Goal: Information Seeking & Learning: Learn about a topic

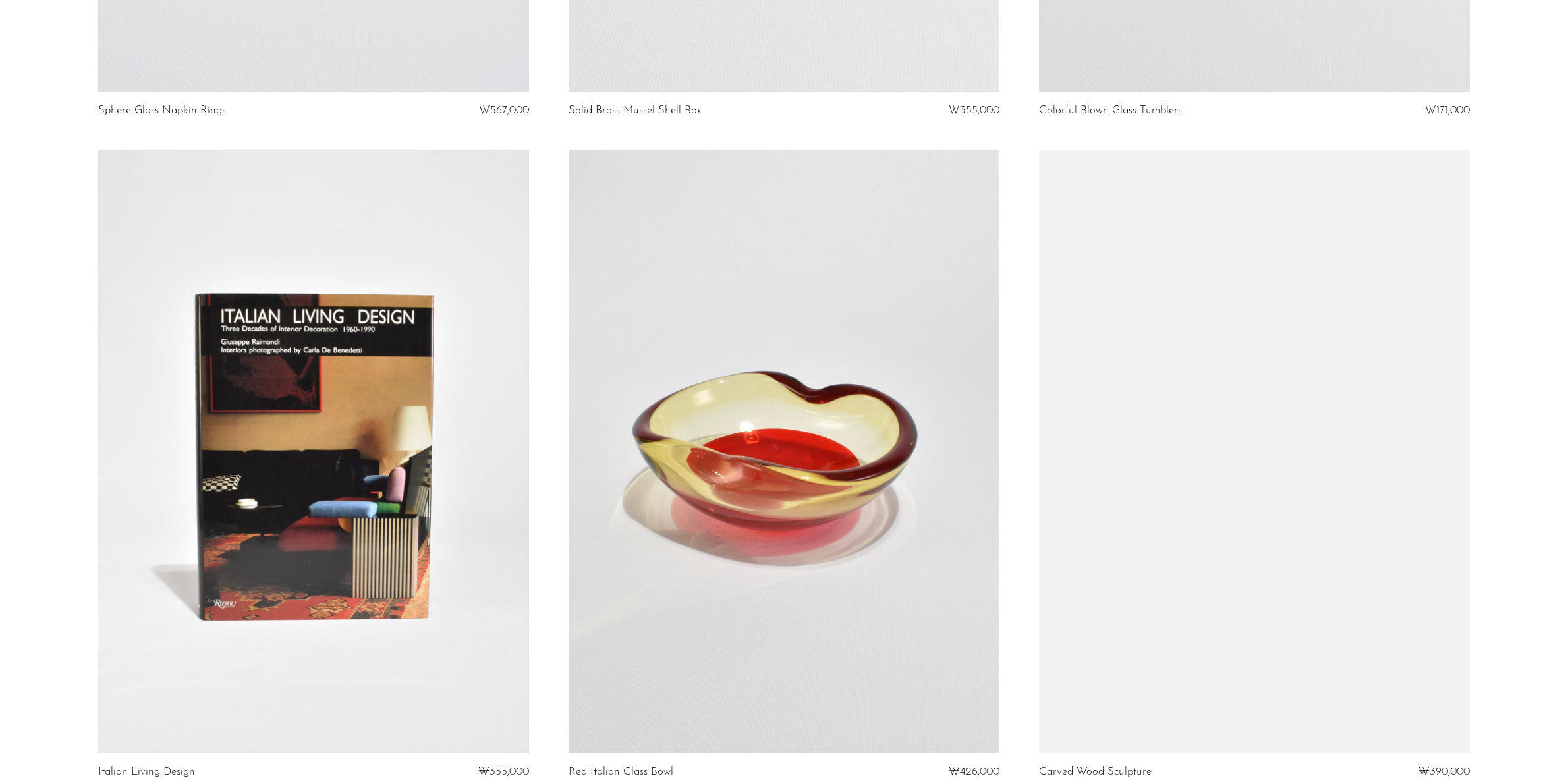
scroll to position [1317, 0]
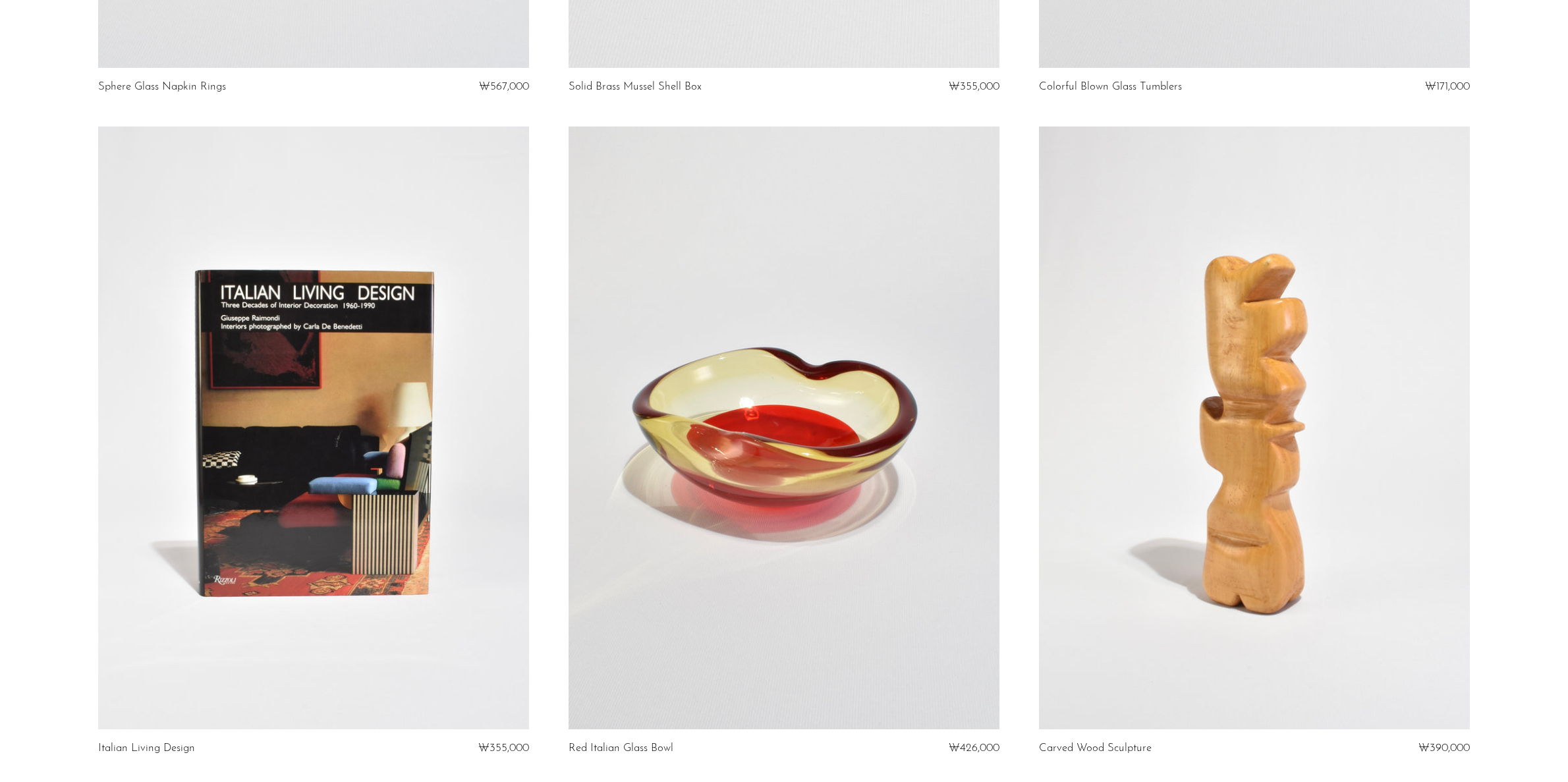
click at [399, 558] on link at bounding box center [313, 427] width 431 height 602
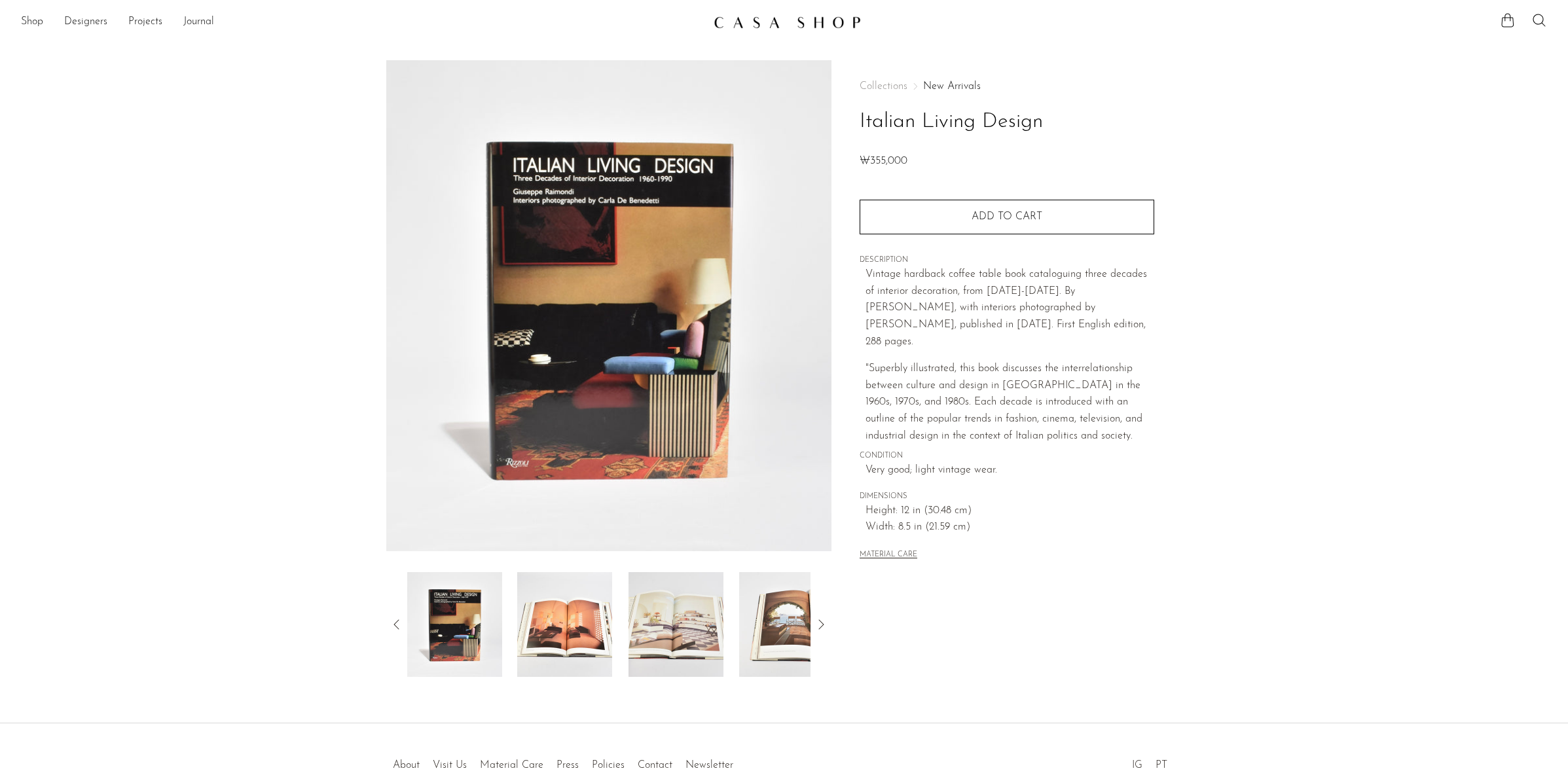
click at [709, 651] on img at bounding box center [676, 624] width 95 height 104
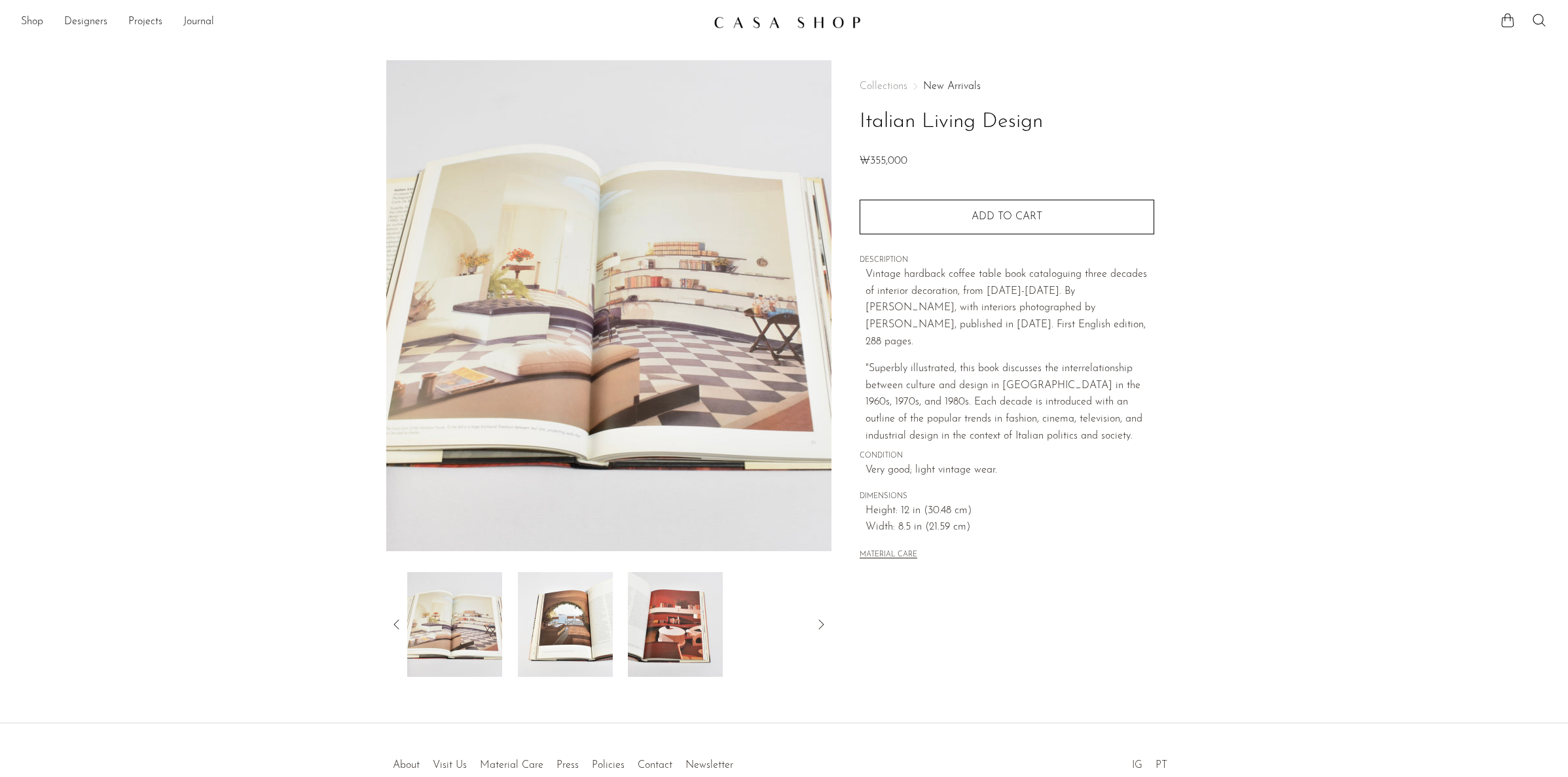
click at [681, 637] on img at bounding box center [675, 624] width 95 height 104
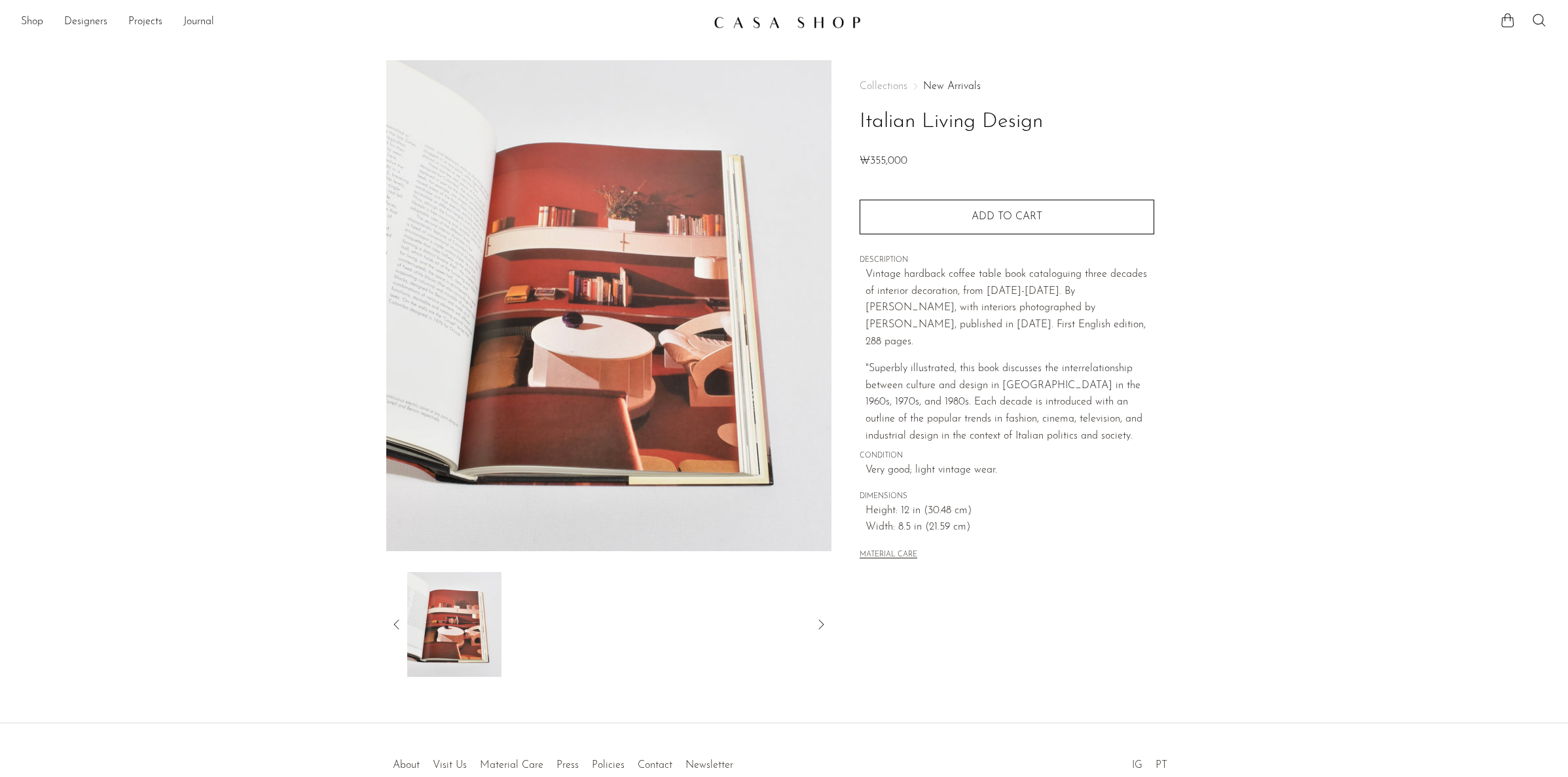
click at [821, 618] on icon at bounding box center [821, 624] width 16 height 16
click at [393, 620] on icon at bounding box center [397, 624] width 16 height 16
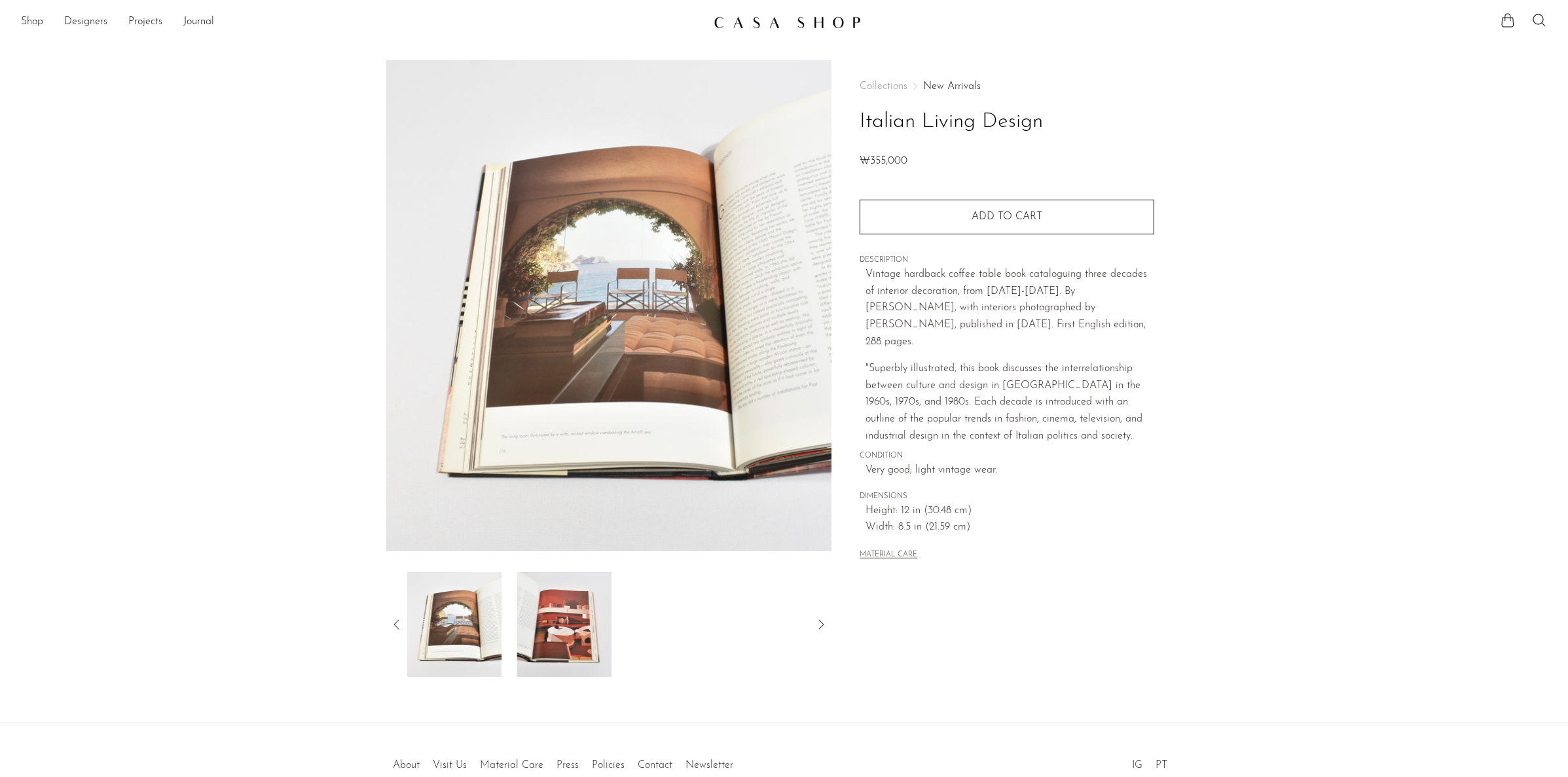
click at [393, 620] on icon at bounding box center [397, 624] width 16 height 16
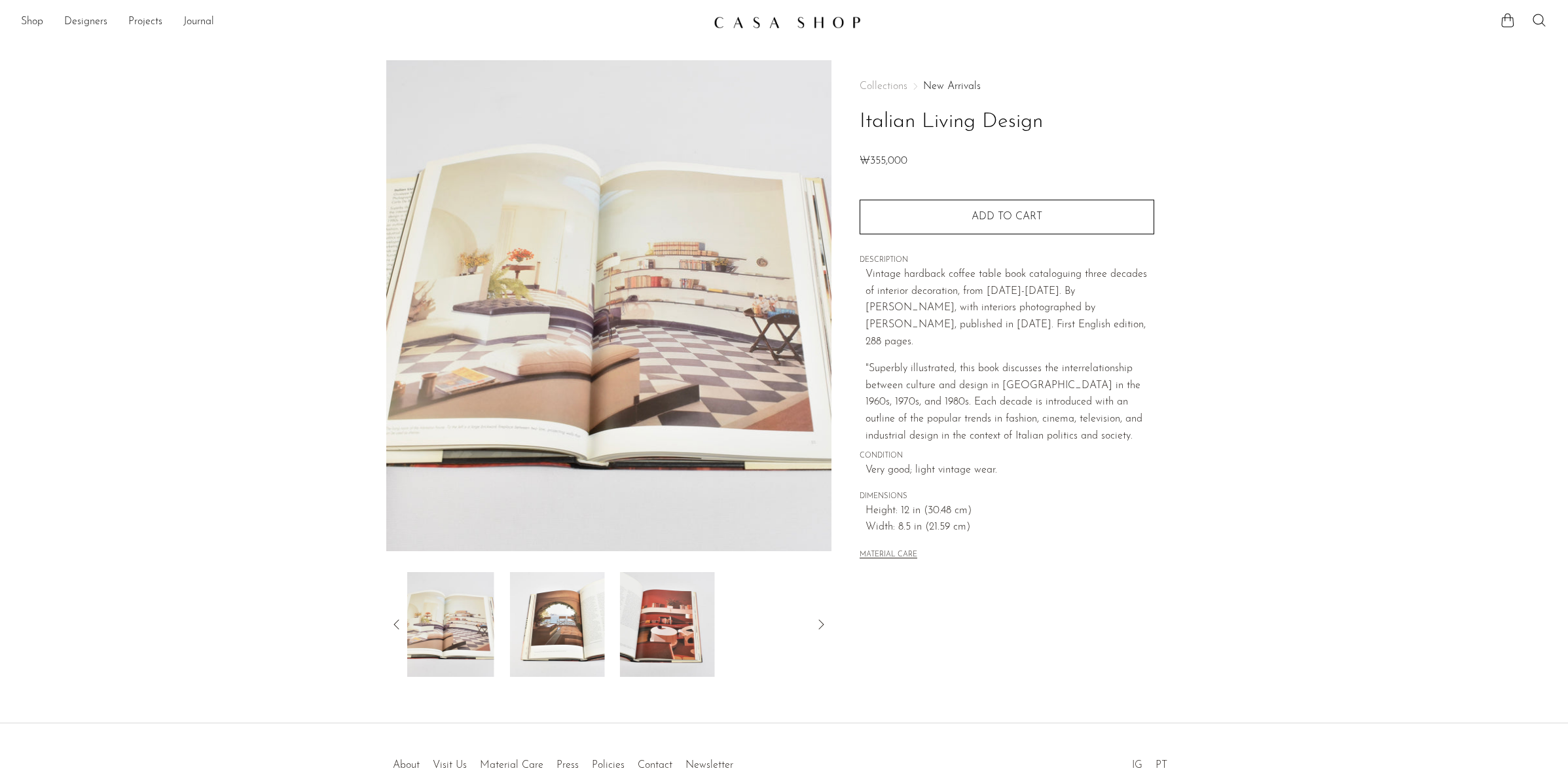
click at [393, 620] on icon at bounding box center [397, 624] width 16 height 16
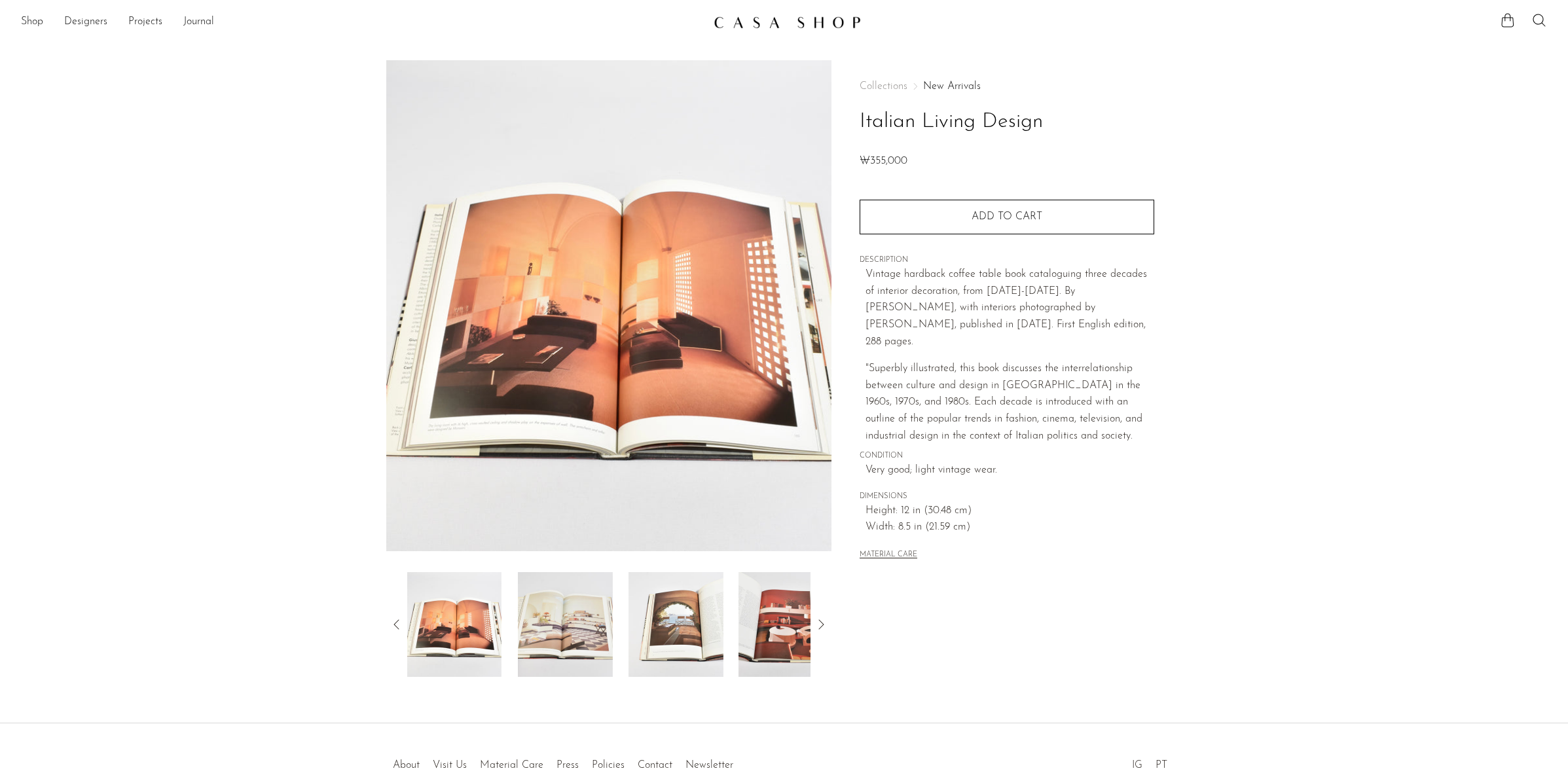
click at [393, 620] on icon at bounding box center [397, 624] width 16 height 16
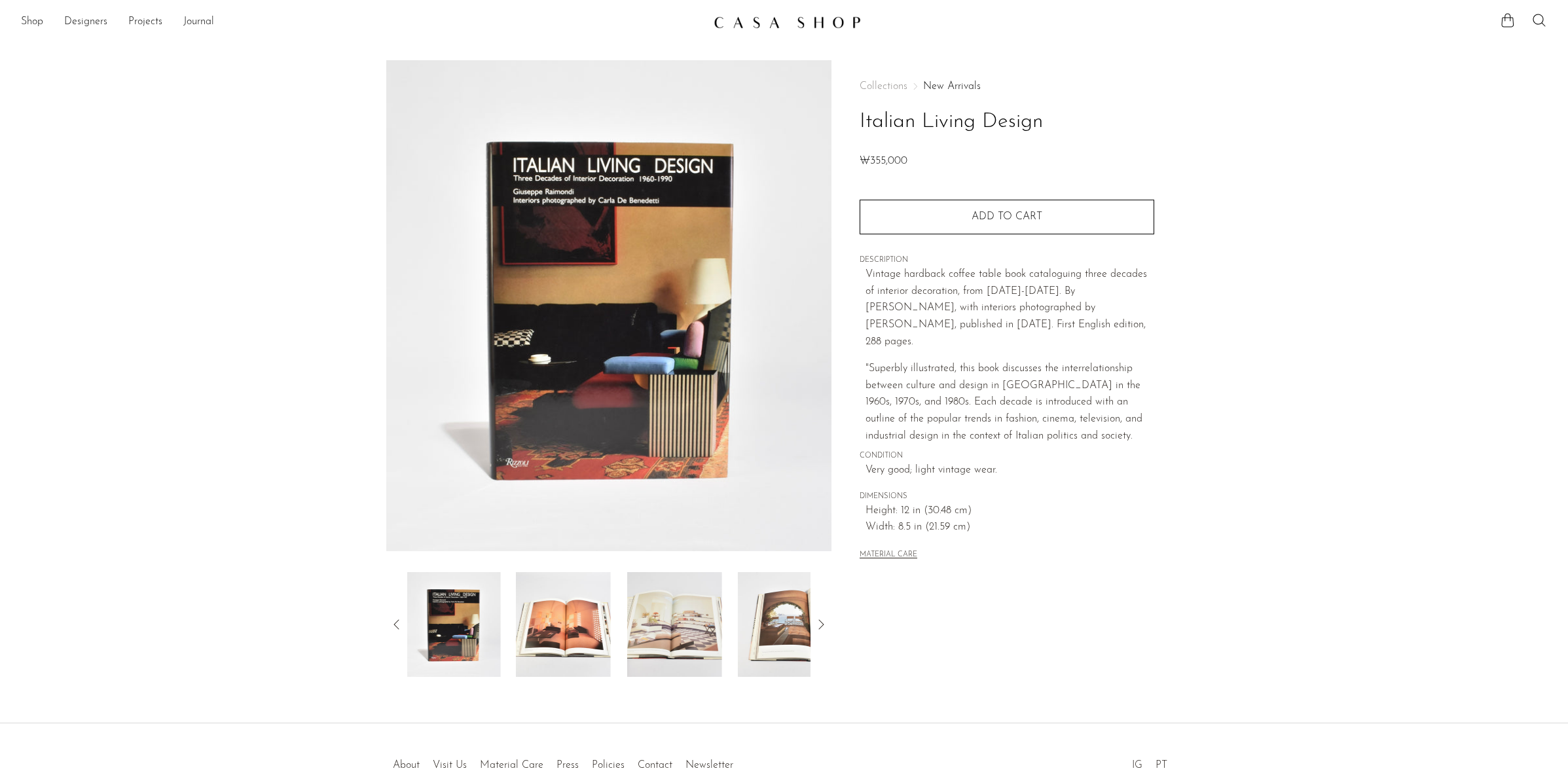
click at [393, 620] on icon at bounding box center [397, 624] width 16 height 16
click at [820, 622] on icon at bounding box center [821, 624] width 16 height 16
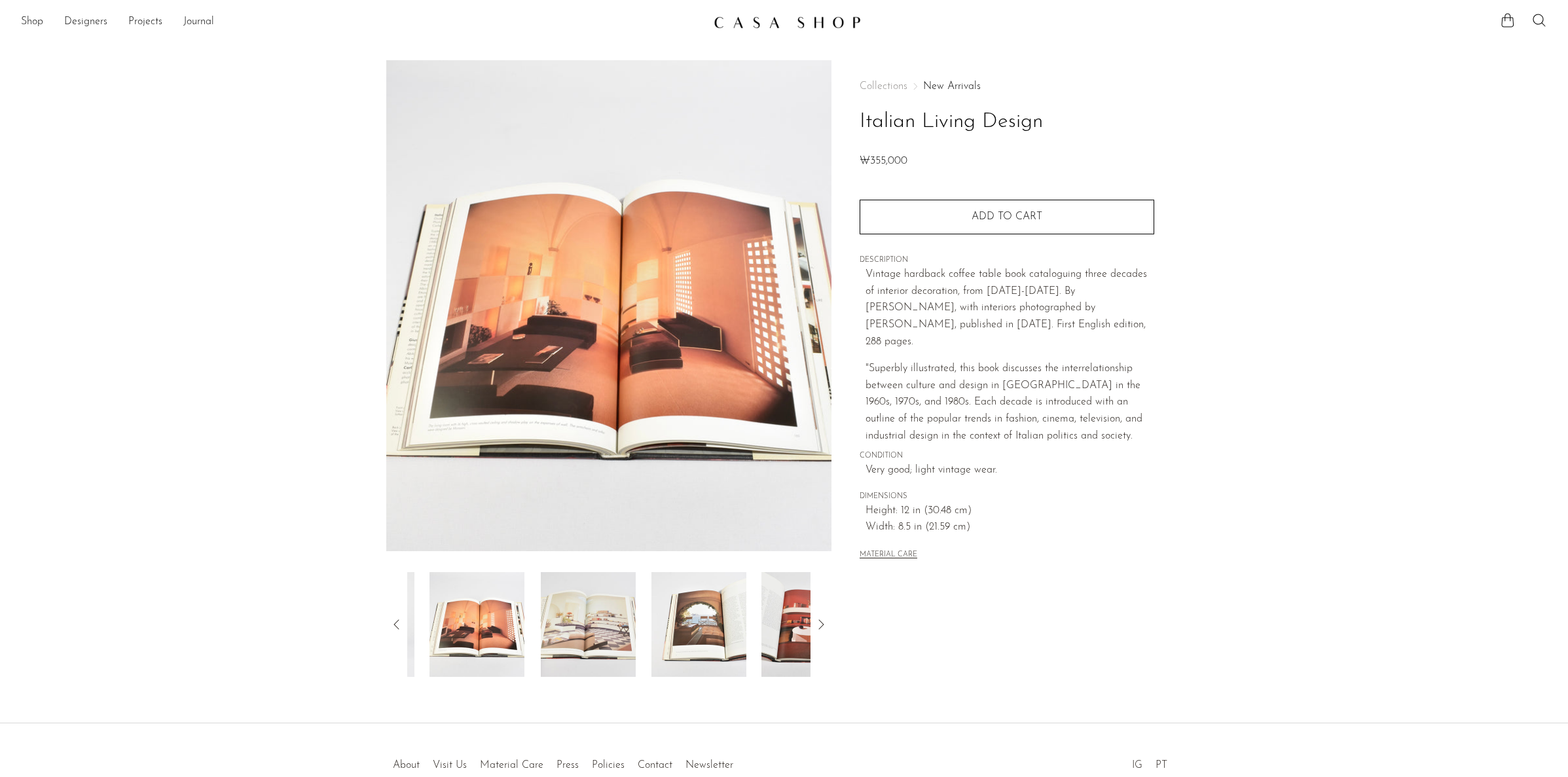
click at [818, 622] on icon at bounding box center [821, 624] width 16 height 16
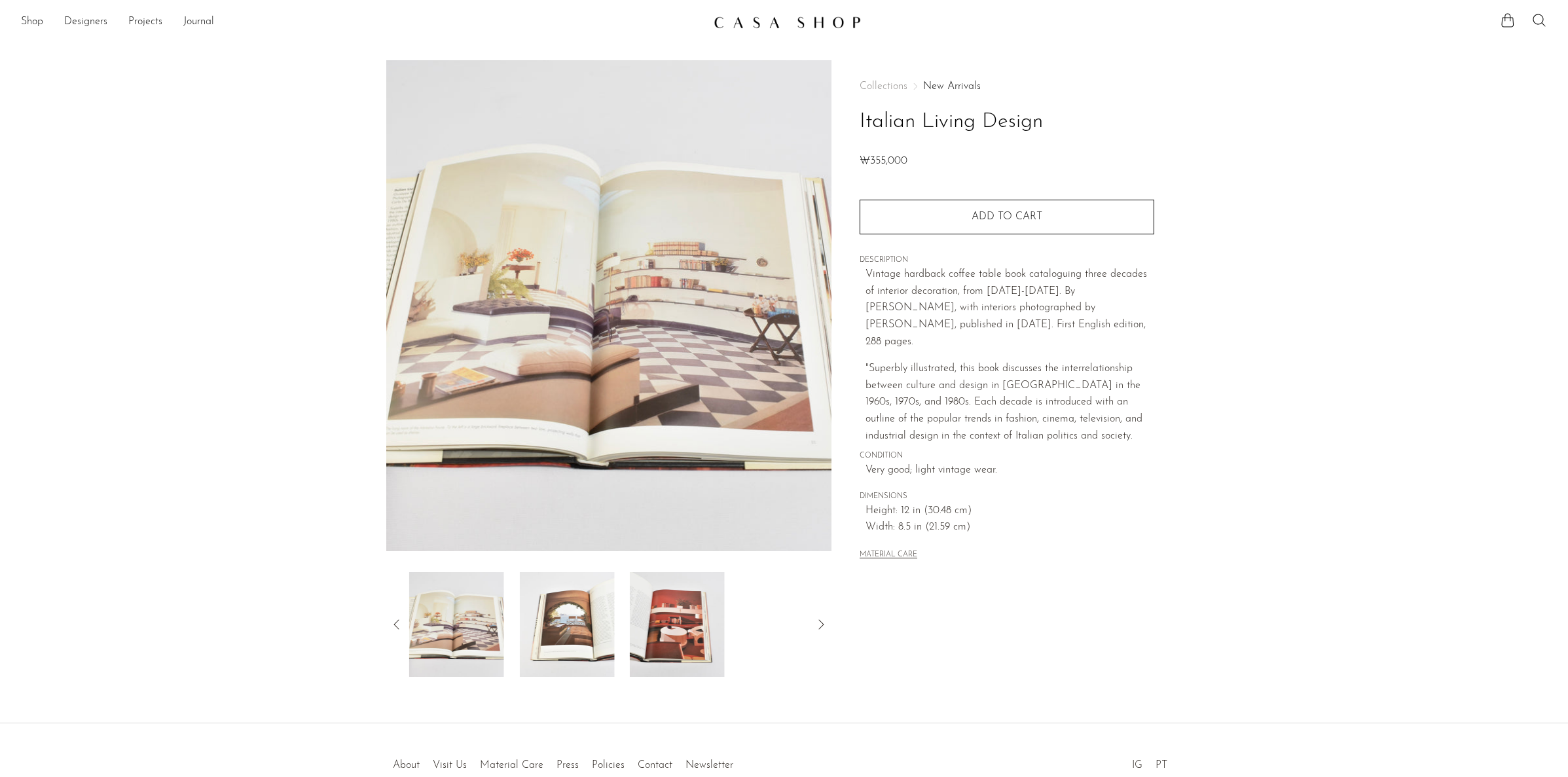
click at [819, 624] on icon at bounding box center [821, 624] width 16 height 16
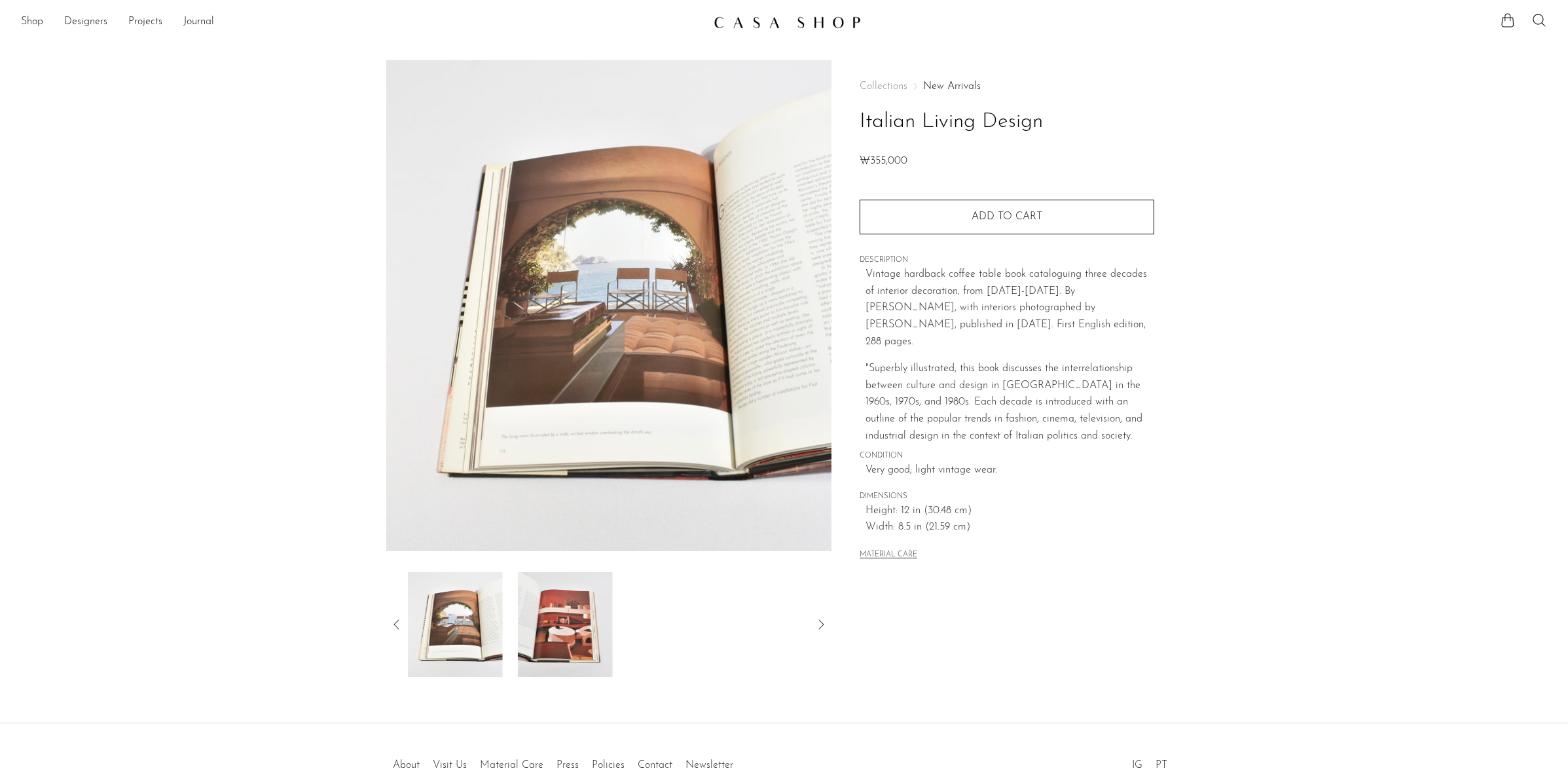
click at [822, 626] on icon at bounding box center [821, 623] width 5 height 10
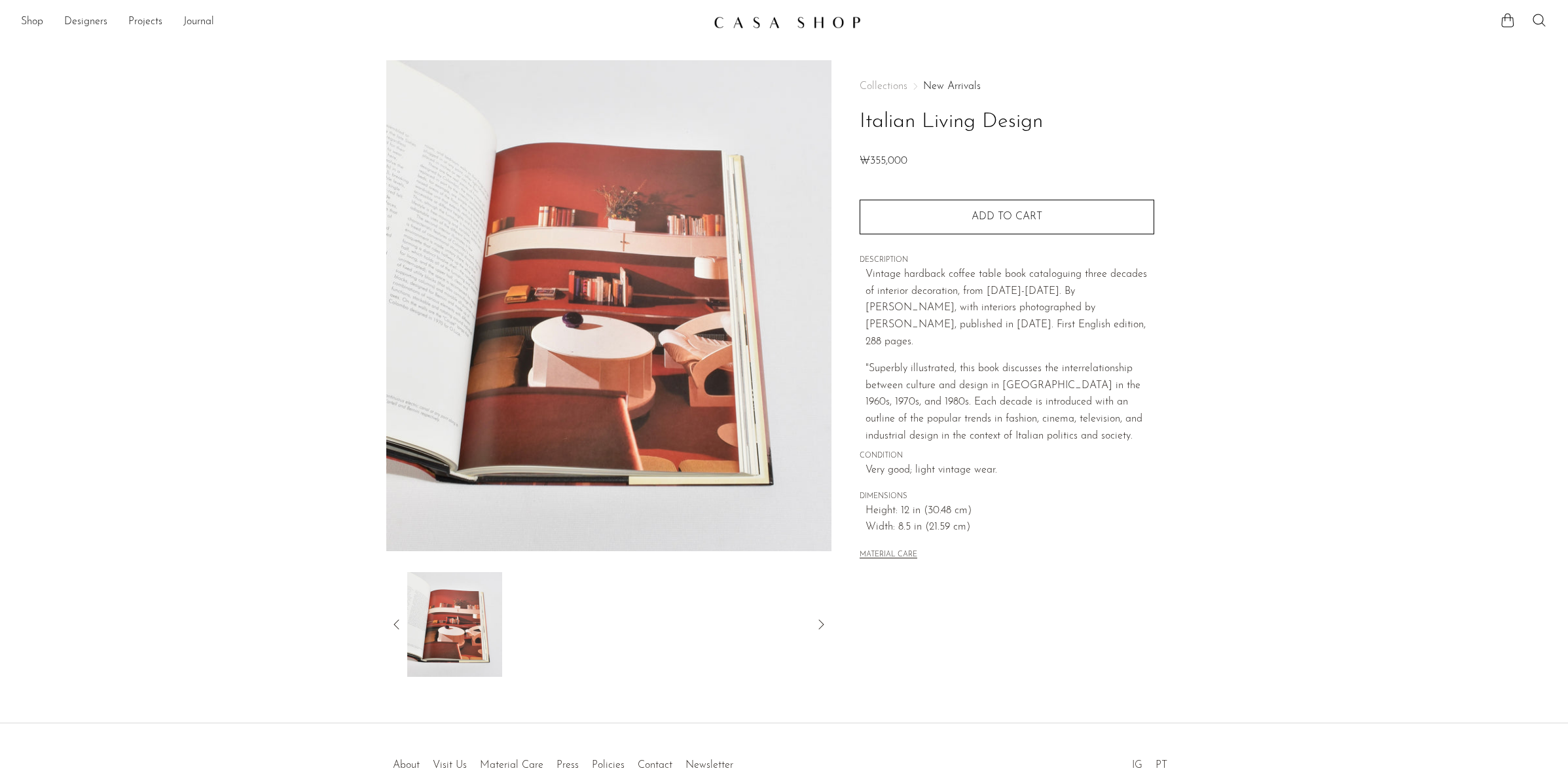
click at [819, 623] on icon at bounding box center [821, 624] width 16 height 16
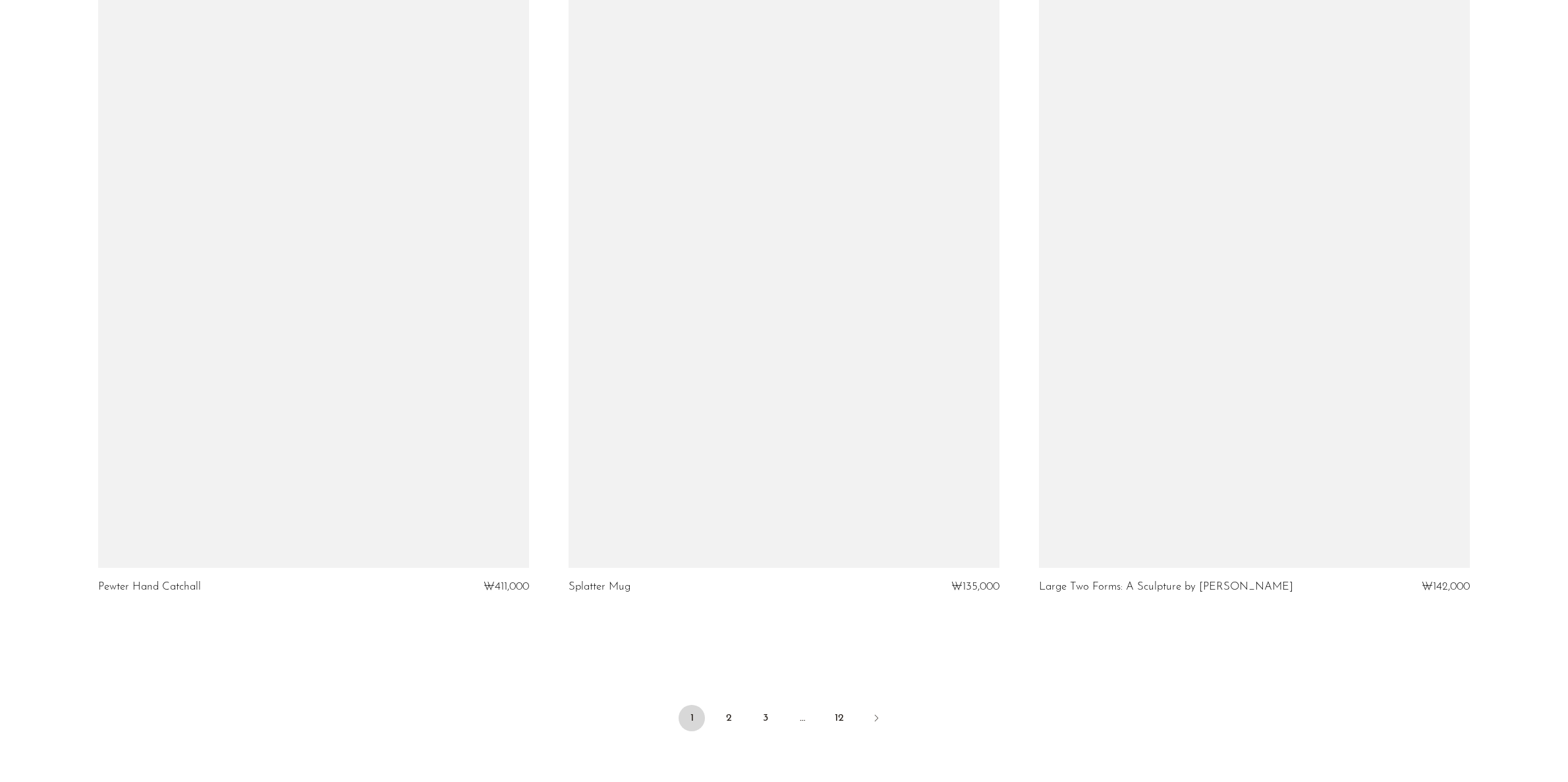
scroll to position [7441, 0]
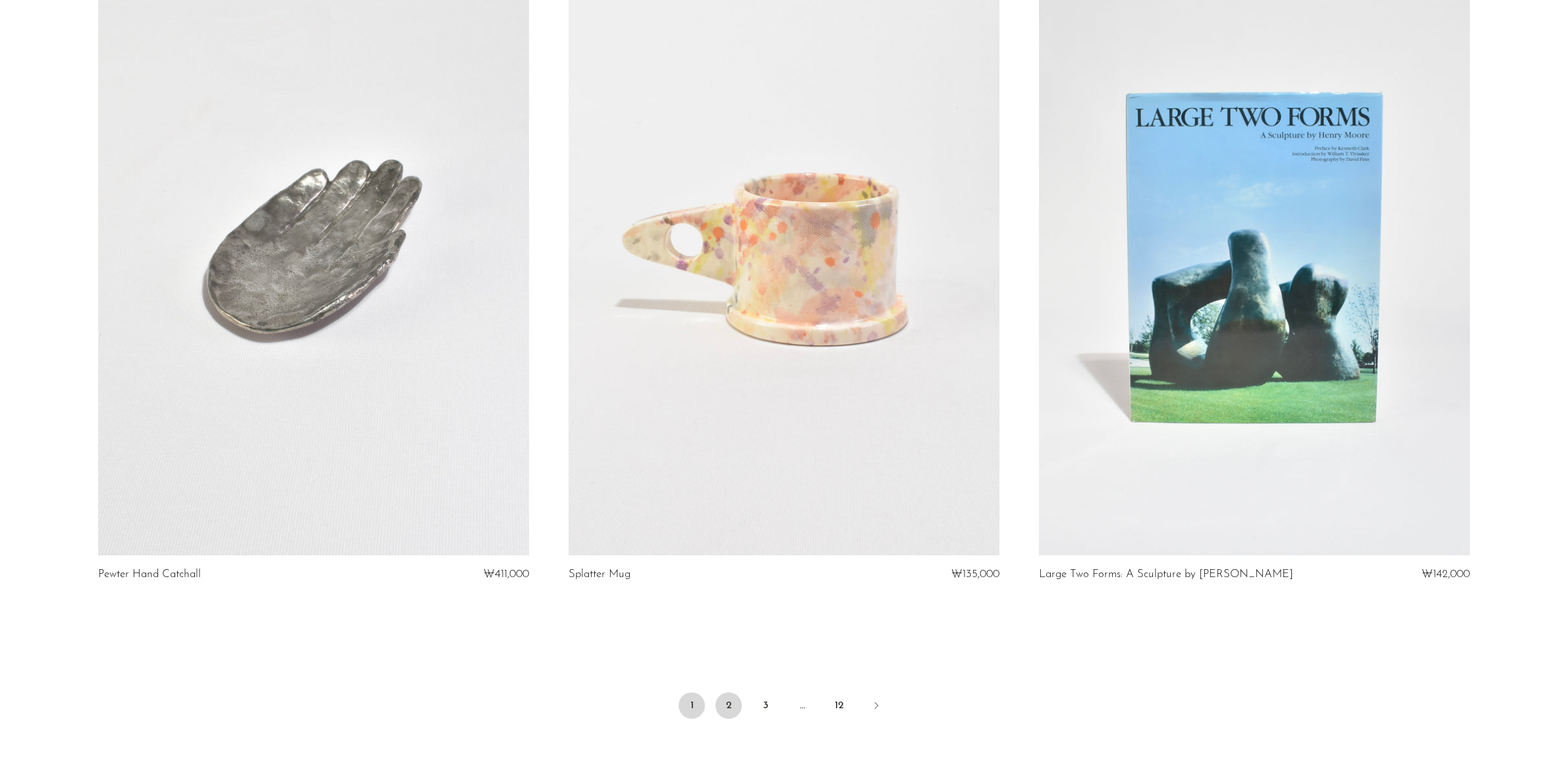
click at [725, 704] on link "2" at bounding box center [729, 705] width 27 height 27
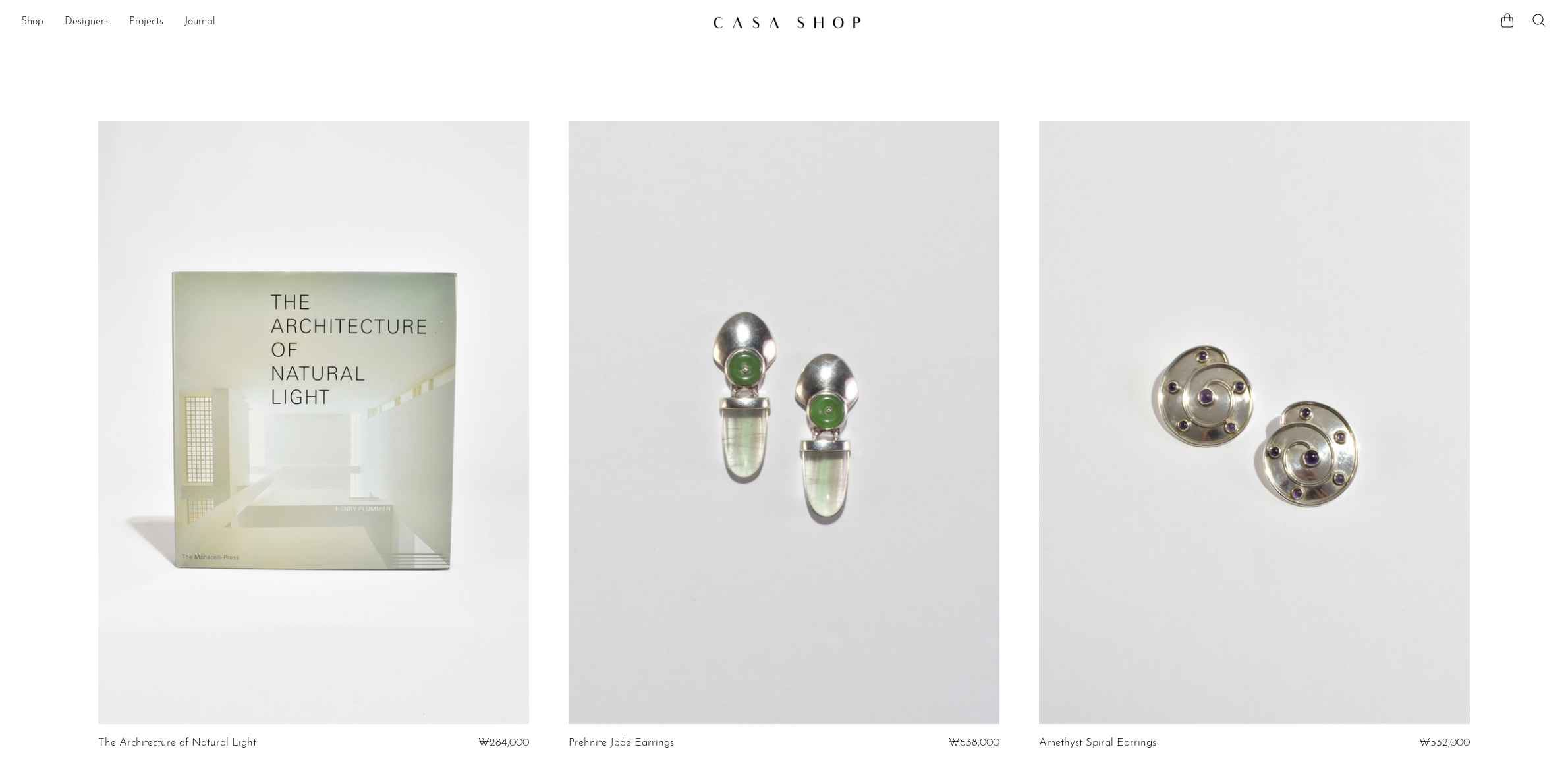
click at [421, 516] on link at bounding box center [313, 422] width 431 height 602
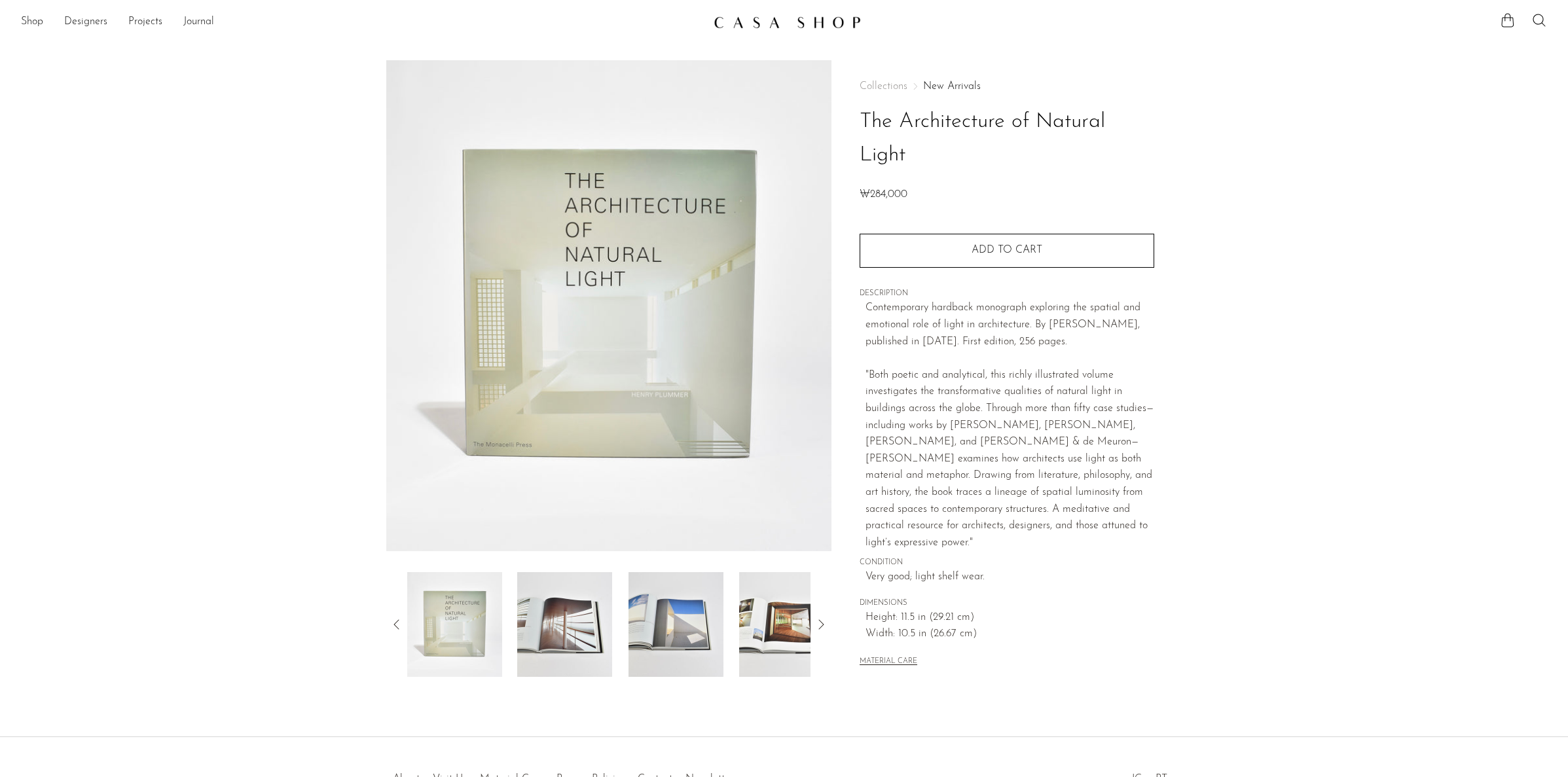
click at [549, 645] on img at bounding box center [565, 624] width 95 height 104
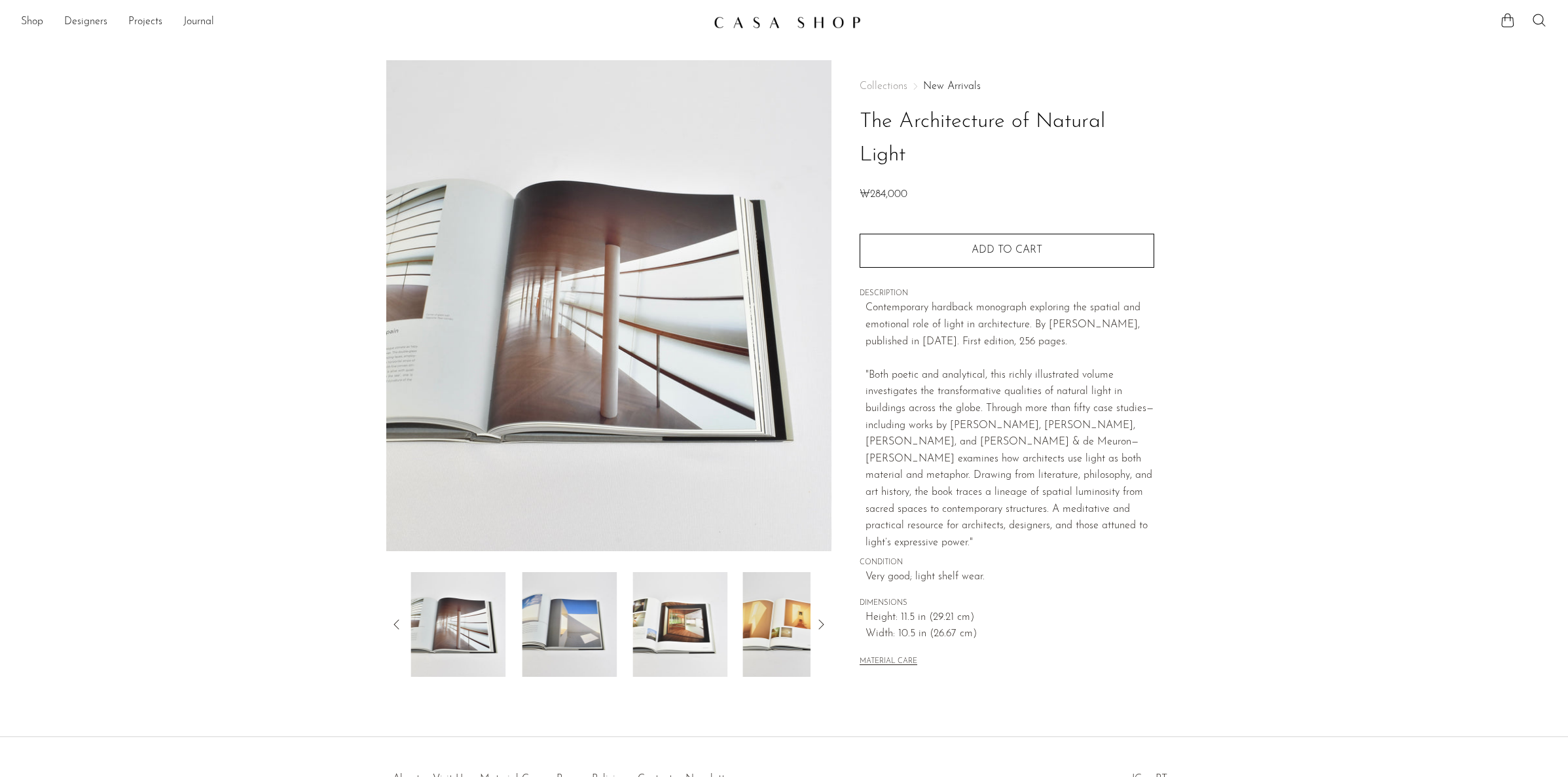
click at [695, 642] on img at bounding box center [680, 624] width 95 height 104
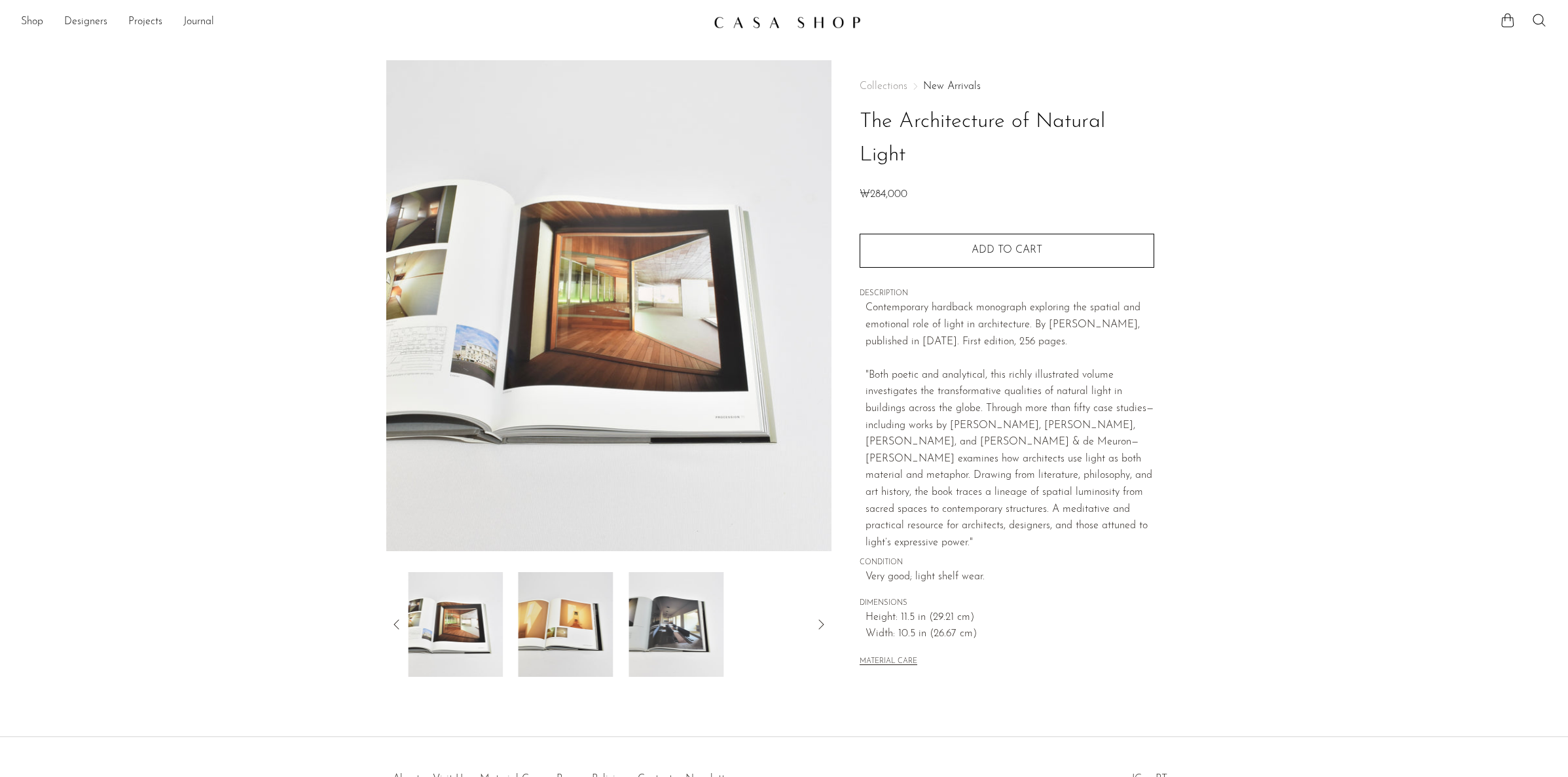
click at [734, 642] on div at bounding box center [609, 624] width 404 height 104
click at [508, 602] on div at bounding box center [609, 624] width 404 height 104
click at [441, 602] on img at bounding box center [455, 624] width 95 height 104
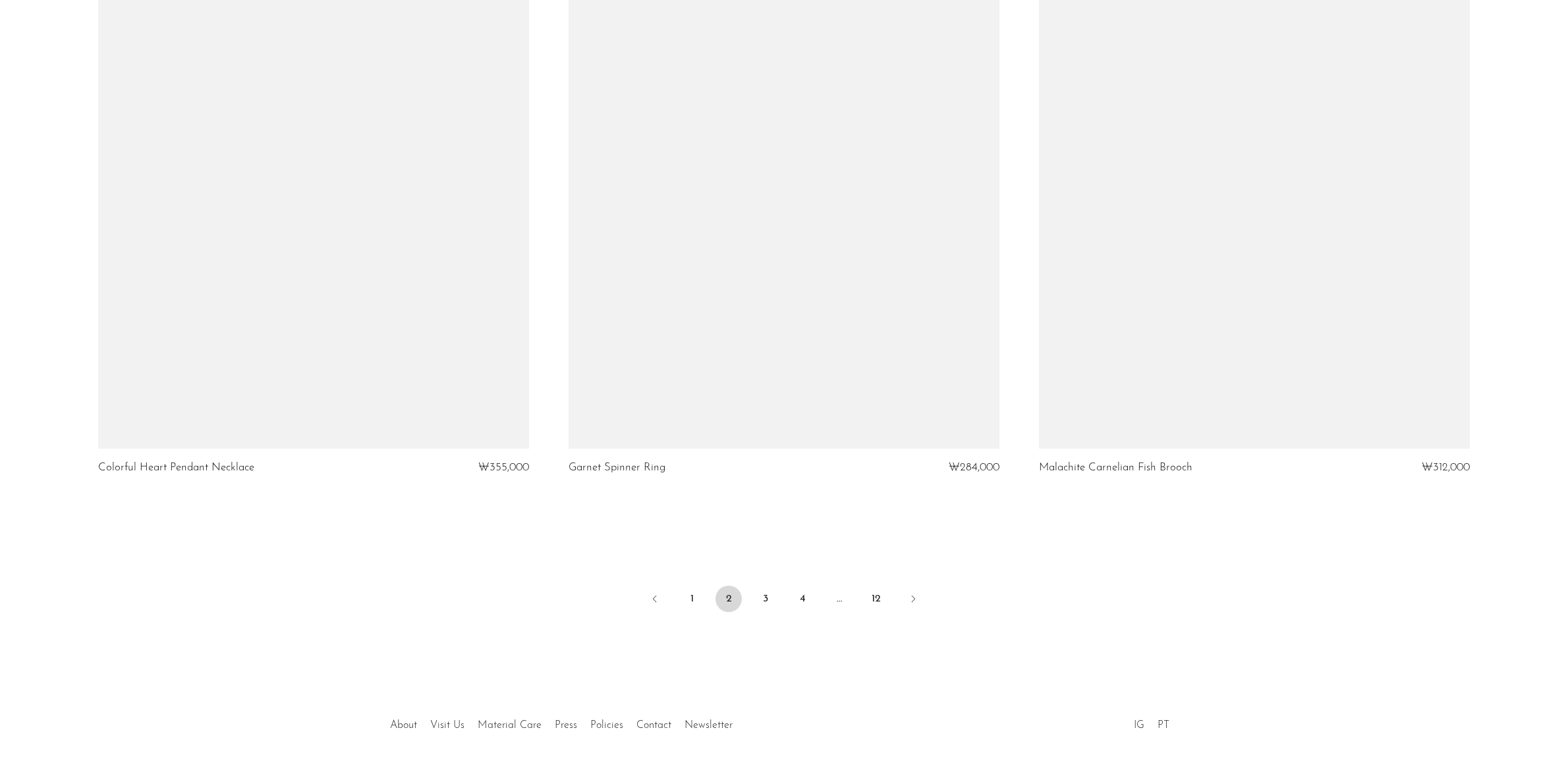
scroll to position [7579, 0]
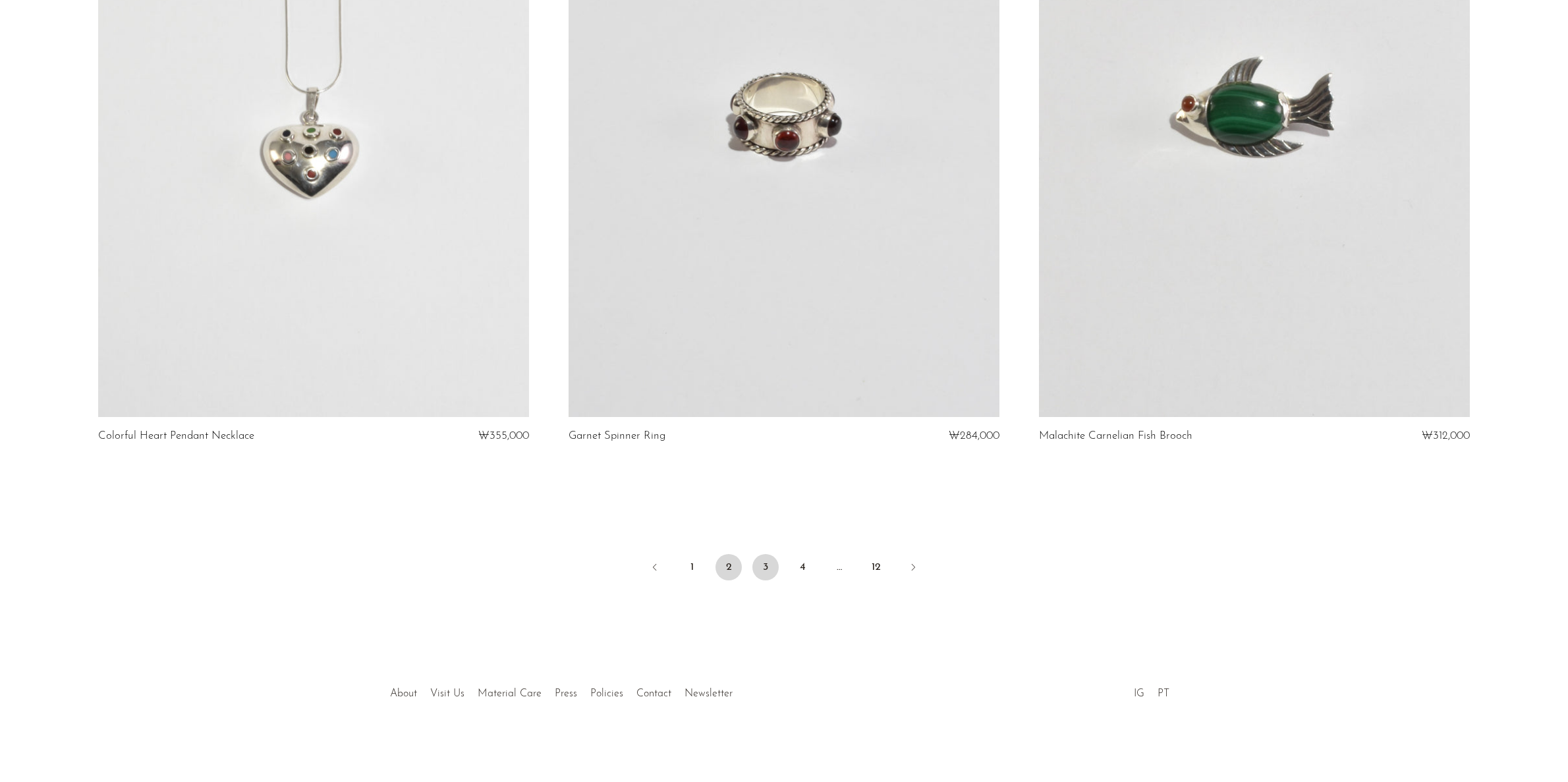
click at [765, 570] on link "3" at bounding box center [766, 567] width 27 height 27
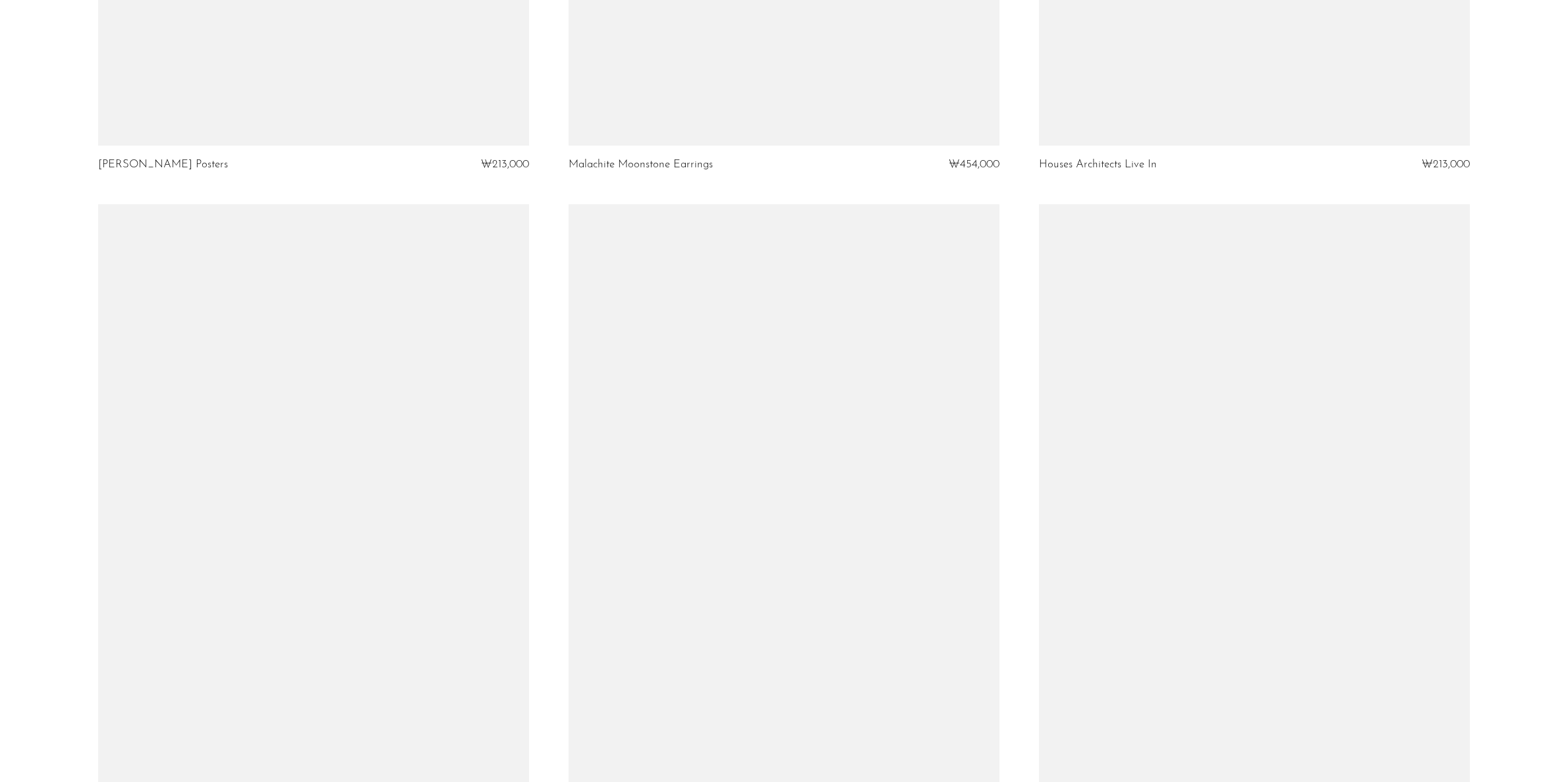
scroll to position [2700, 0]
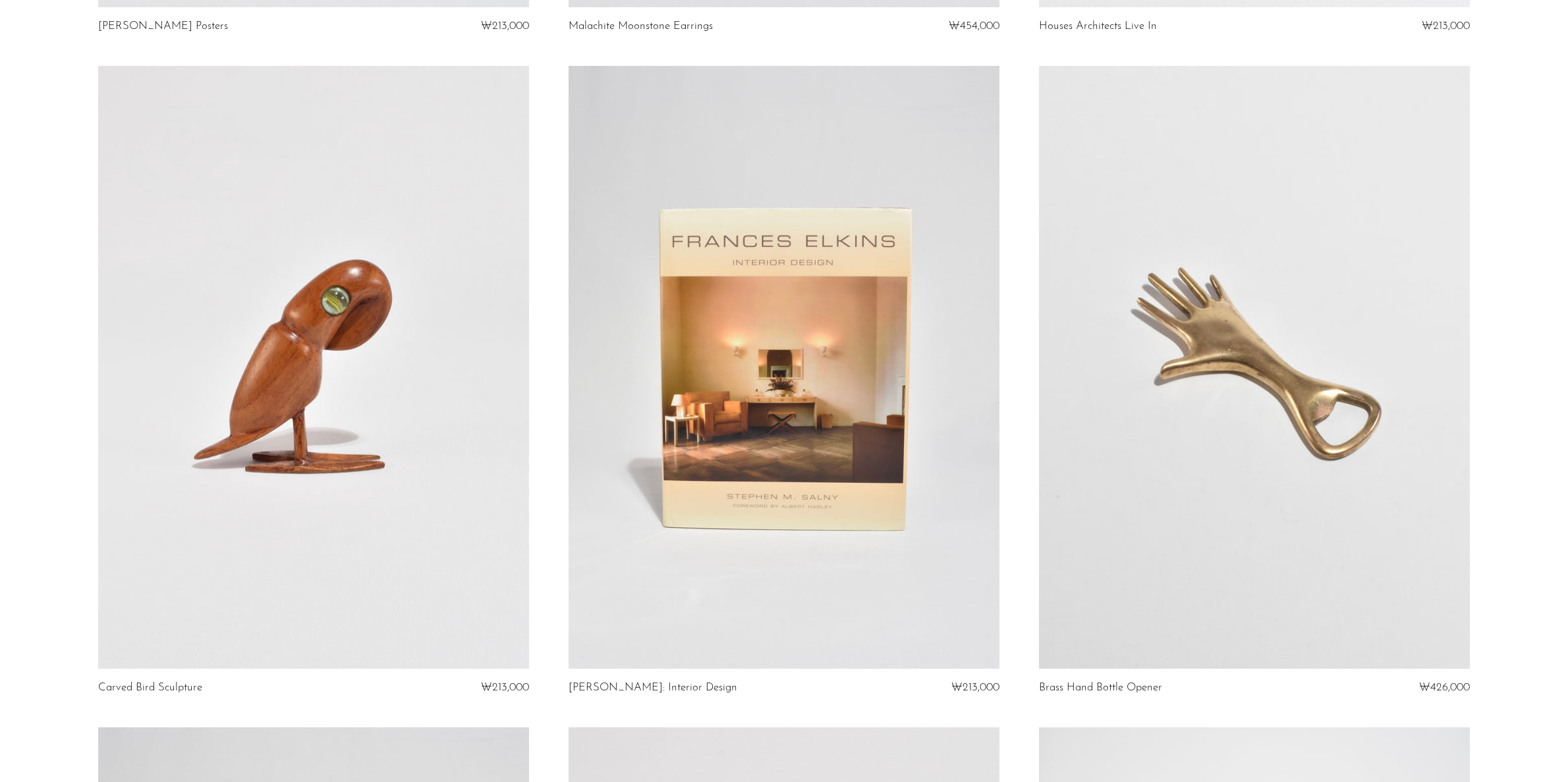
click at [880, 343] on link at bounding box center [784, 367] width 431 height 602
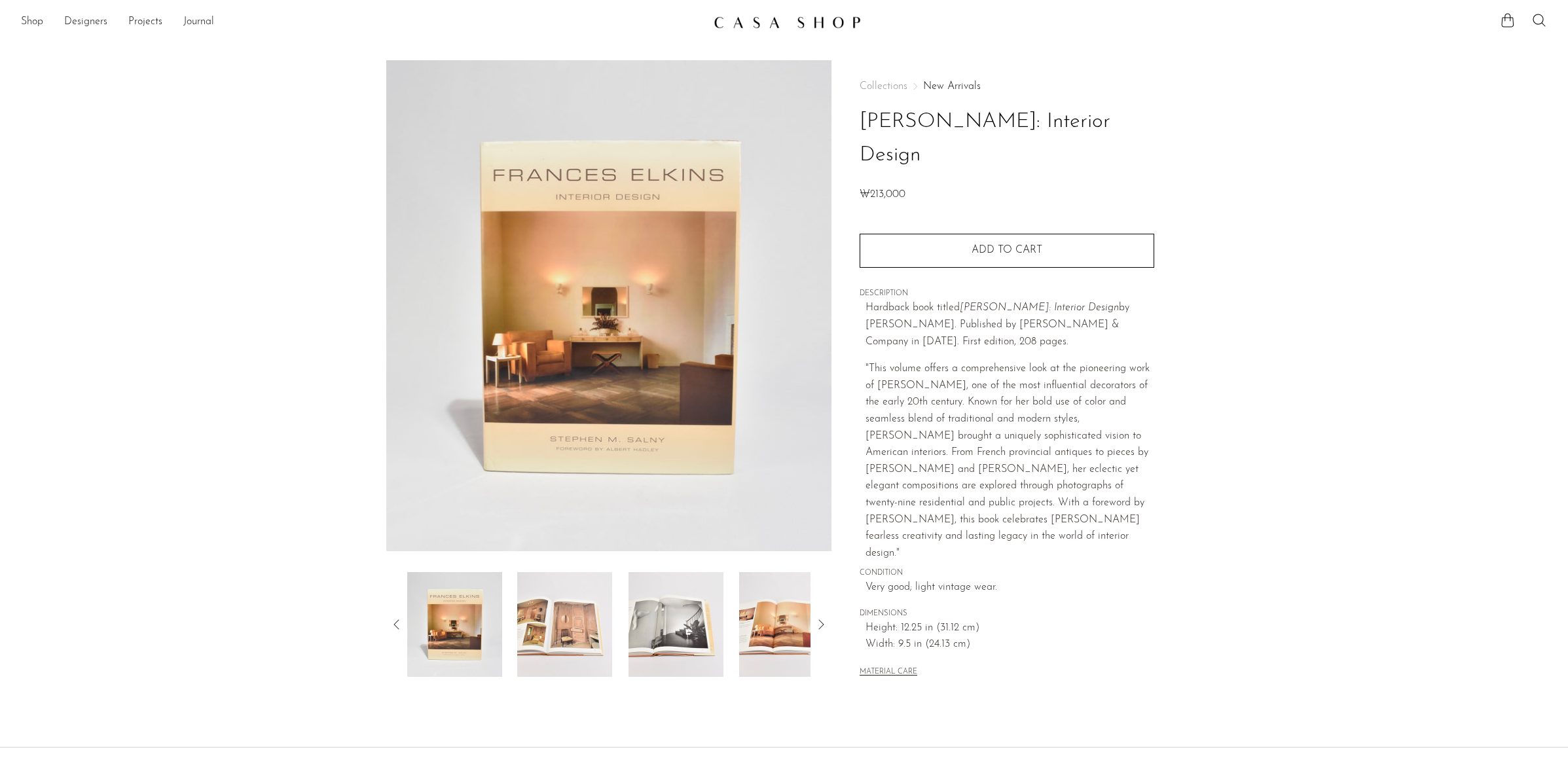
click at [672, 633] on img at bounding box center [676, 624] width 95 height 104
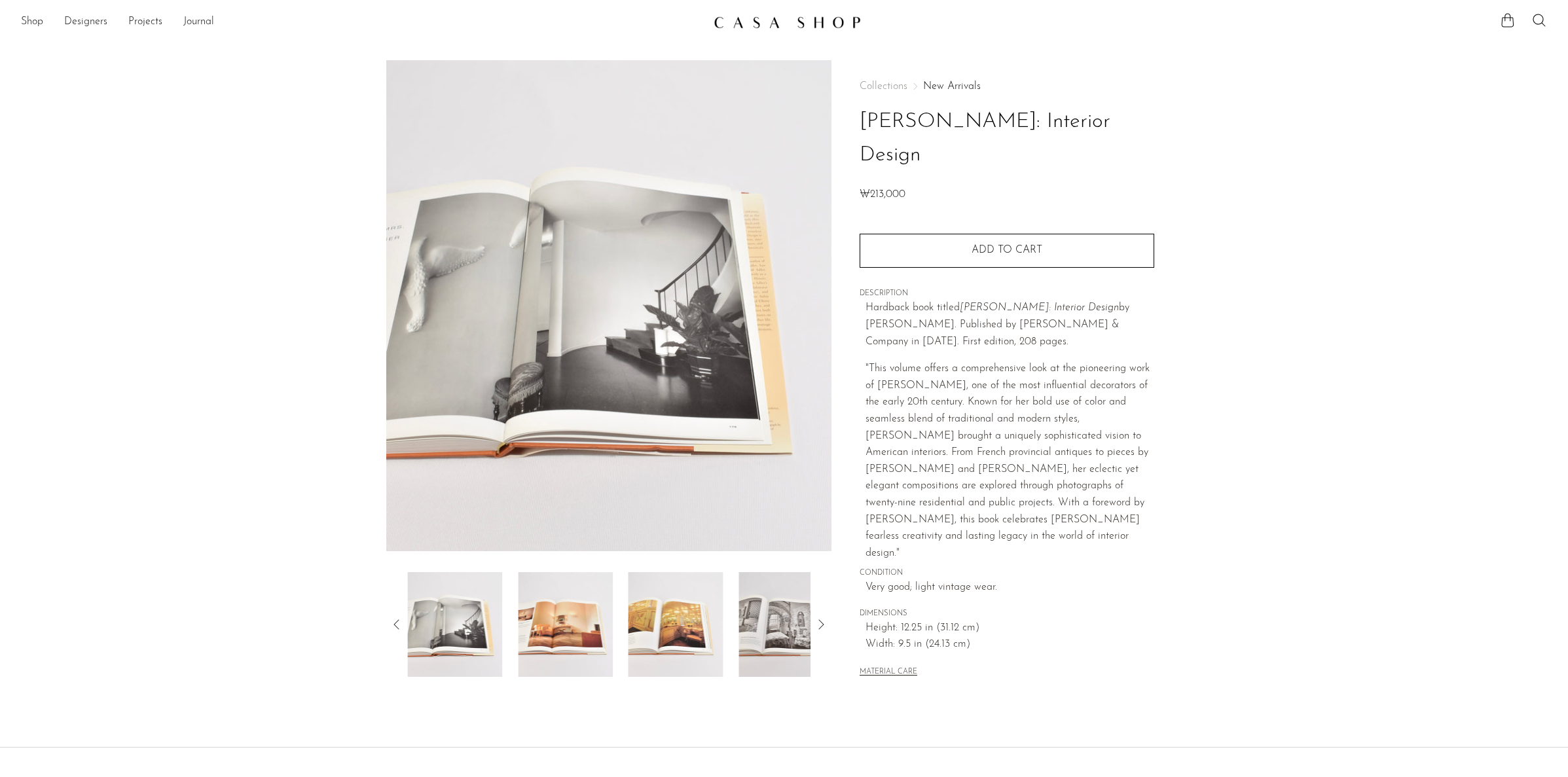
click at [694, 625] on img at bounding box center [676, 624] width 95 height 104
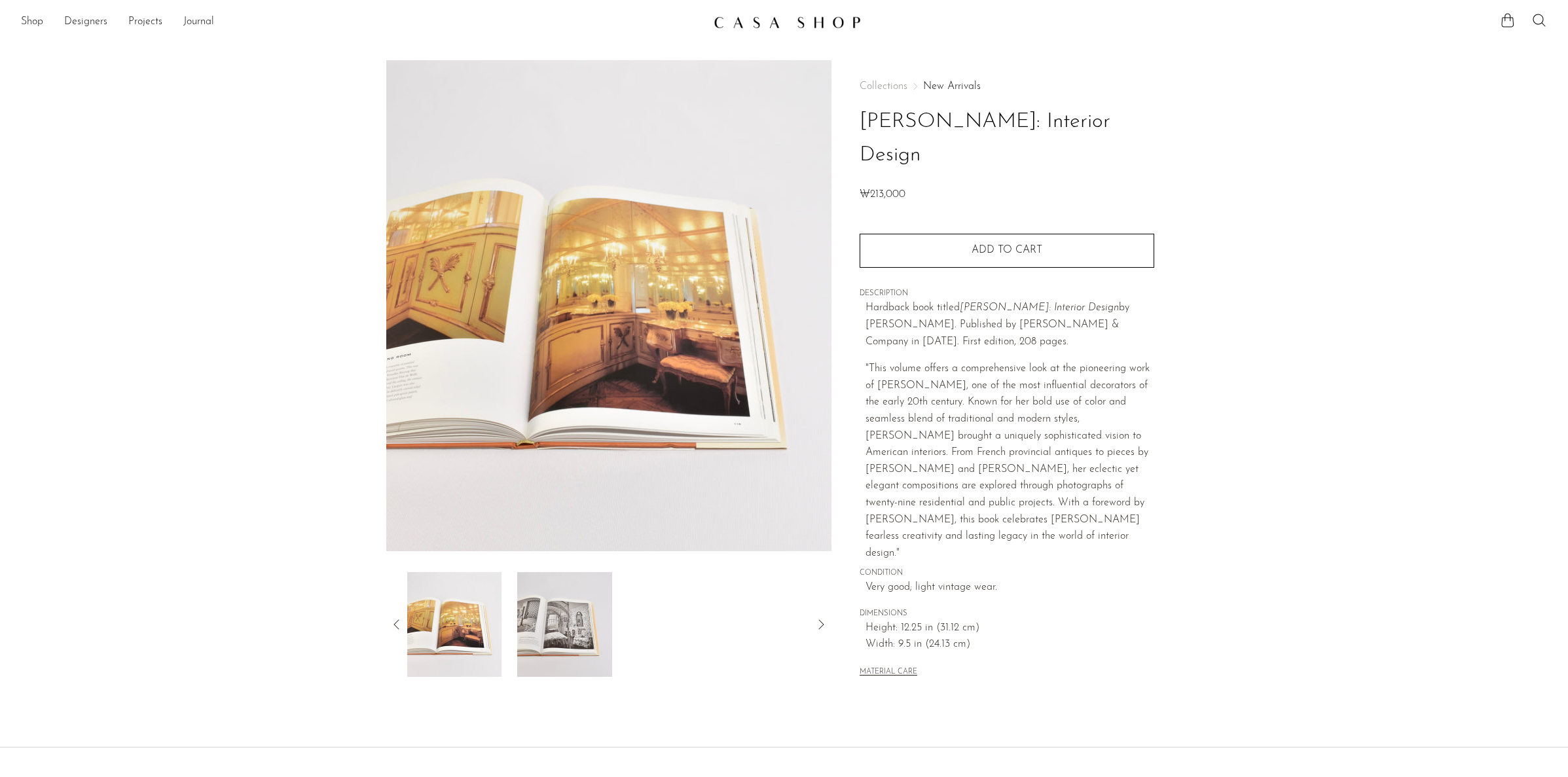
click at [566, 637] on img at bounding box center [565, 624] width 95 height 104
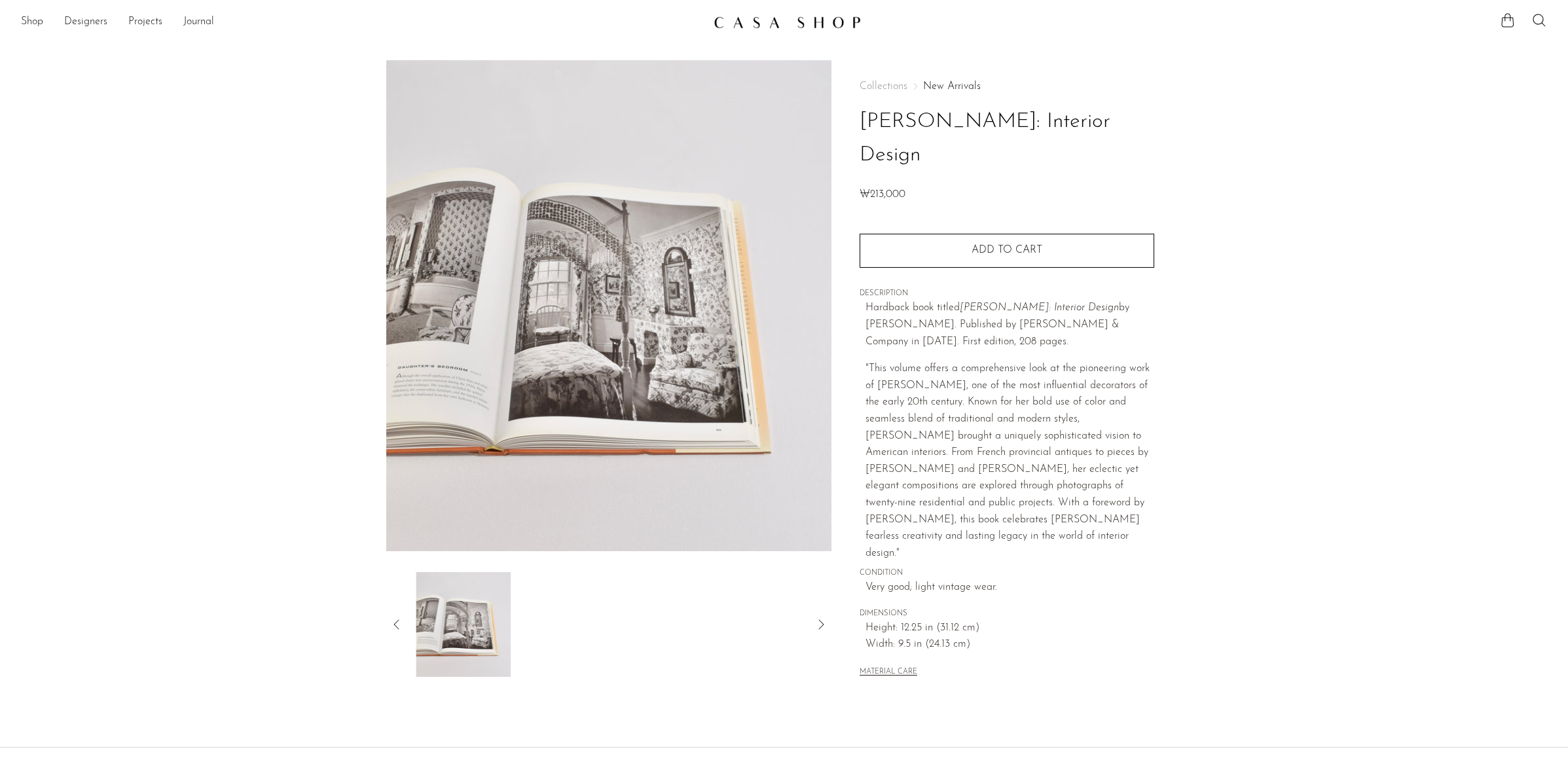
click at [809, 616] on div at bounding box center [609, 624] width 404 height 104
click at [822, 616] on div at bounding box center [609, 624] width 446 height 104
click at [822, 618] on icon at bounding box center [821, 624] width 16 height 16
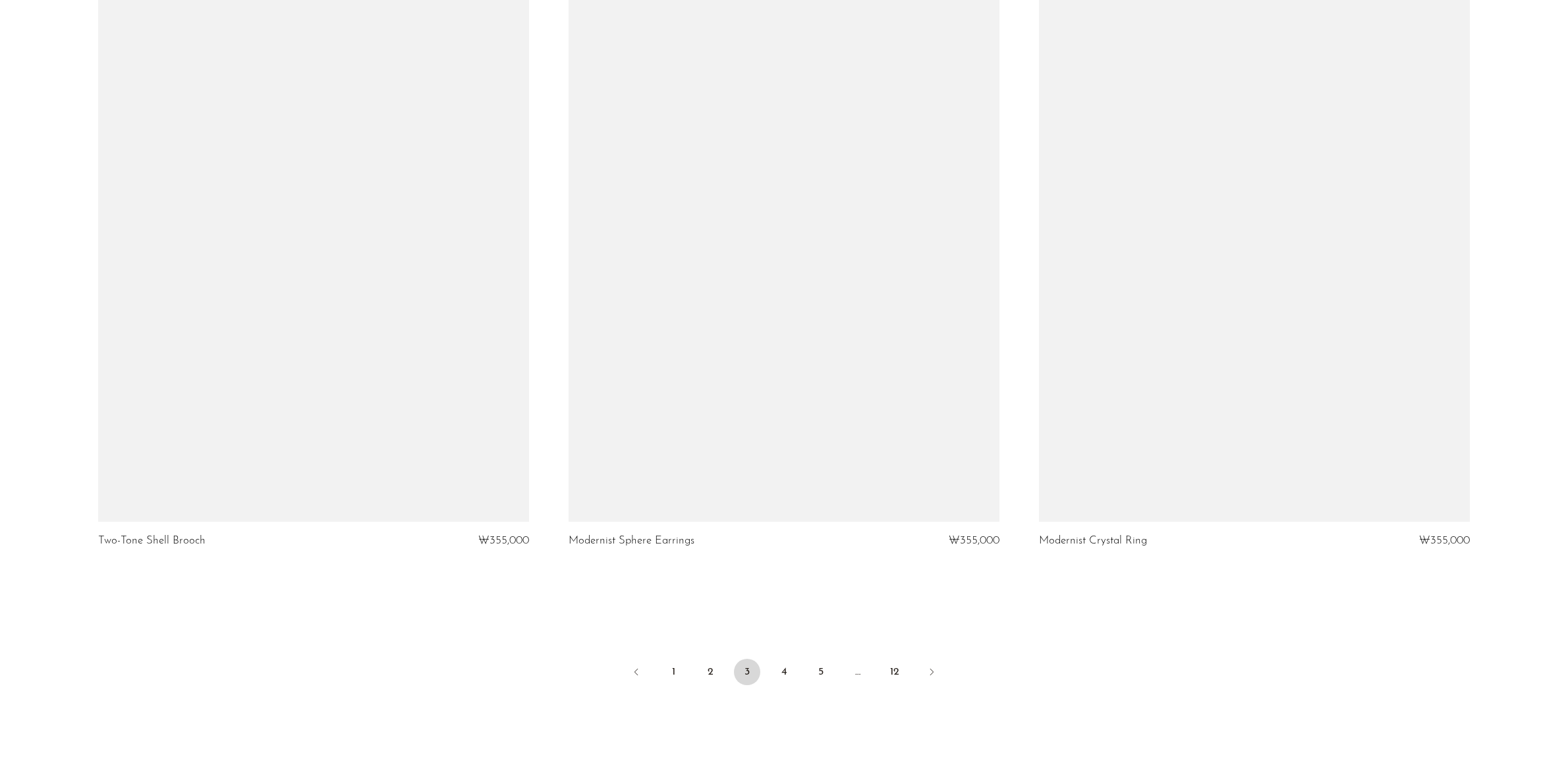
scroll to position [7579, 0]
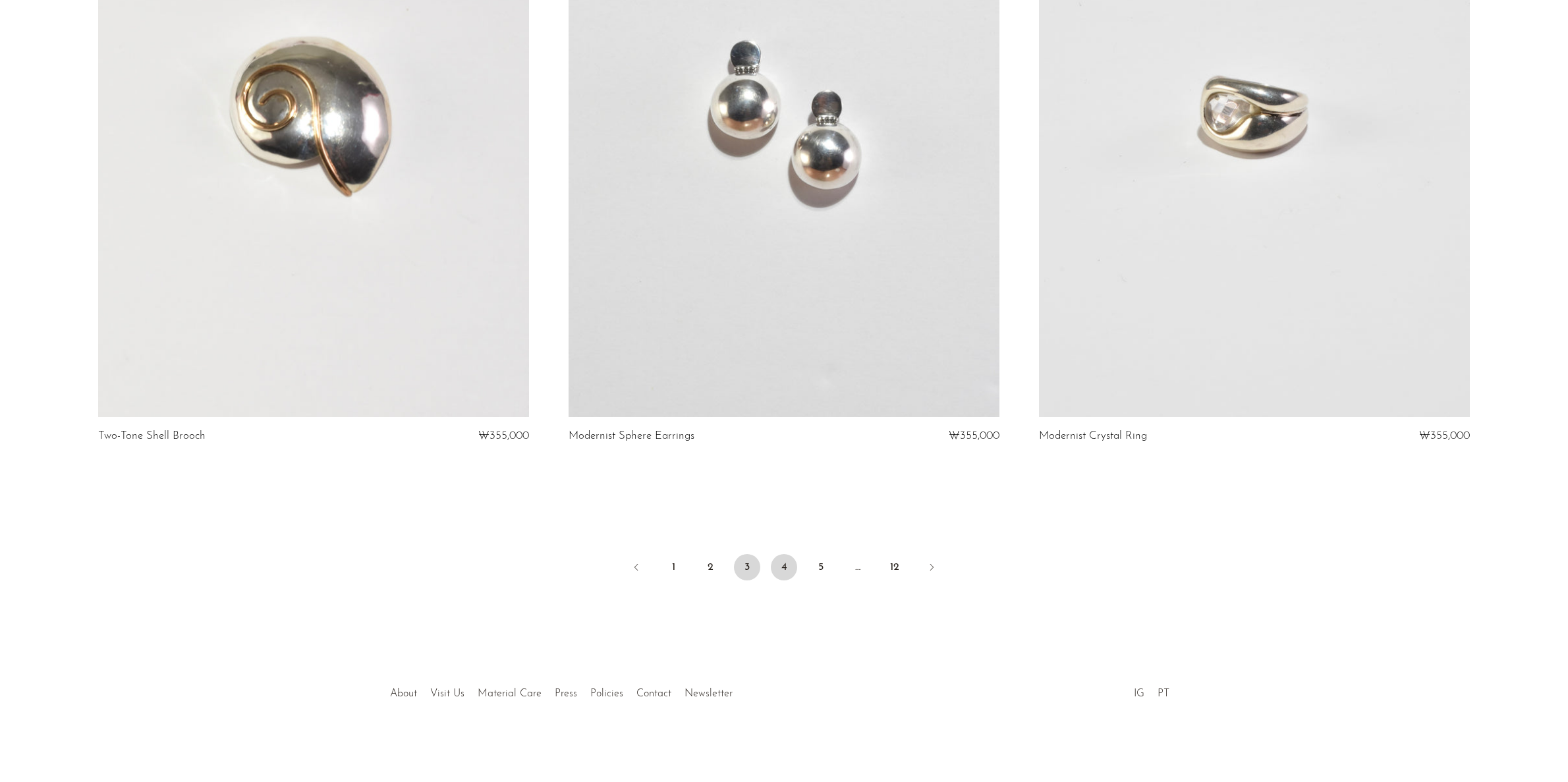
click at [788, 560] on link "4" at bounding box center [784, 567] width 27 height 27
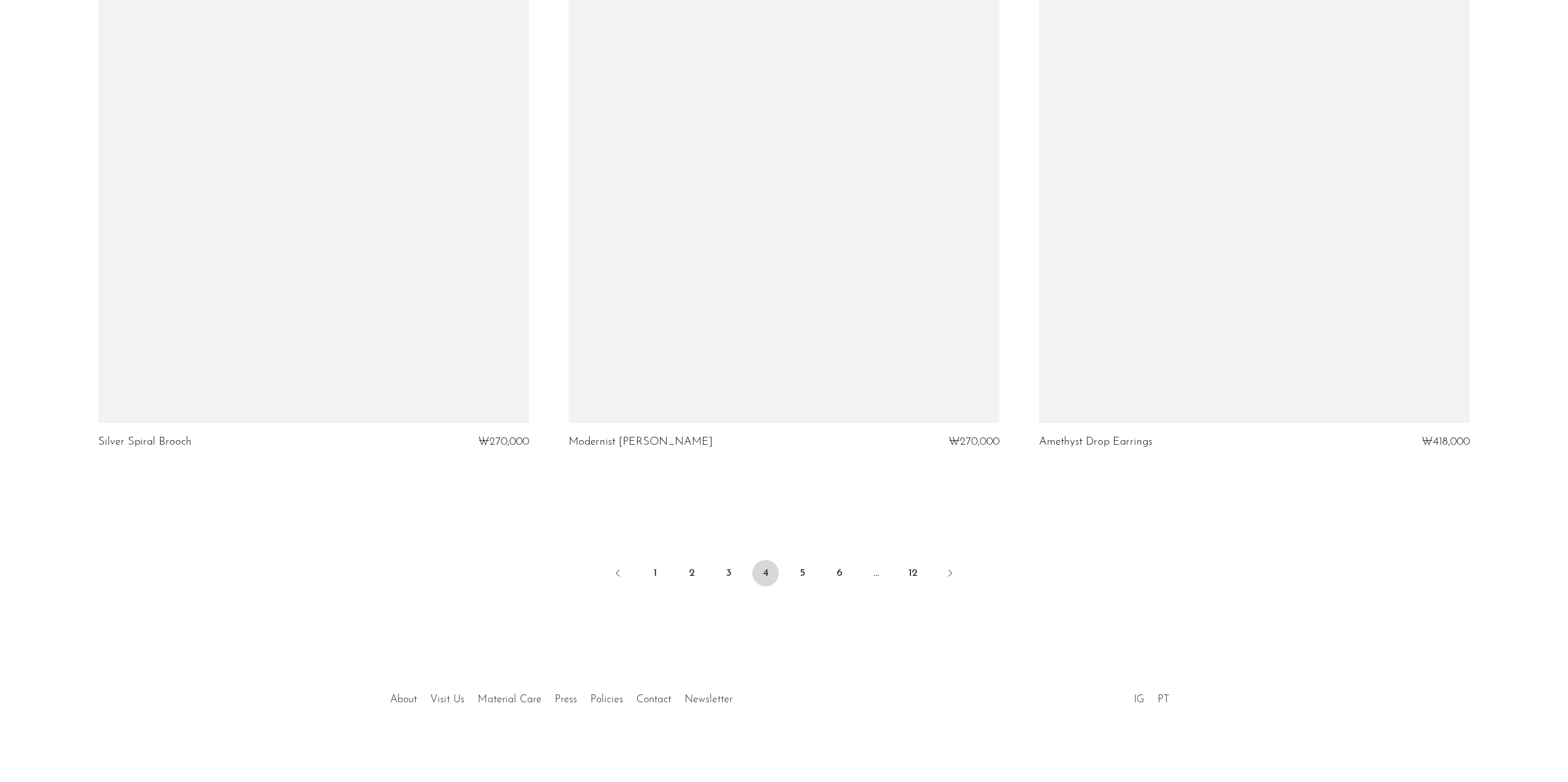
scroll to position [7579, 0]
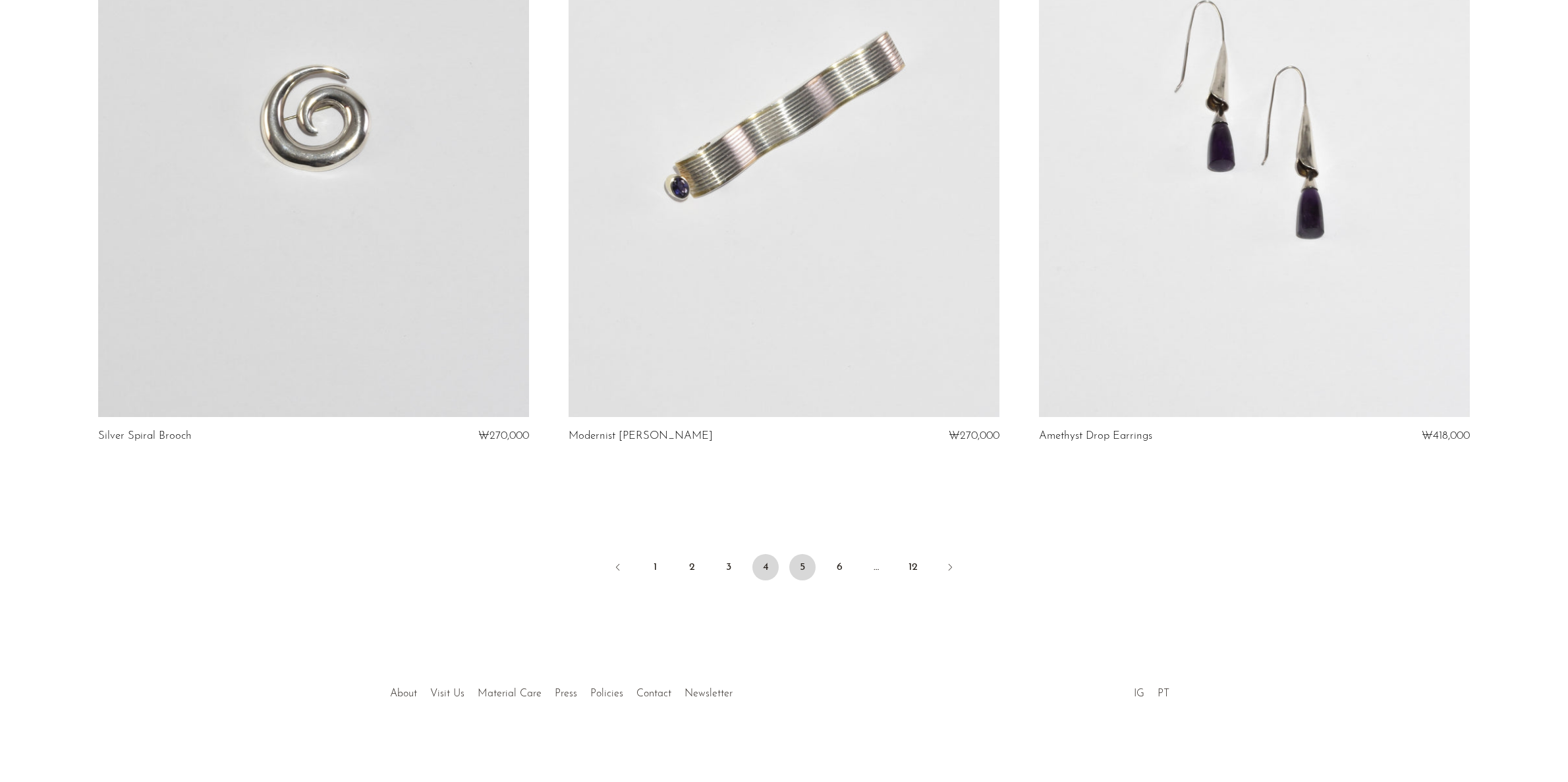
click at [800, 564] on link "5" at bounding box center [803, 567] width 27 height 27
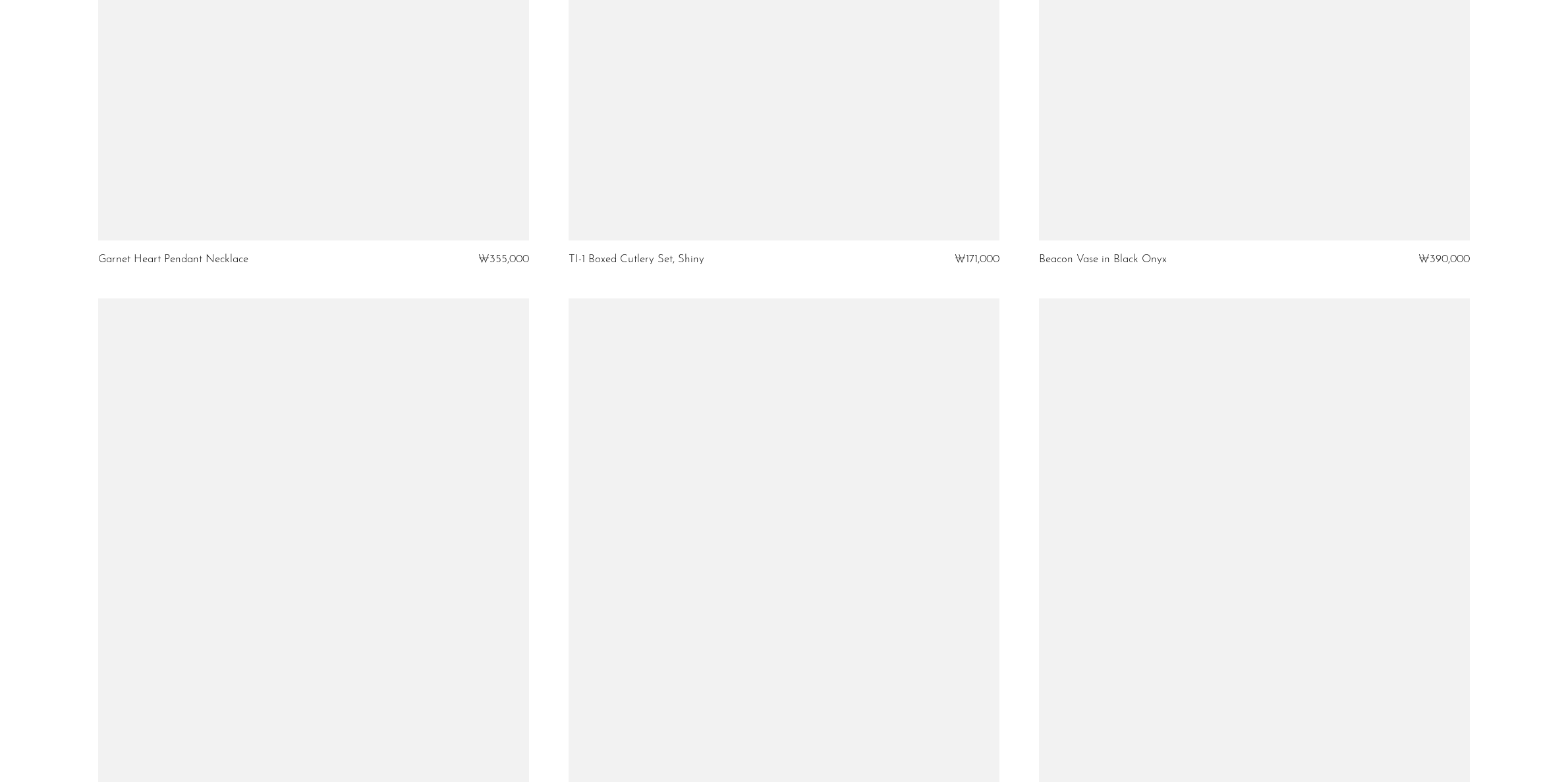
scroll to position [5465, 0]
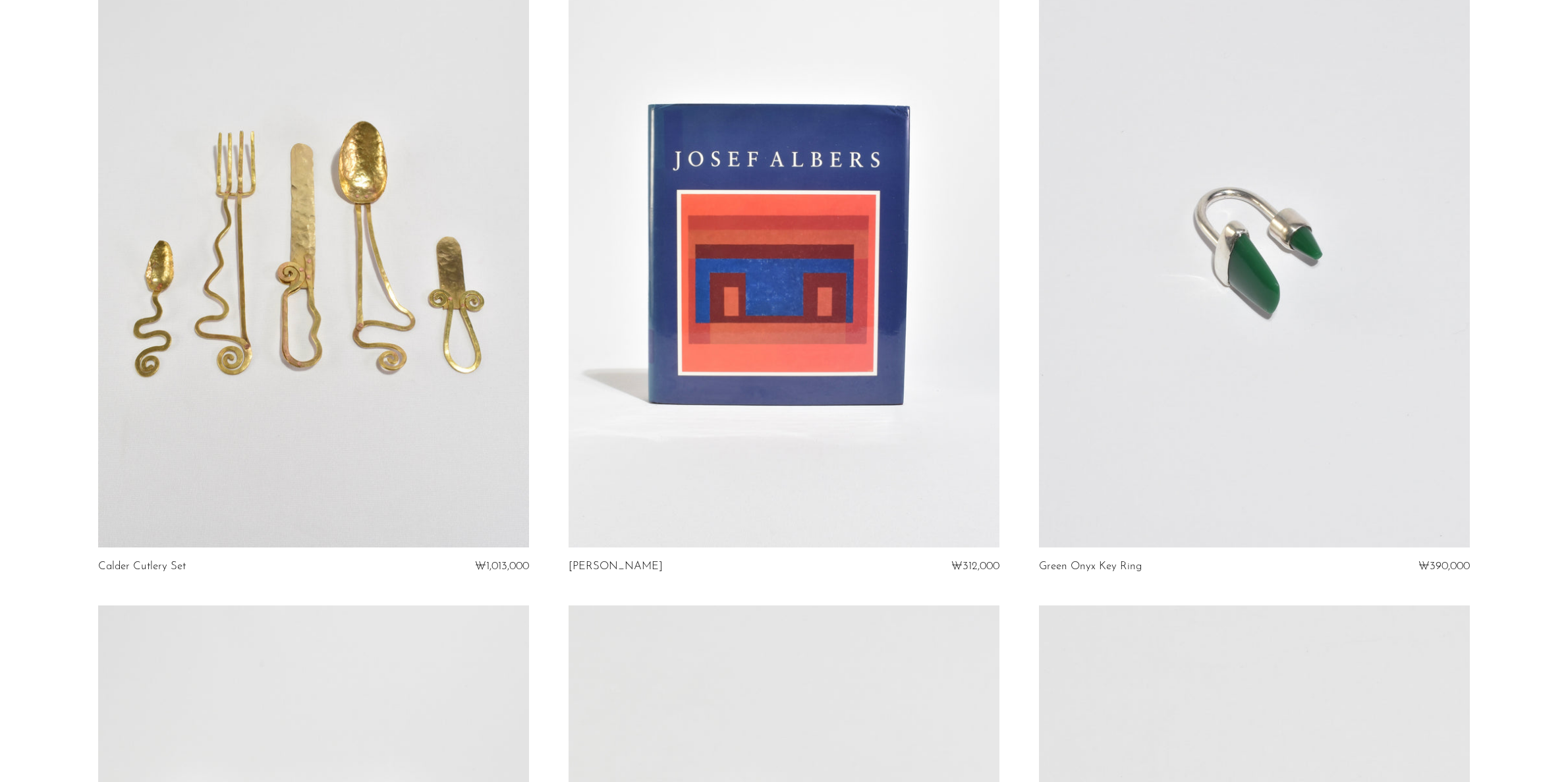
click at [844, 402] on link at bounding box center [784, 246] width 431 height 602
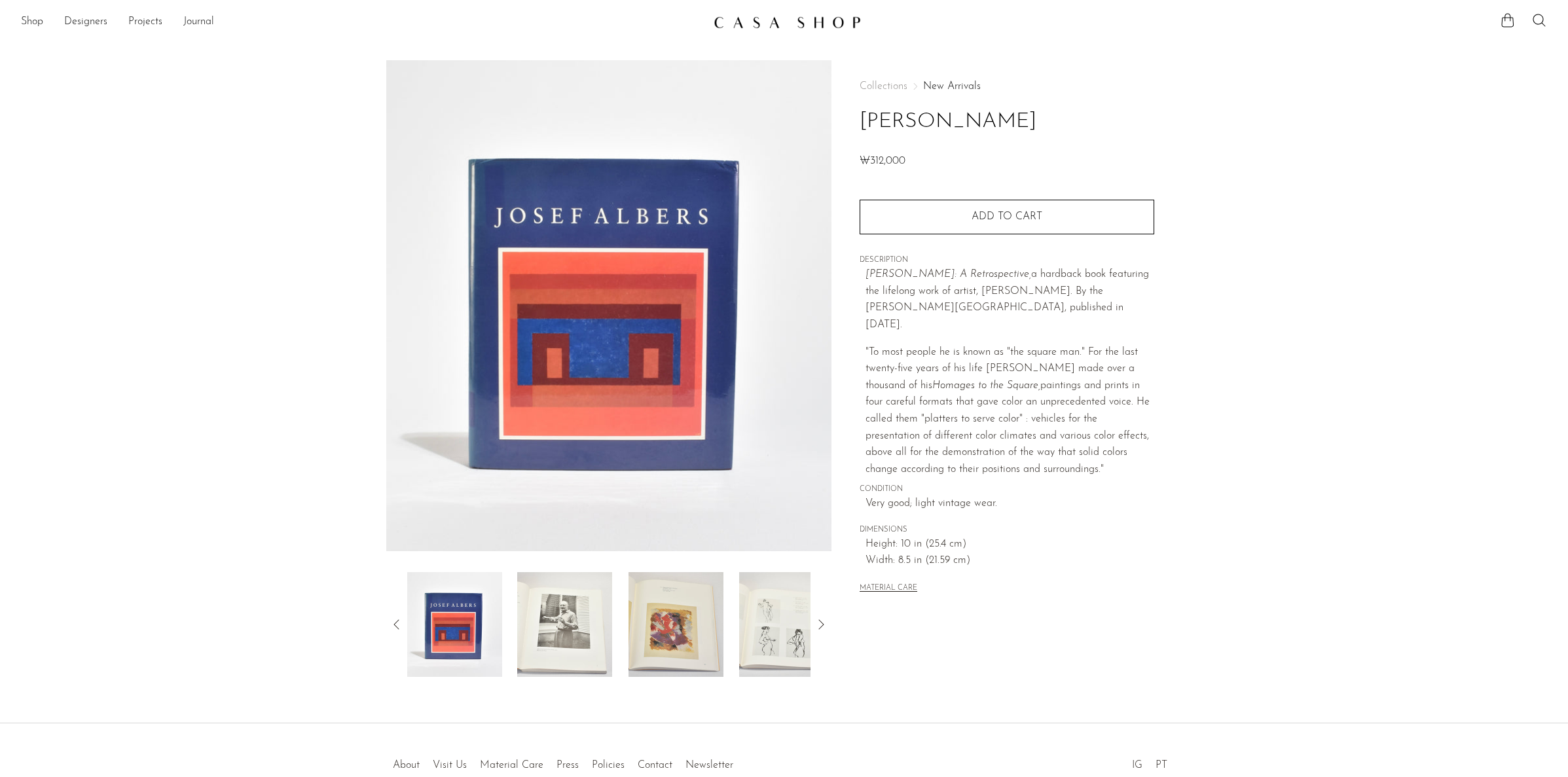
click at [742, 623] on img at bounding box center [787, 624] width 95 height 104
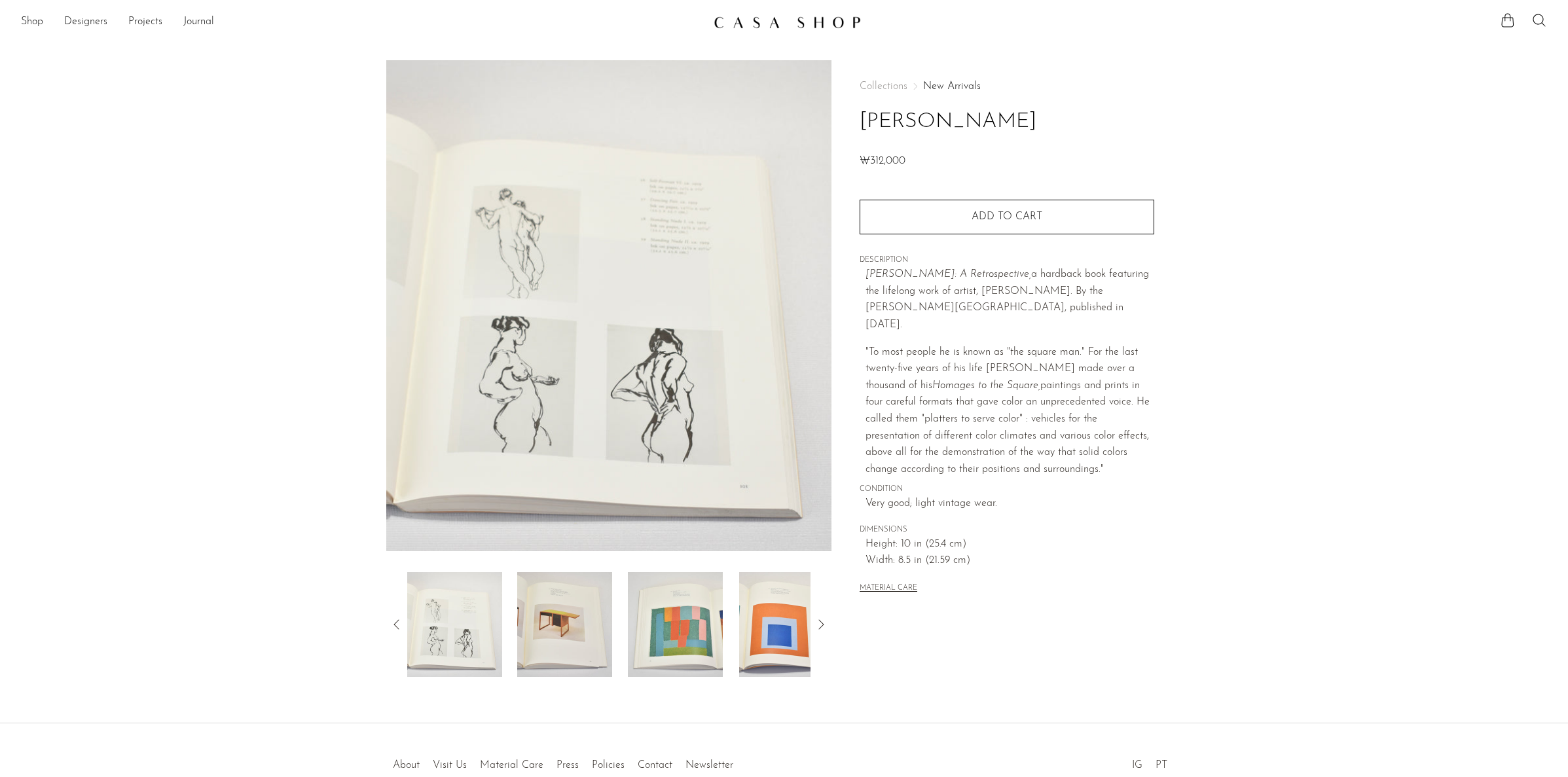
click at [576, 632] on img at bounding box center [565, 624] width 95 height 104
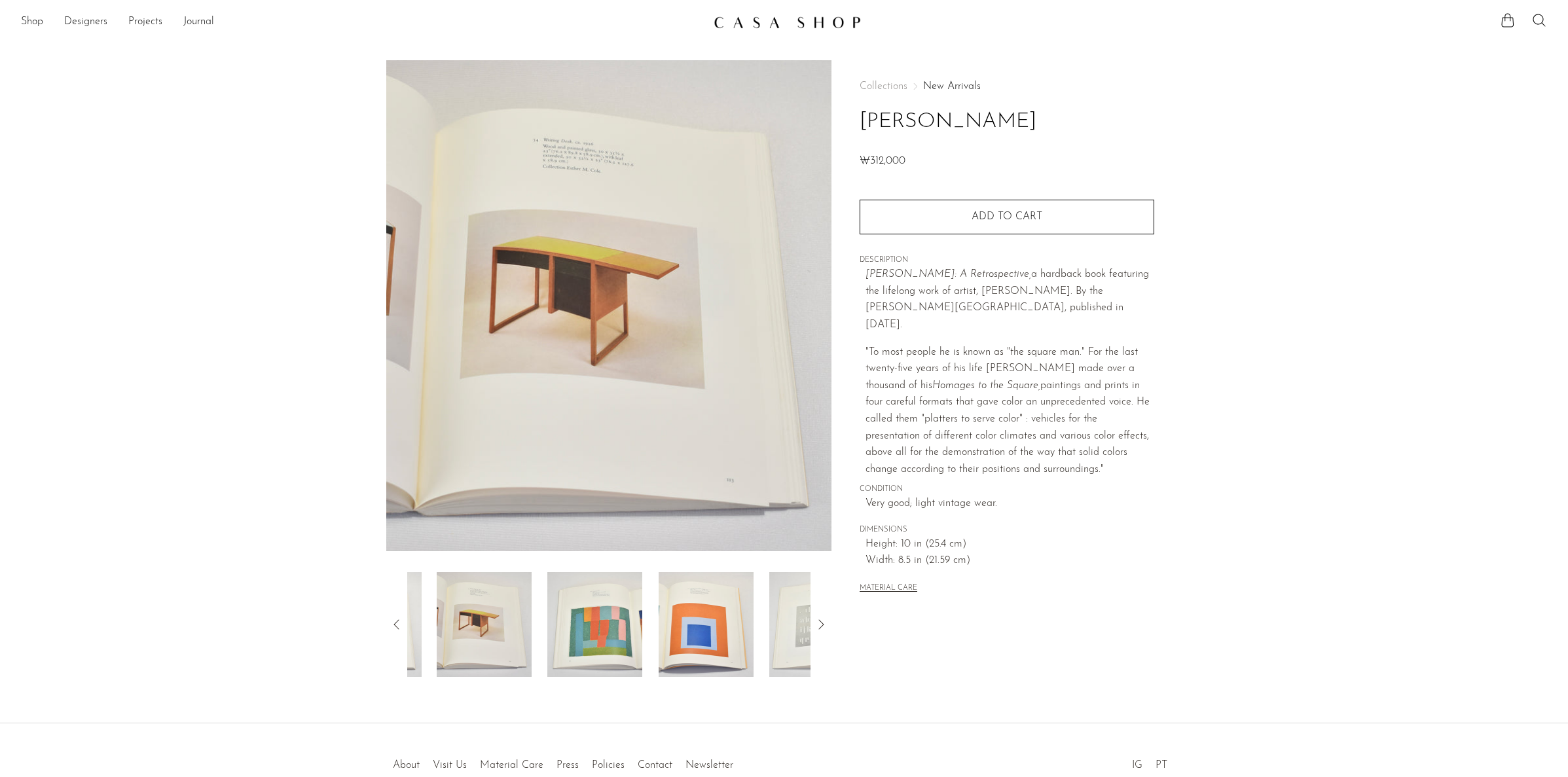
click at [659, 629] on div at bounding box center [609, 624] width 404 height 104
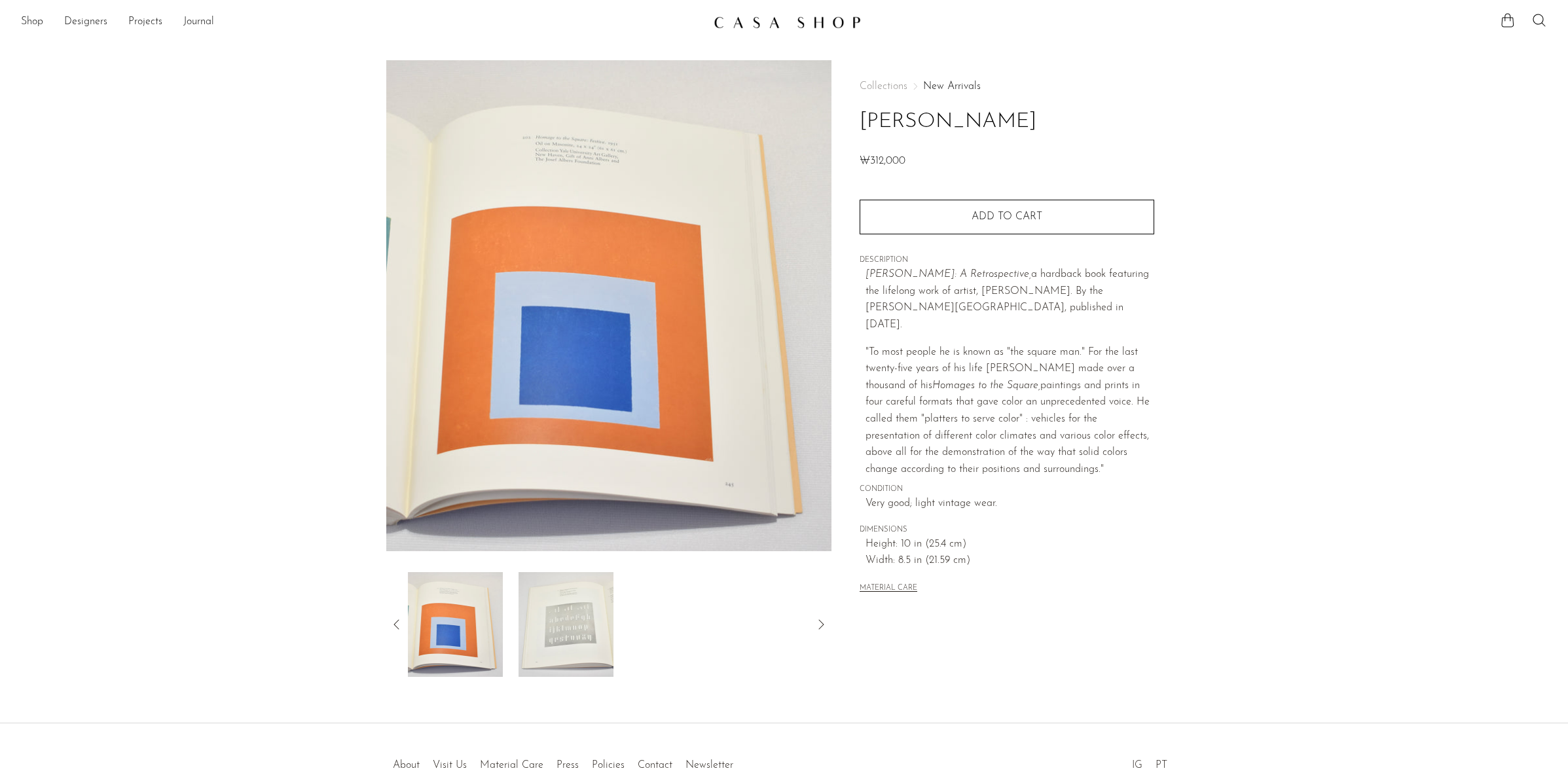
click at [473, 675] on div "Josef Albers ₩312,000" at bounding box center [784, 391] width 1568 height 662
click at [564, 646] on img at bounding box center [565, 624] width 95 height 104
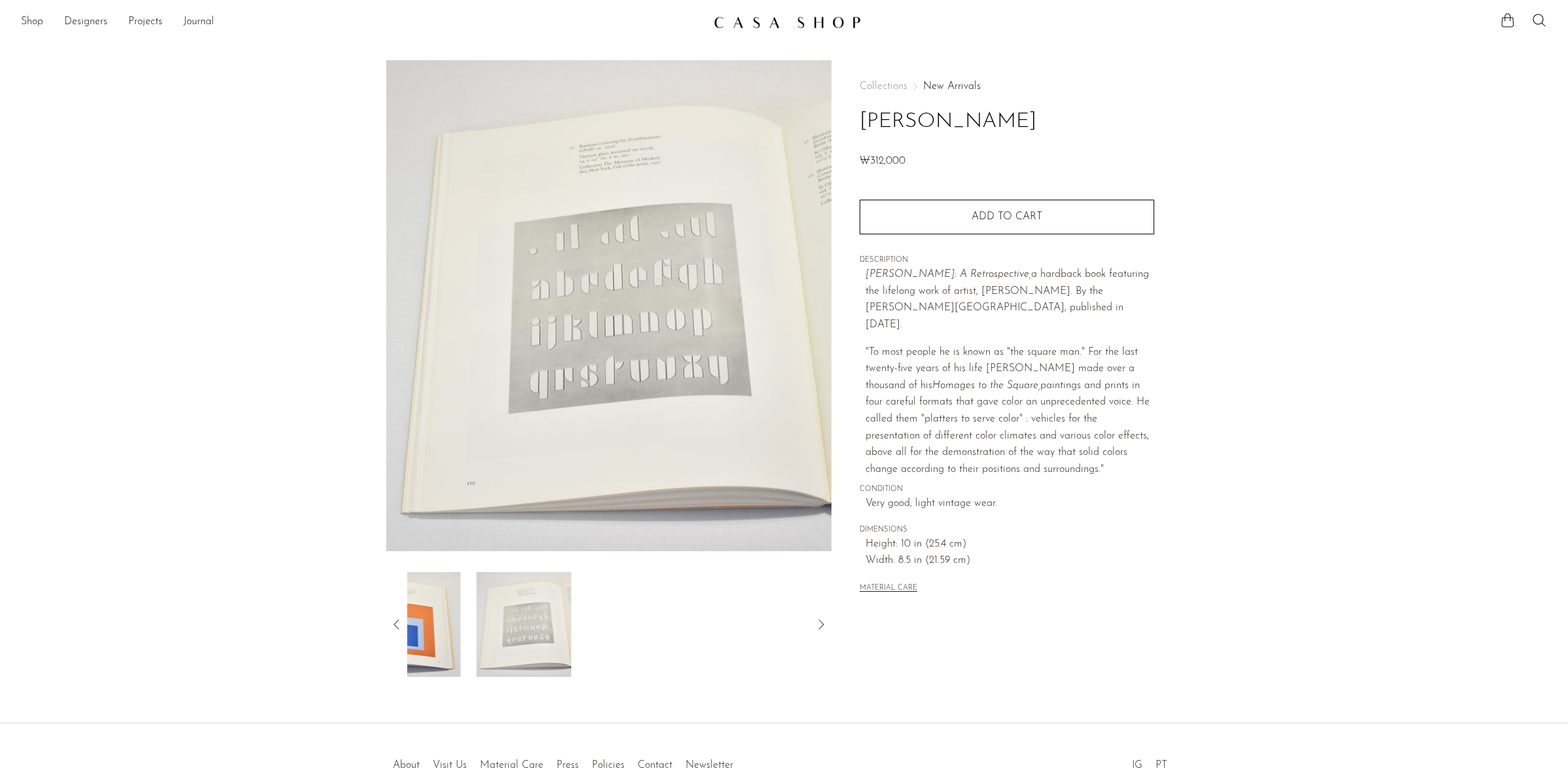
click at [399, 630] on icon at bounding box center [397, 624] width 16 height 16
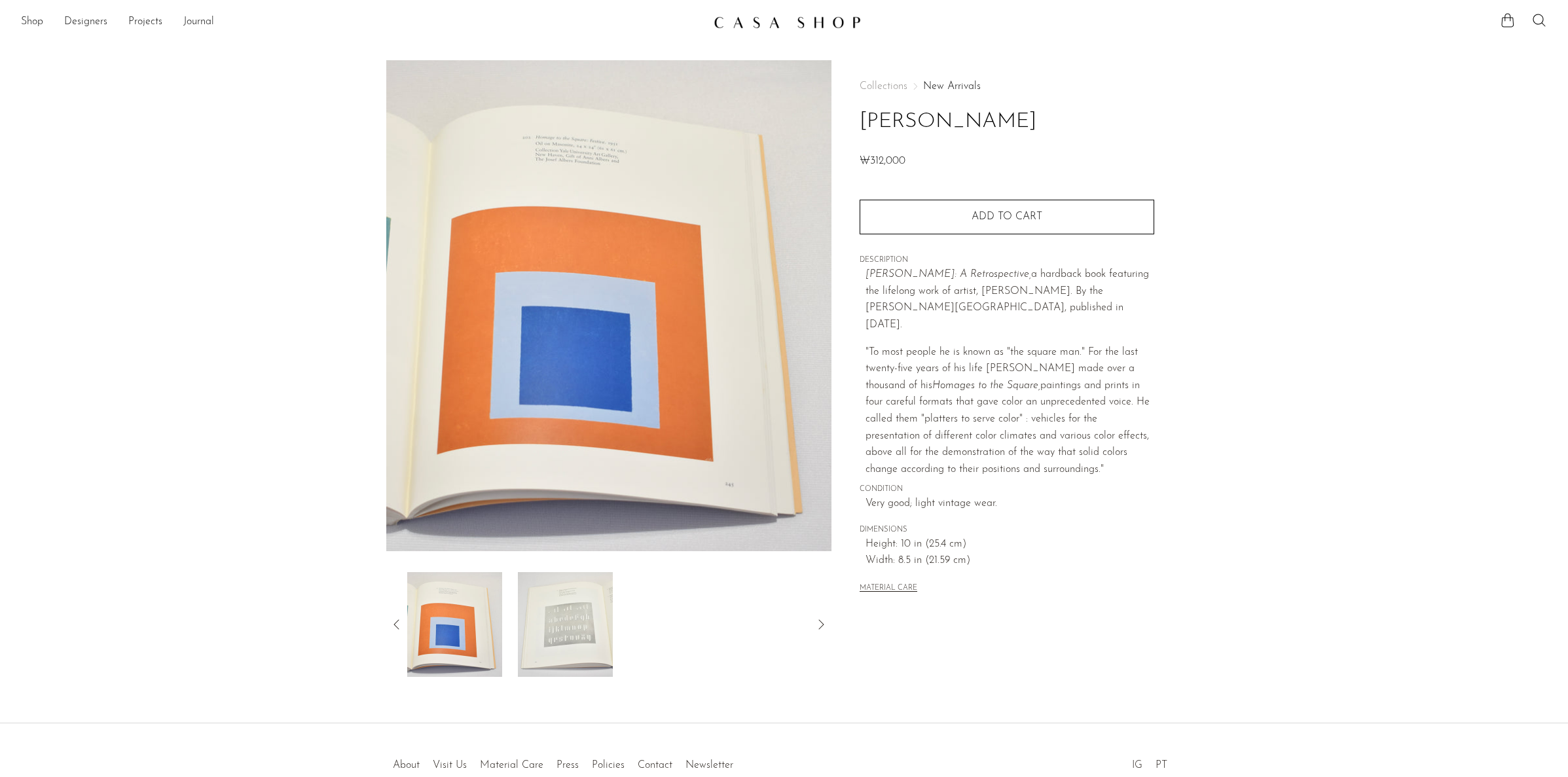
click at [816, 623] on icon at bounding box center [821, 624] width 16 height 16
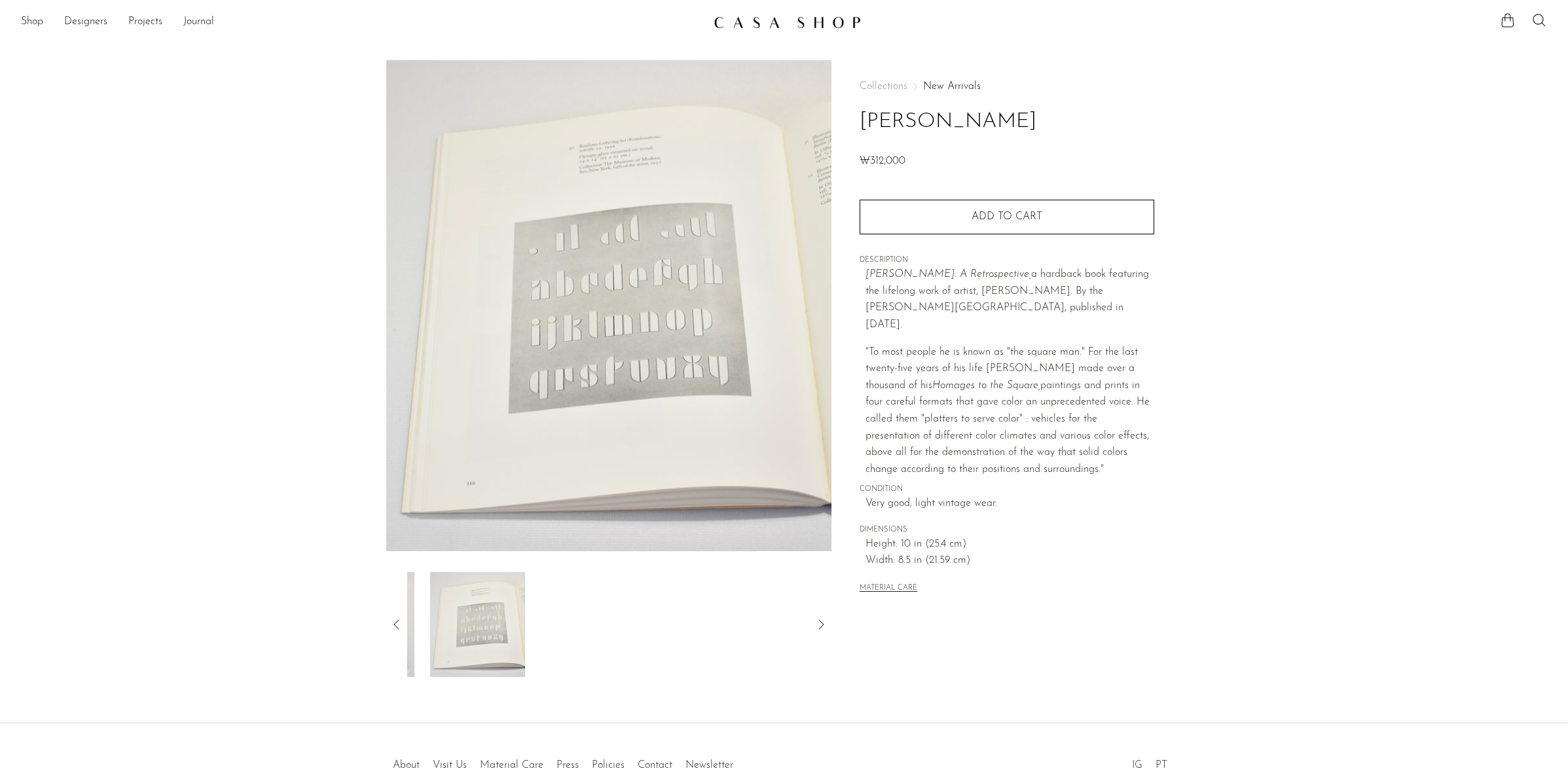
click at [822, 627] on icon at bounding box center [821, 624] width 16 height 16
click at [387, 611] on div at bounding box center [609, 624] width 446 height 104
click at [396, 622] on icon at bounding box center [397, 624] width 16 height 16
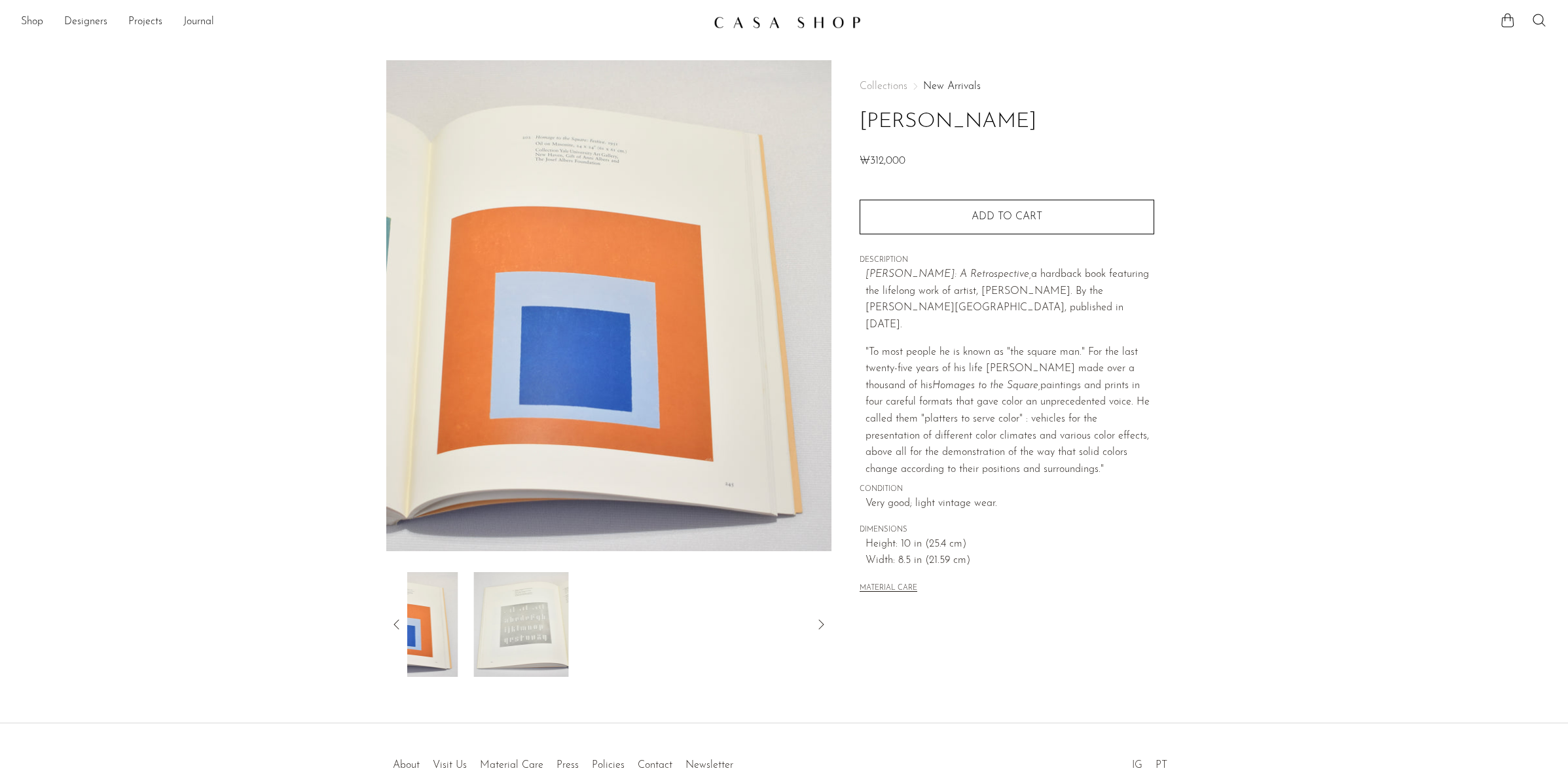
click at [396, 622] on icon at bounding box center [396, 623] width 5 height 10
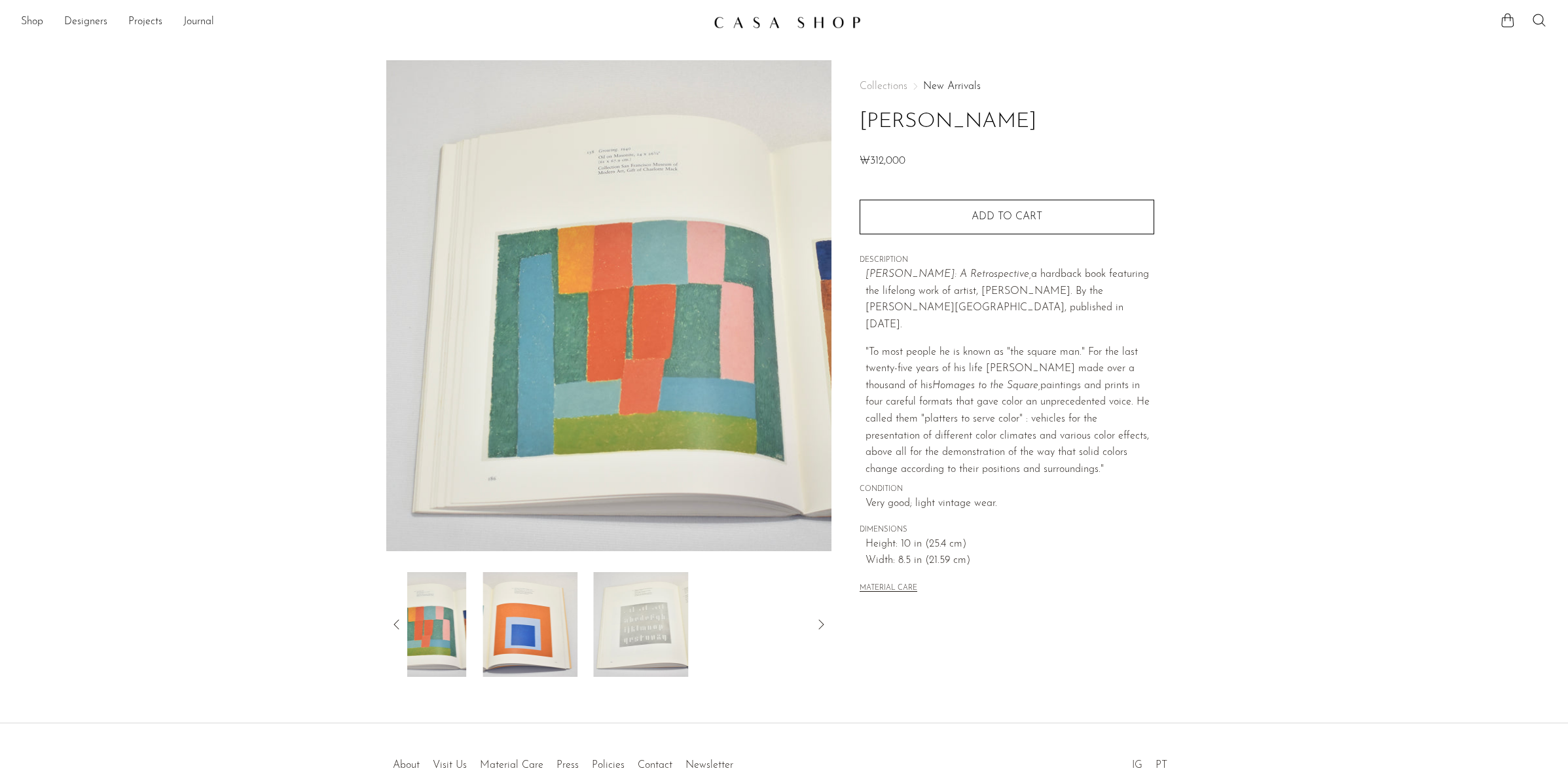
click at [396, 622] on icon at bounding box center [396, 623] width 5 height 10
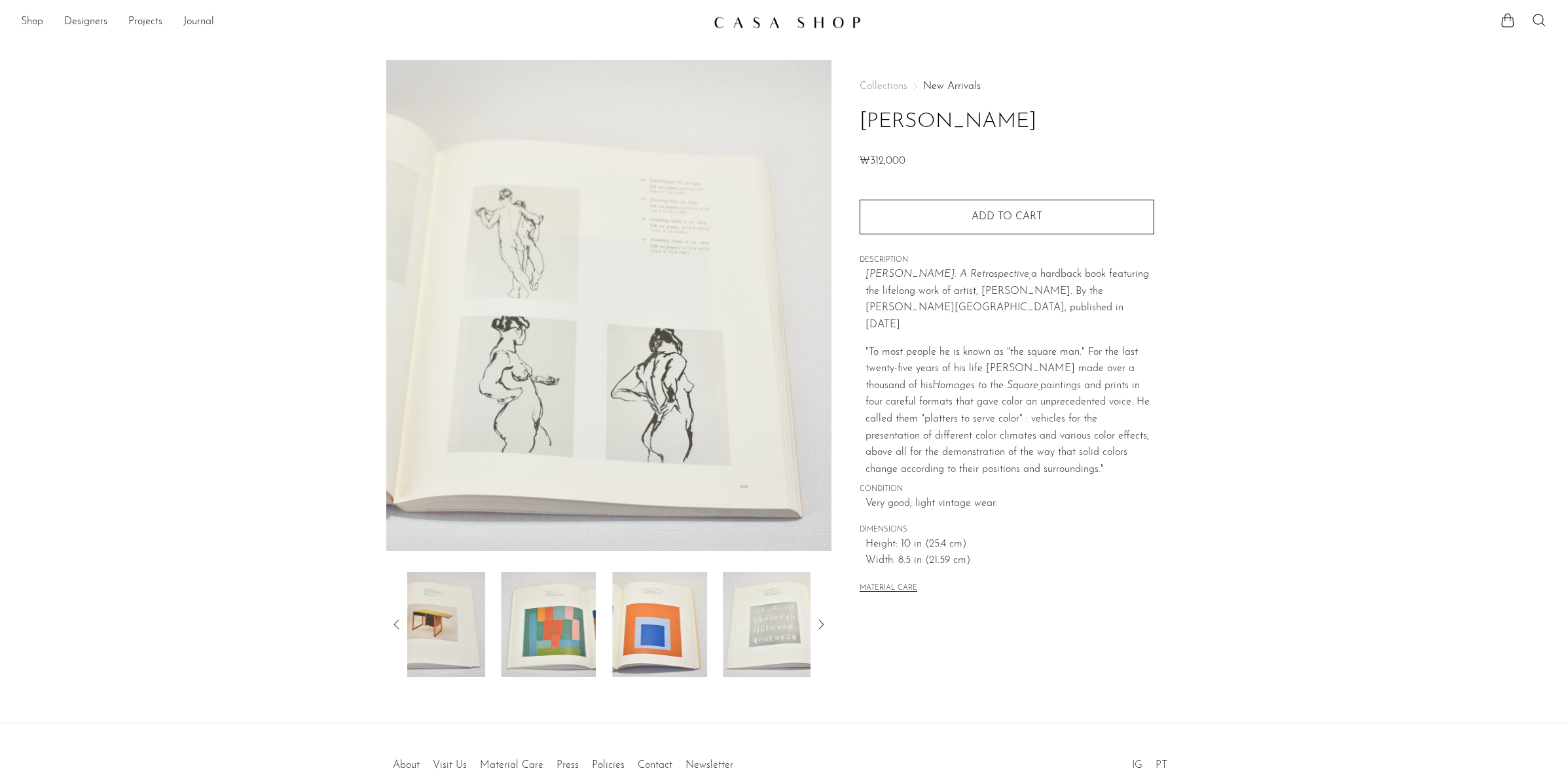
click at [396, 622] on icon at bounding box center [396, 623] width 5 height 10
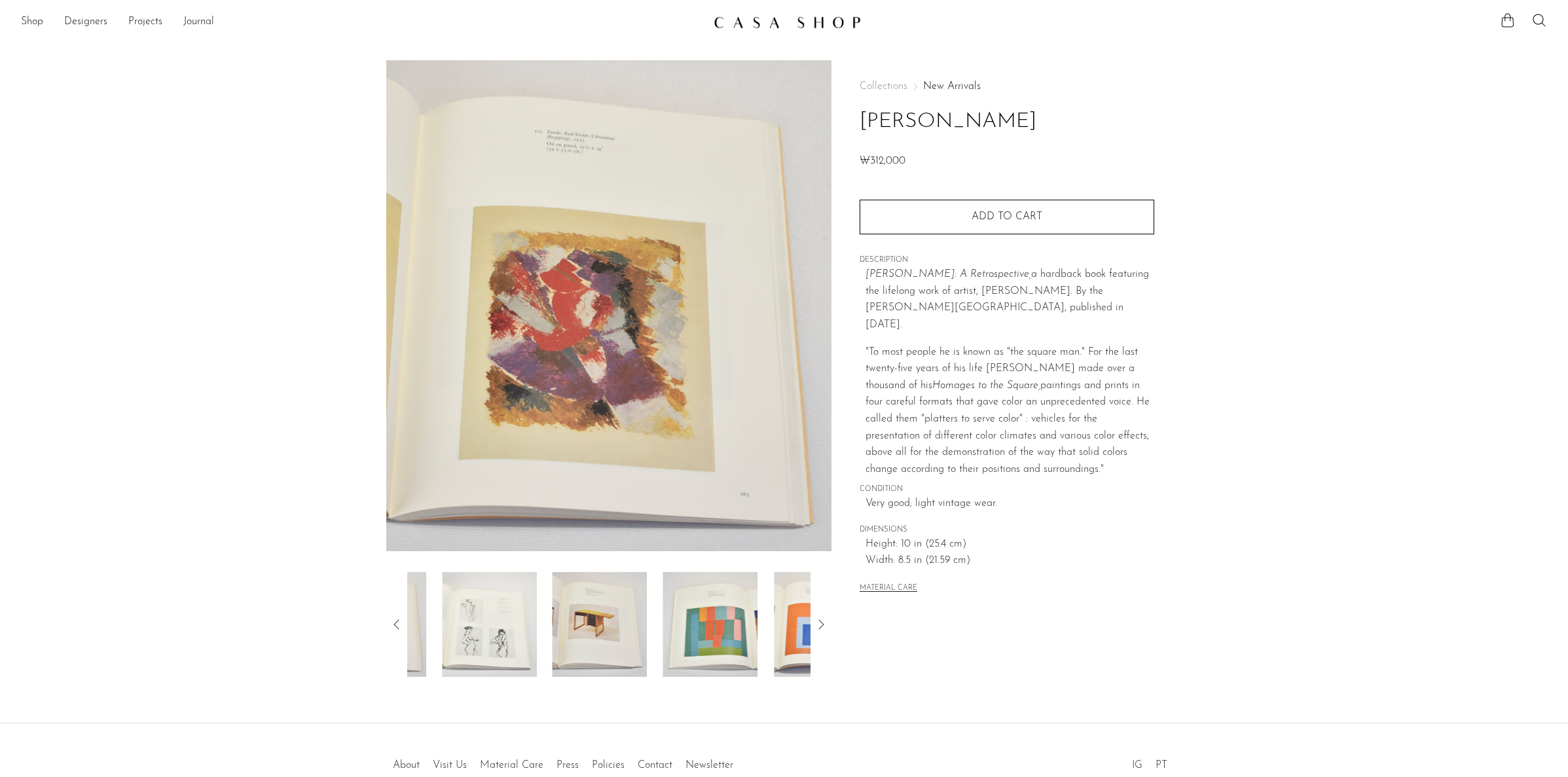
click at [396, 622] on icon at bounding box center [396, 623] width 5 height 10
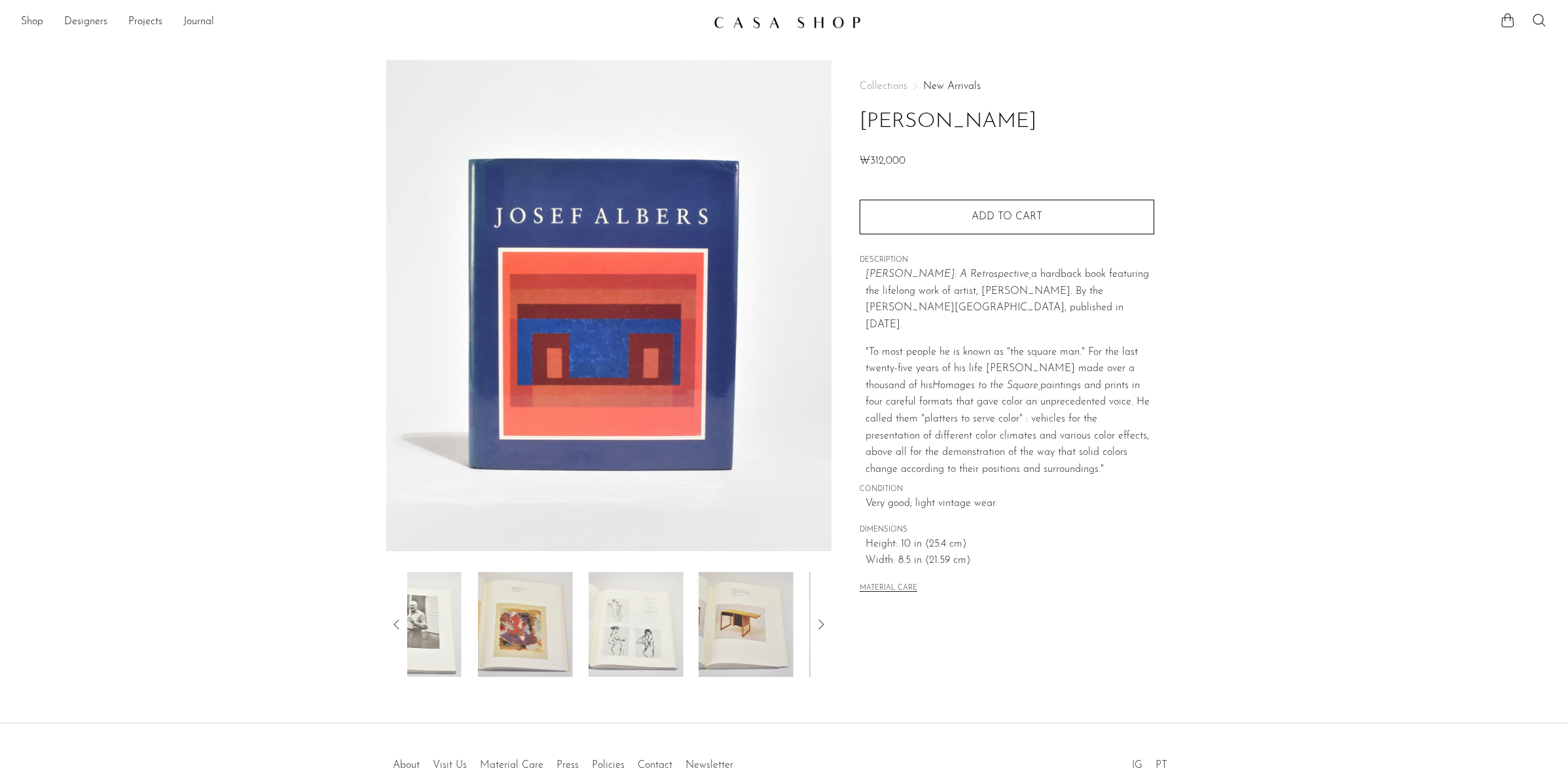
click at [396, 622] on icon at bounding box center [396, 623] width 5 height 10
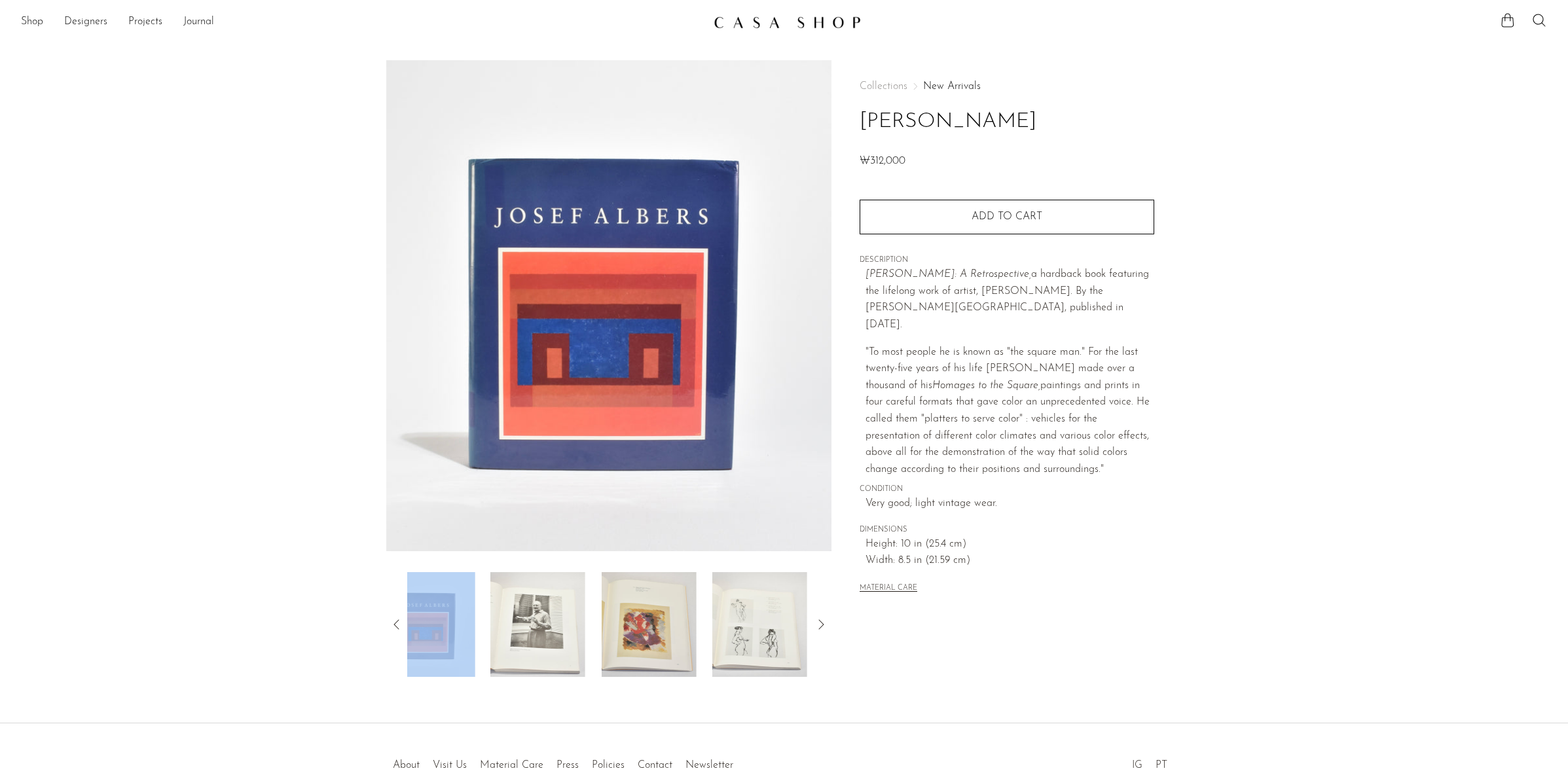
click at [396, 622] on icon at bounding box center [396, 623] width 5 height 10
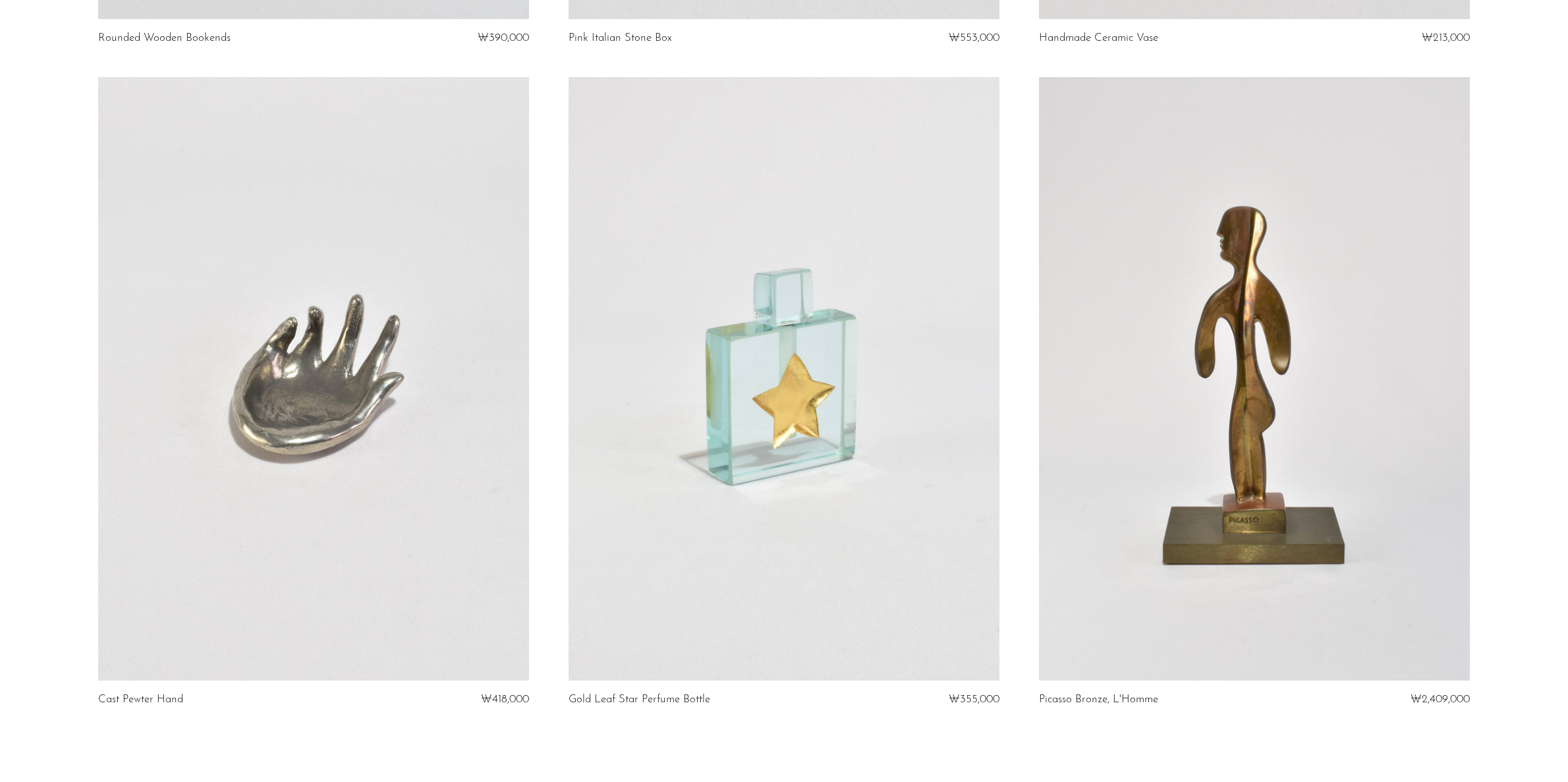
scroll to position [7579, 0]
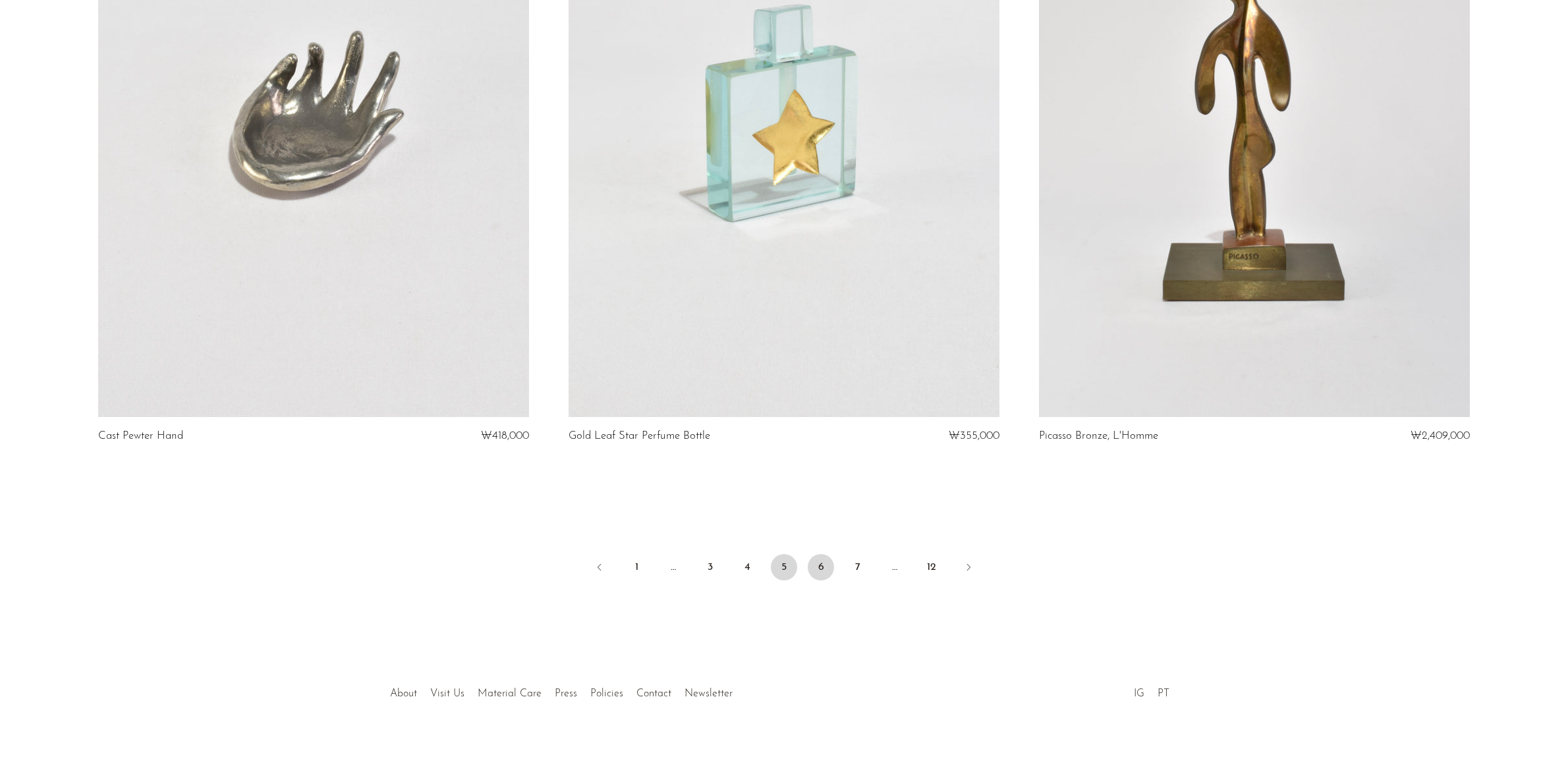
click at [819, 573] on link "6" at bounding box center [821, 567] width 27 height 27
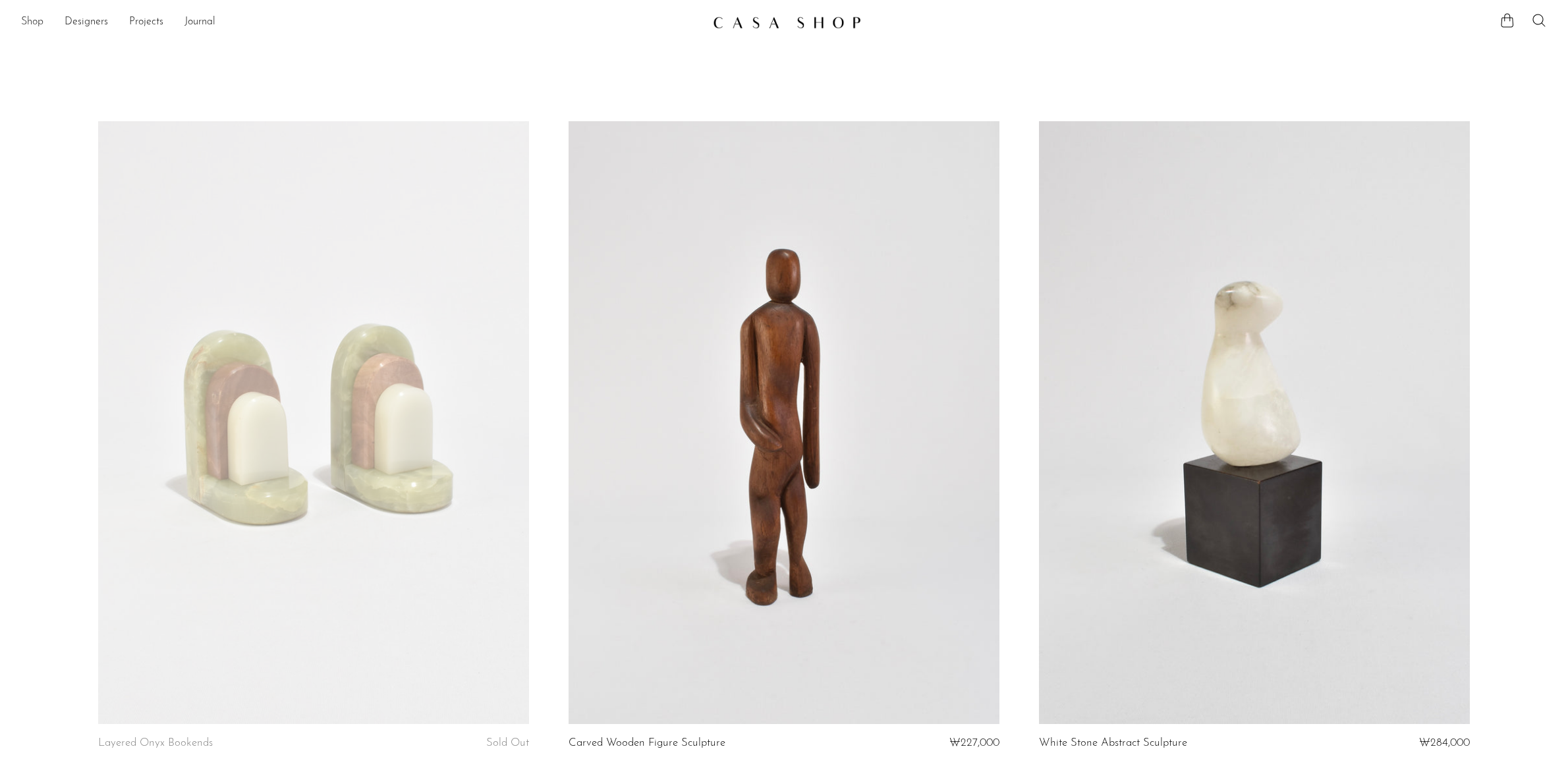
click at [25, 23] on link "Shop" at bounding box center [32, 23] width 23 height 17
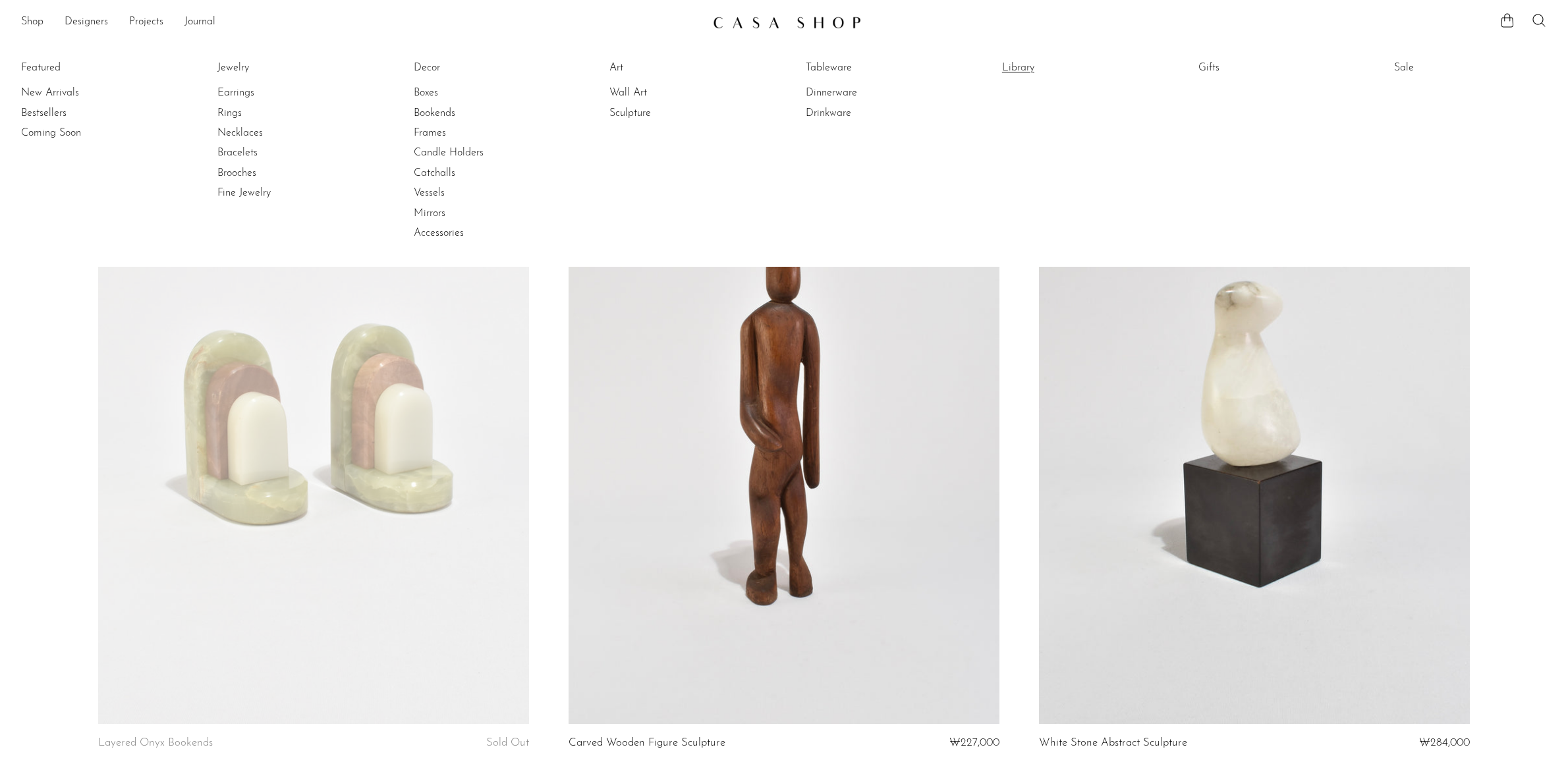
click at [1022, 73] on link "Library" at bounding box center [1052, 67] width 99 height 14
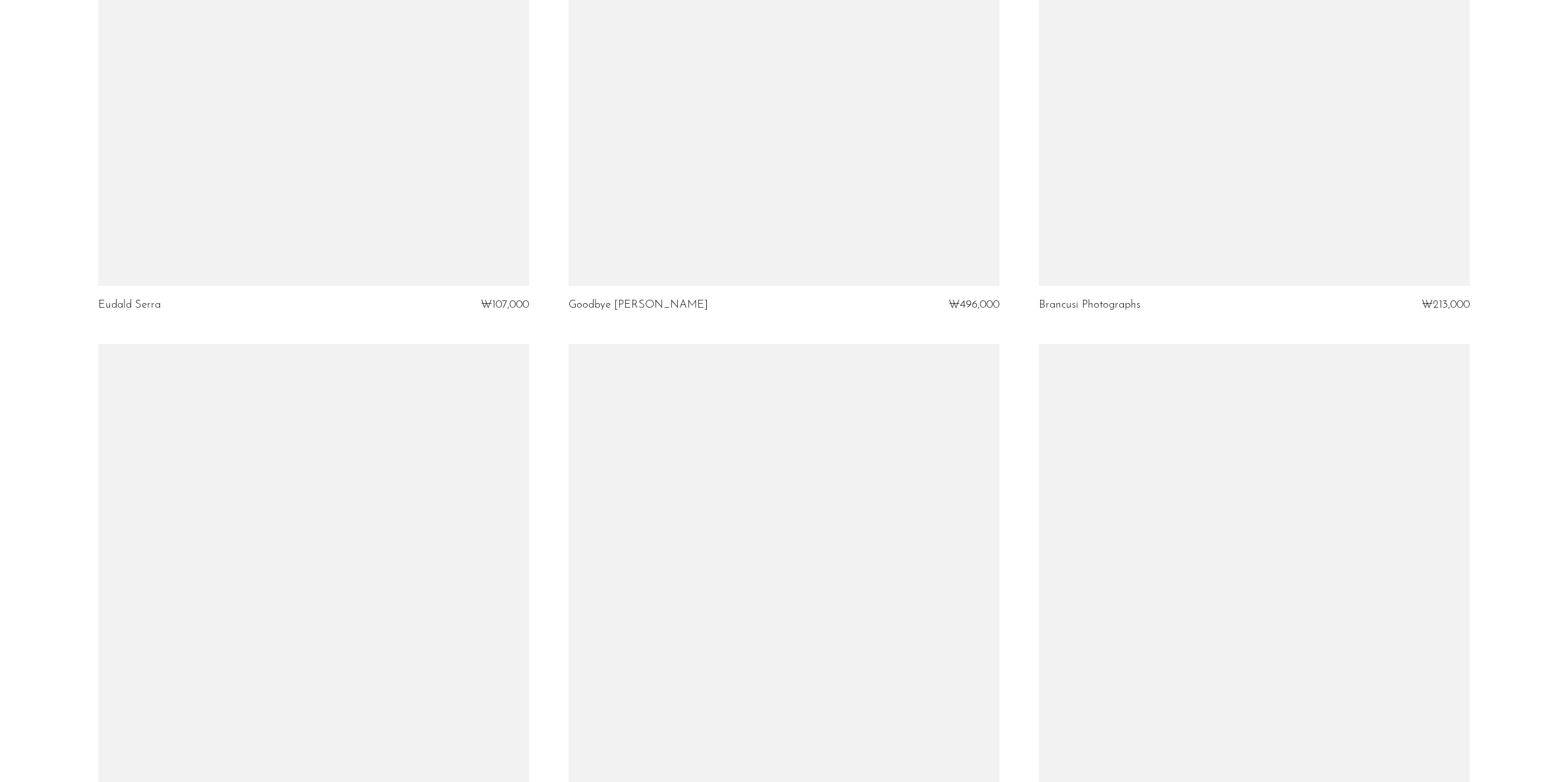
scroll to position [6388, 0]
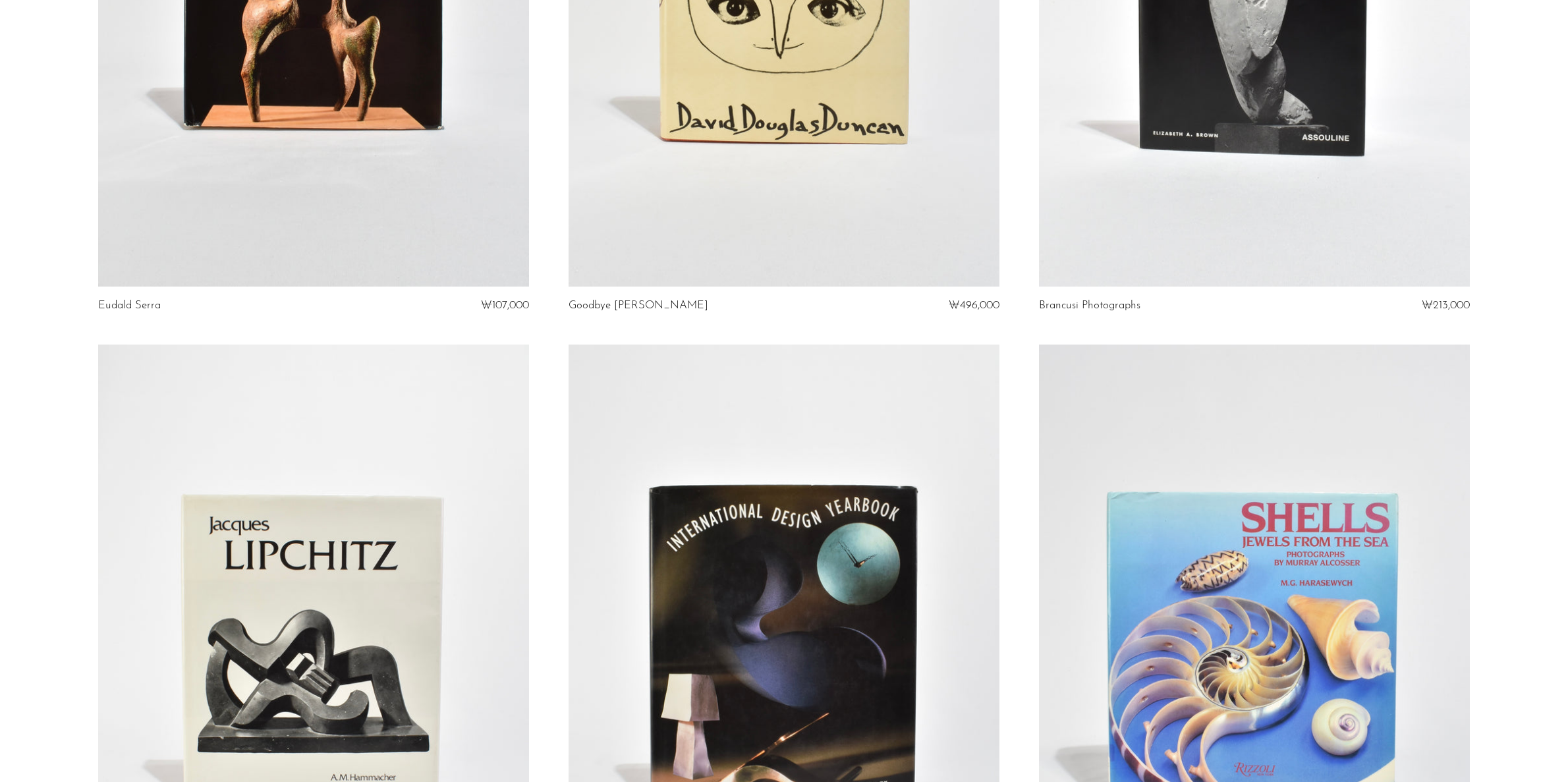
click at [161, 663] on link at bounding box center [313, 646] width 431 height 602
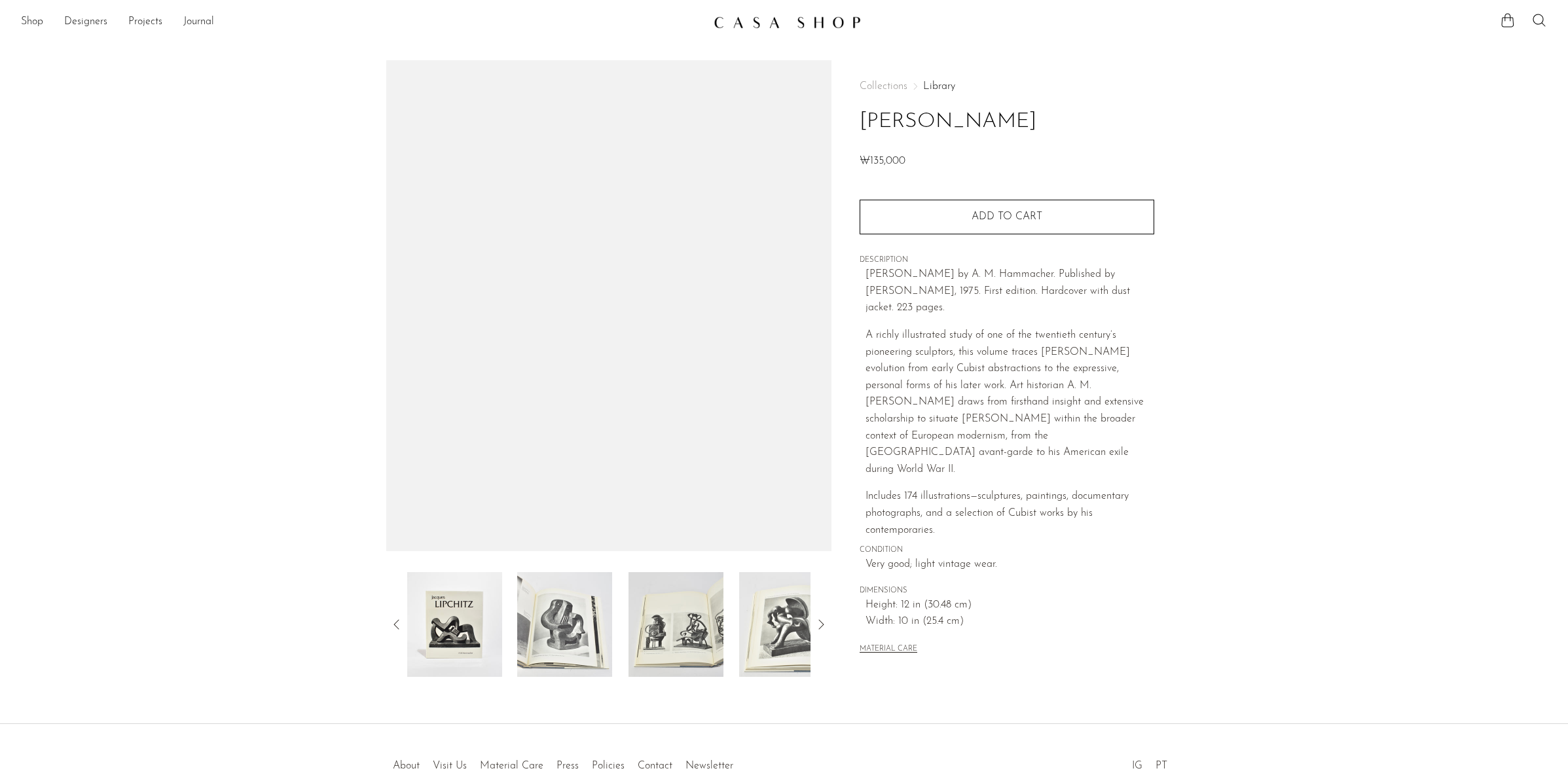
click at [646, 636] on img at bounding box center [676, 624] width 95 height 104
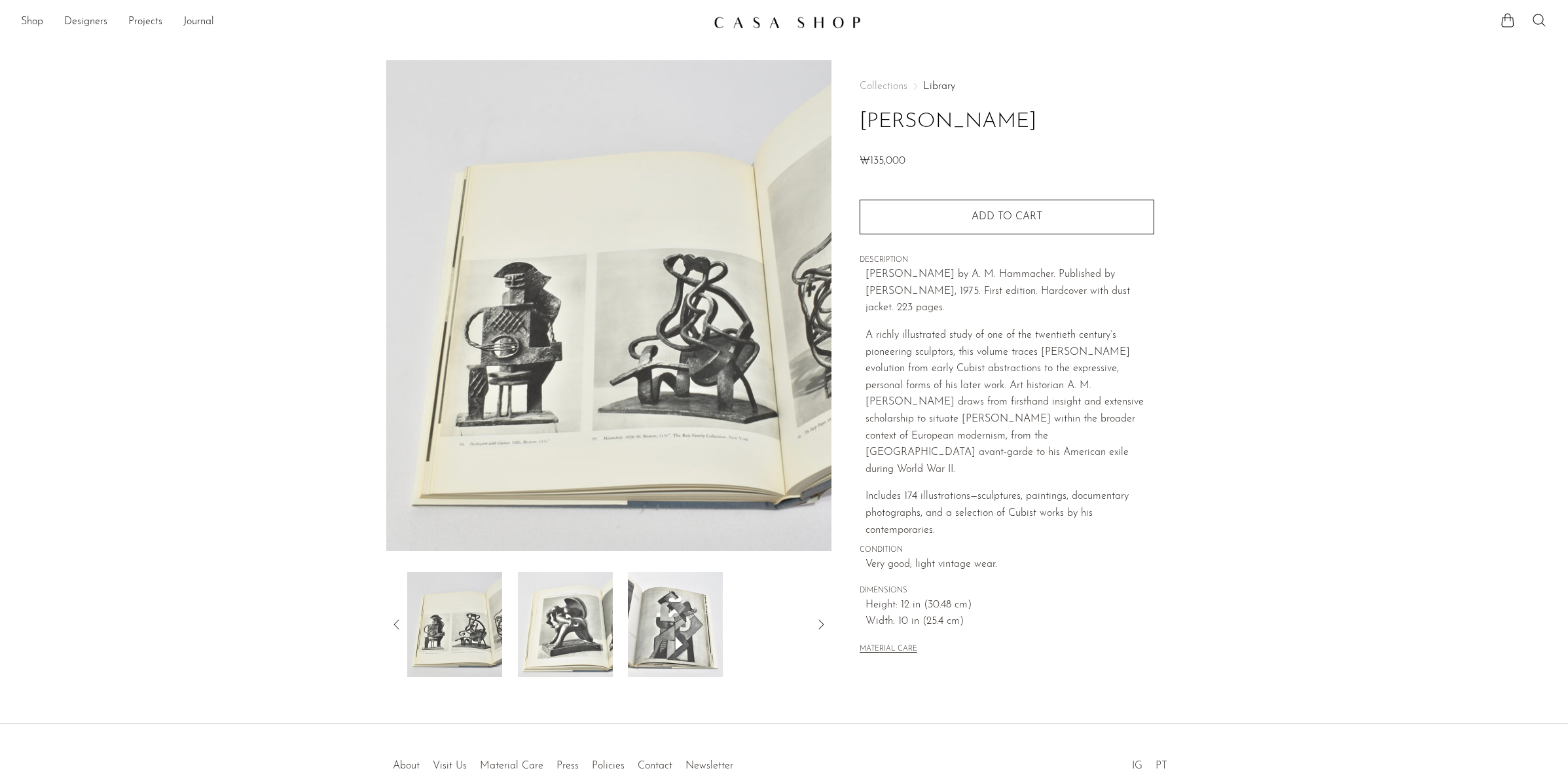
click at [816, 622] on icon at bounding box center [821, 624] width 16 height 16
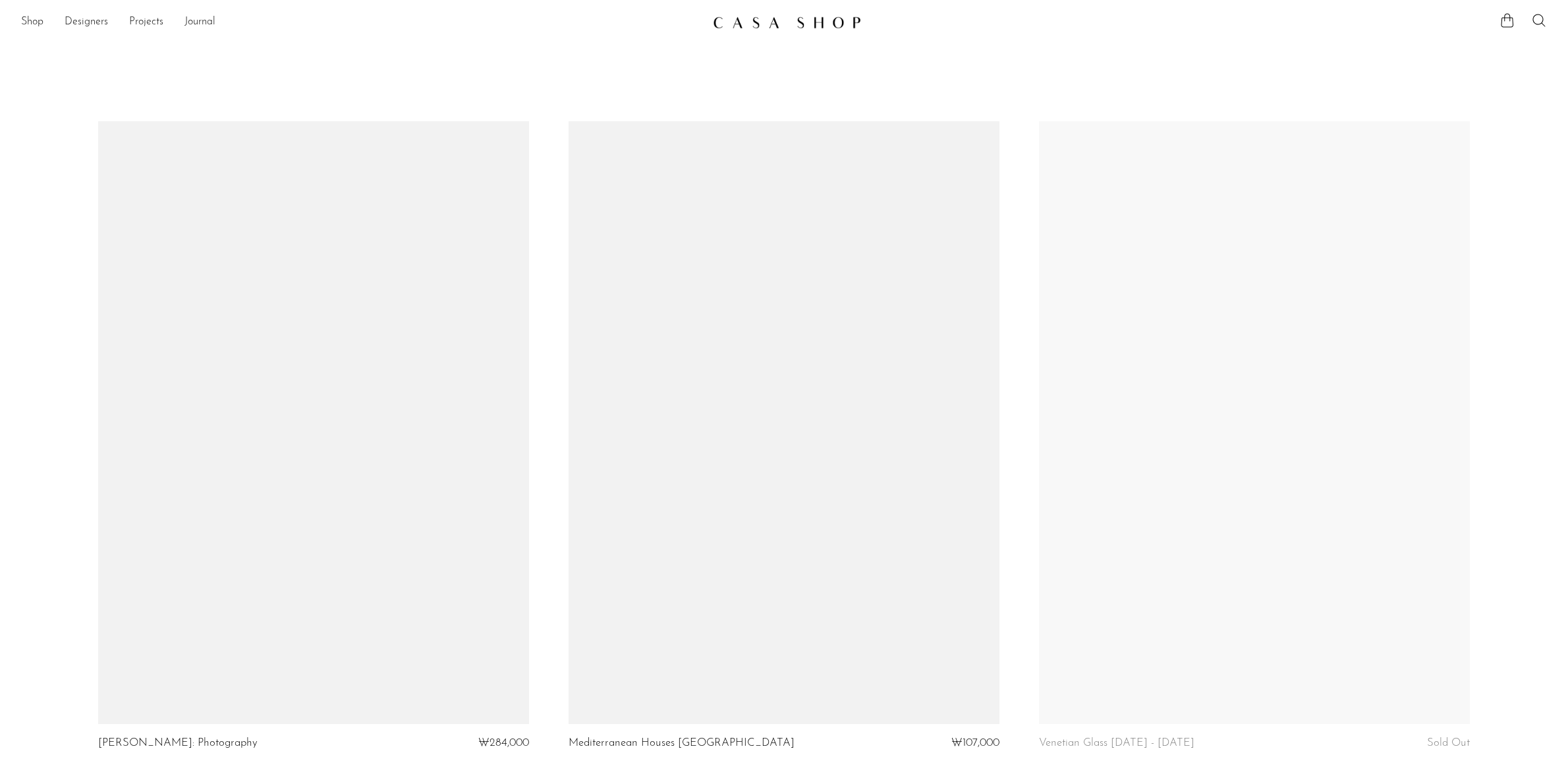
scroll to position [6388, 0]
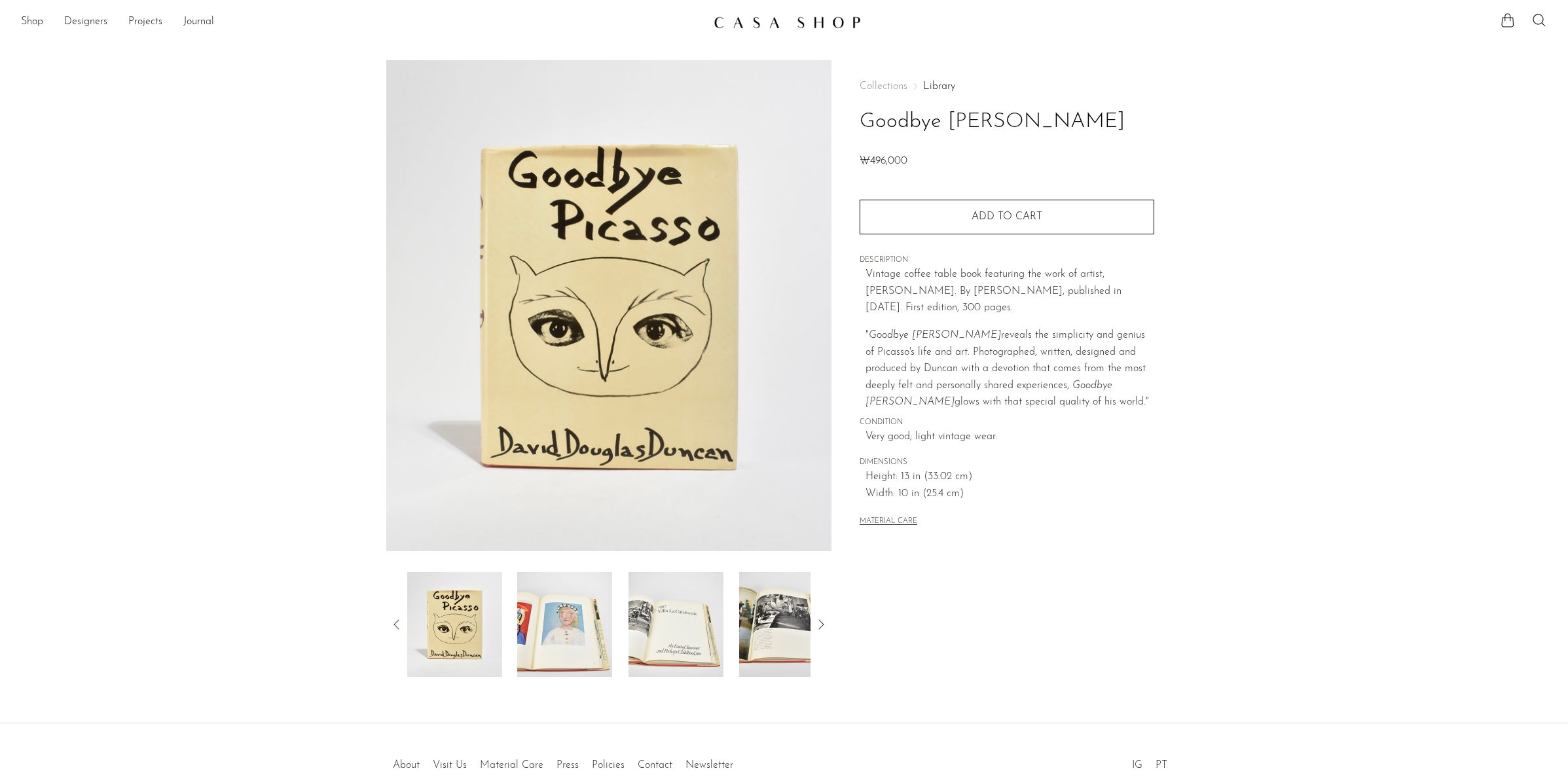
click at [618, 611] on div at bounding box center [609, 624] width 404 height 104
click at [601, 616] on img at bounding box center [565, 624] width 95 height 104
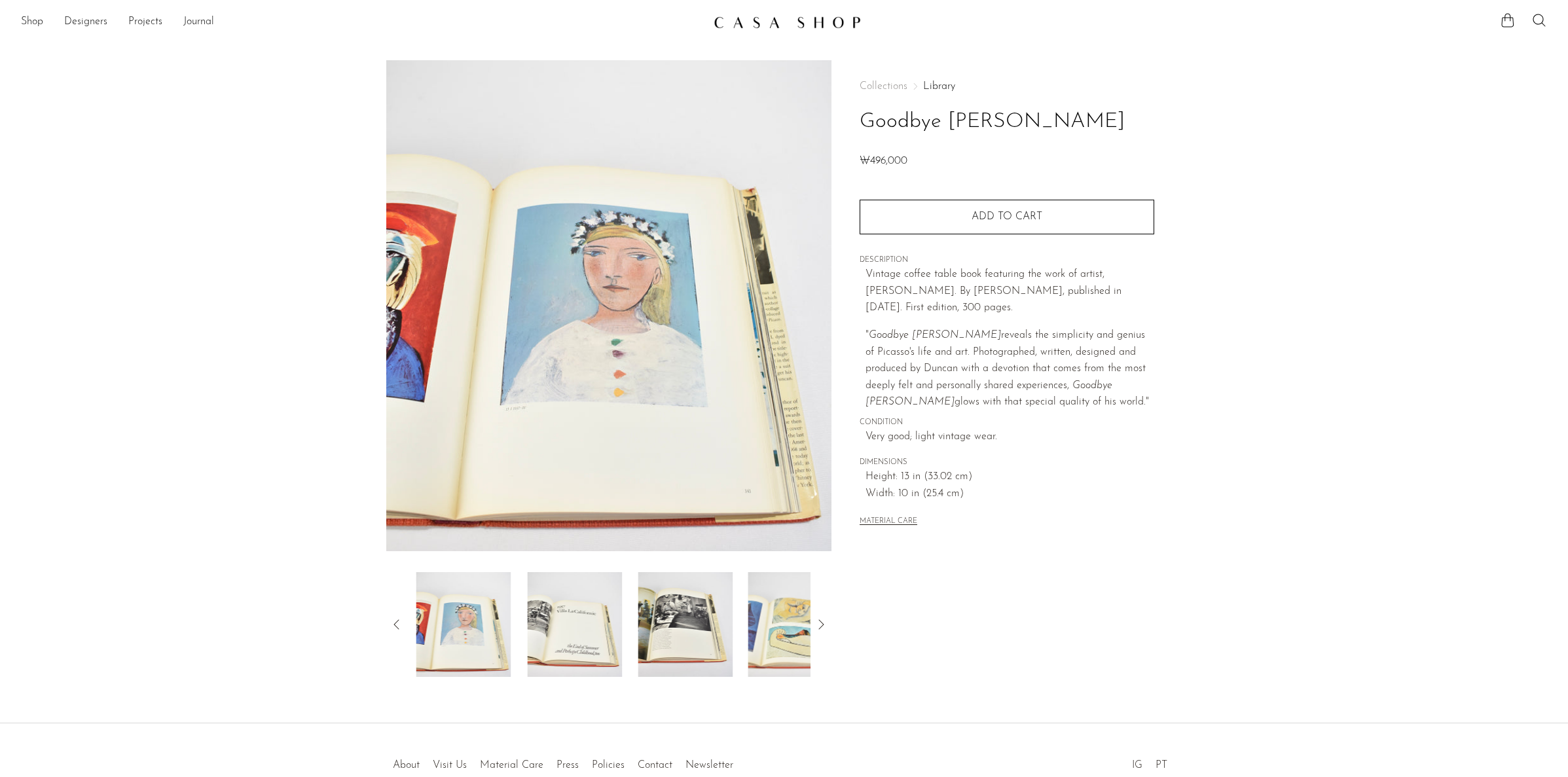
click at [688, 616] on img at bounding box center [685, 624] width 95 height 104
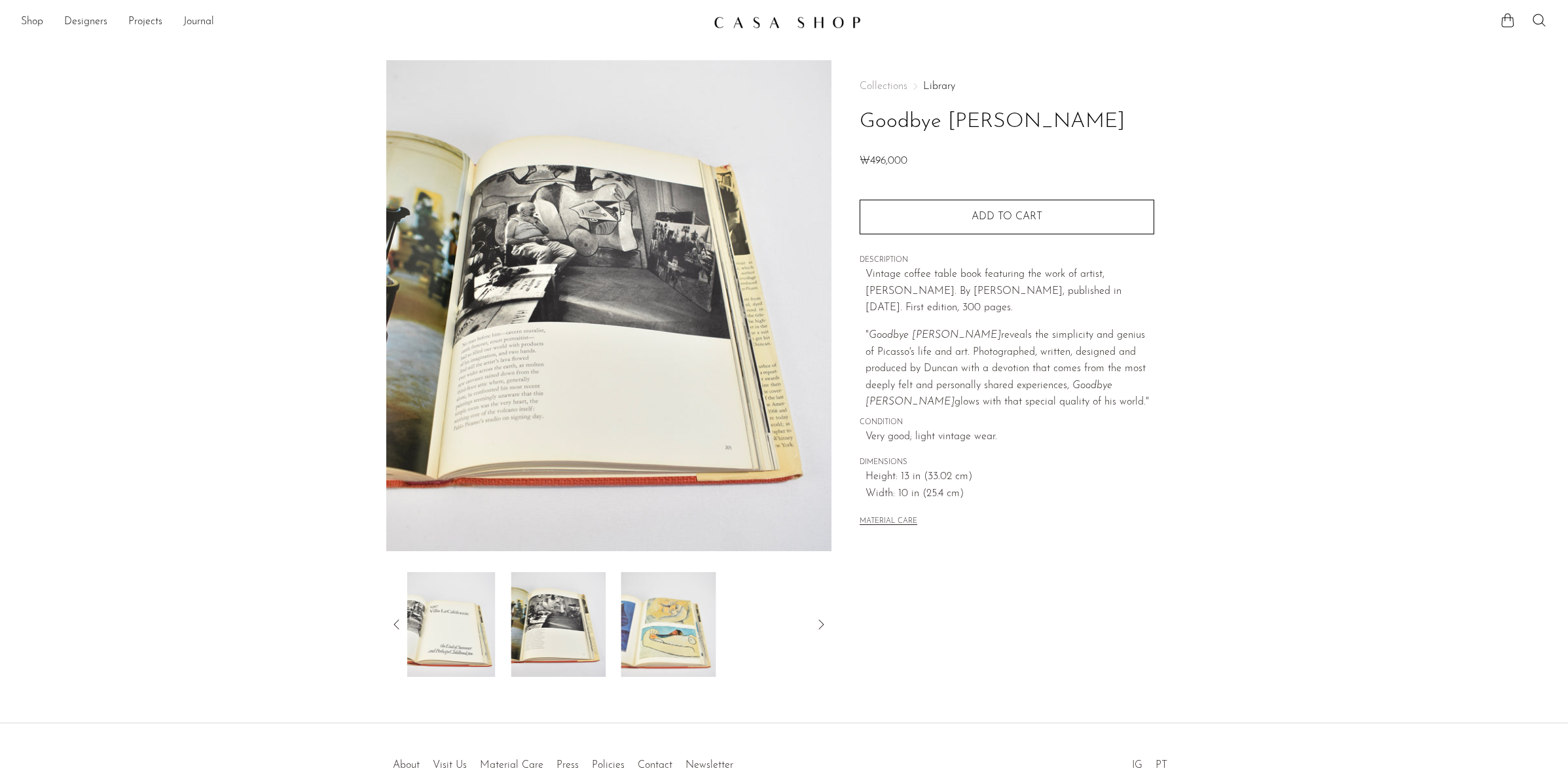
click at [691, 618] on div at bounding box center [609, 624] width 404 height 104
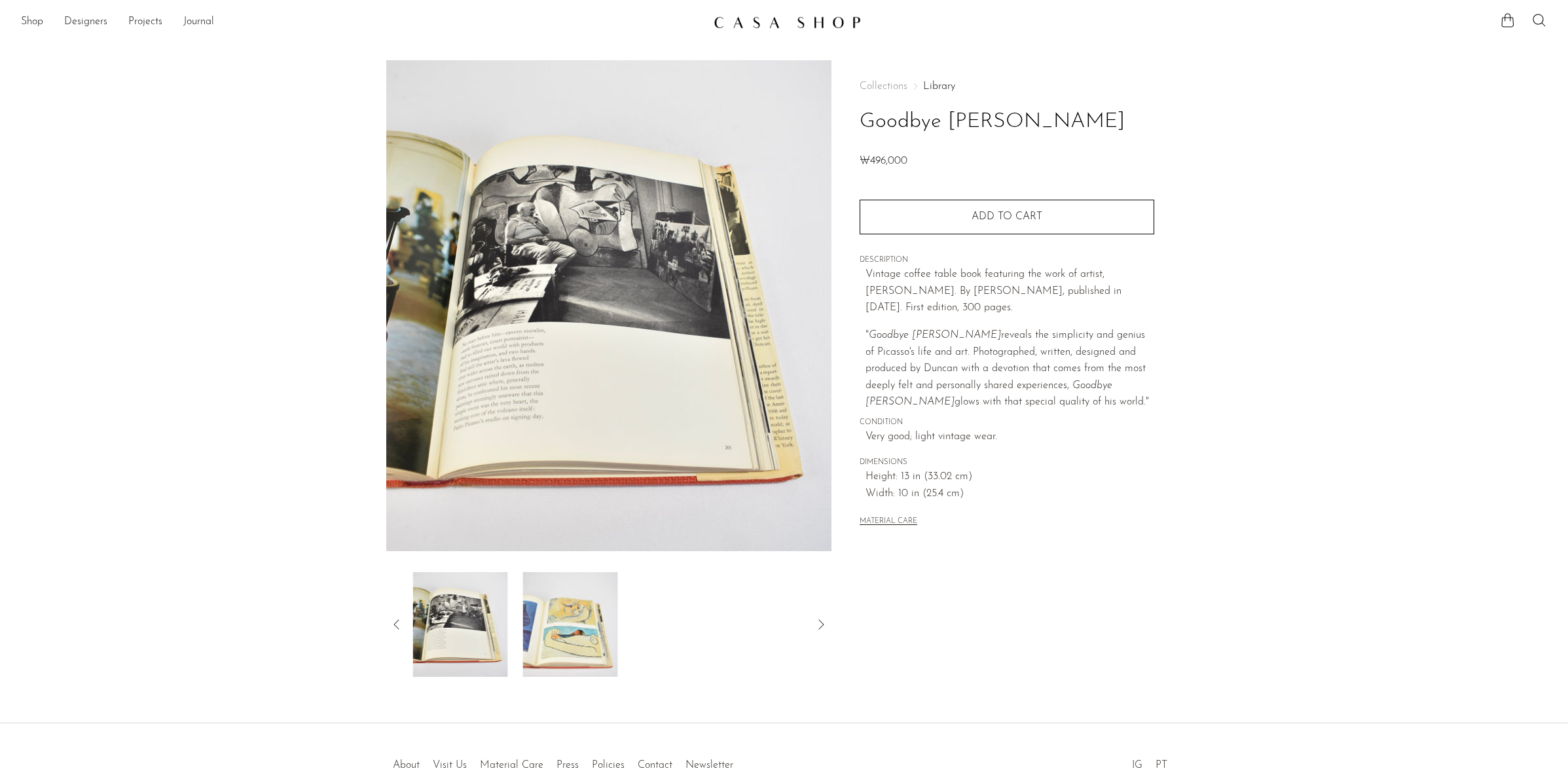
click at [569, 627] on img at bounding box center [571, 624] width 95 height 104
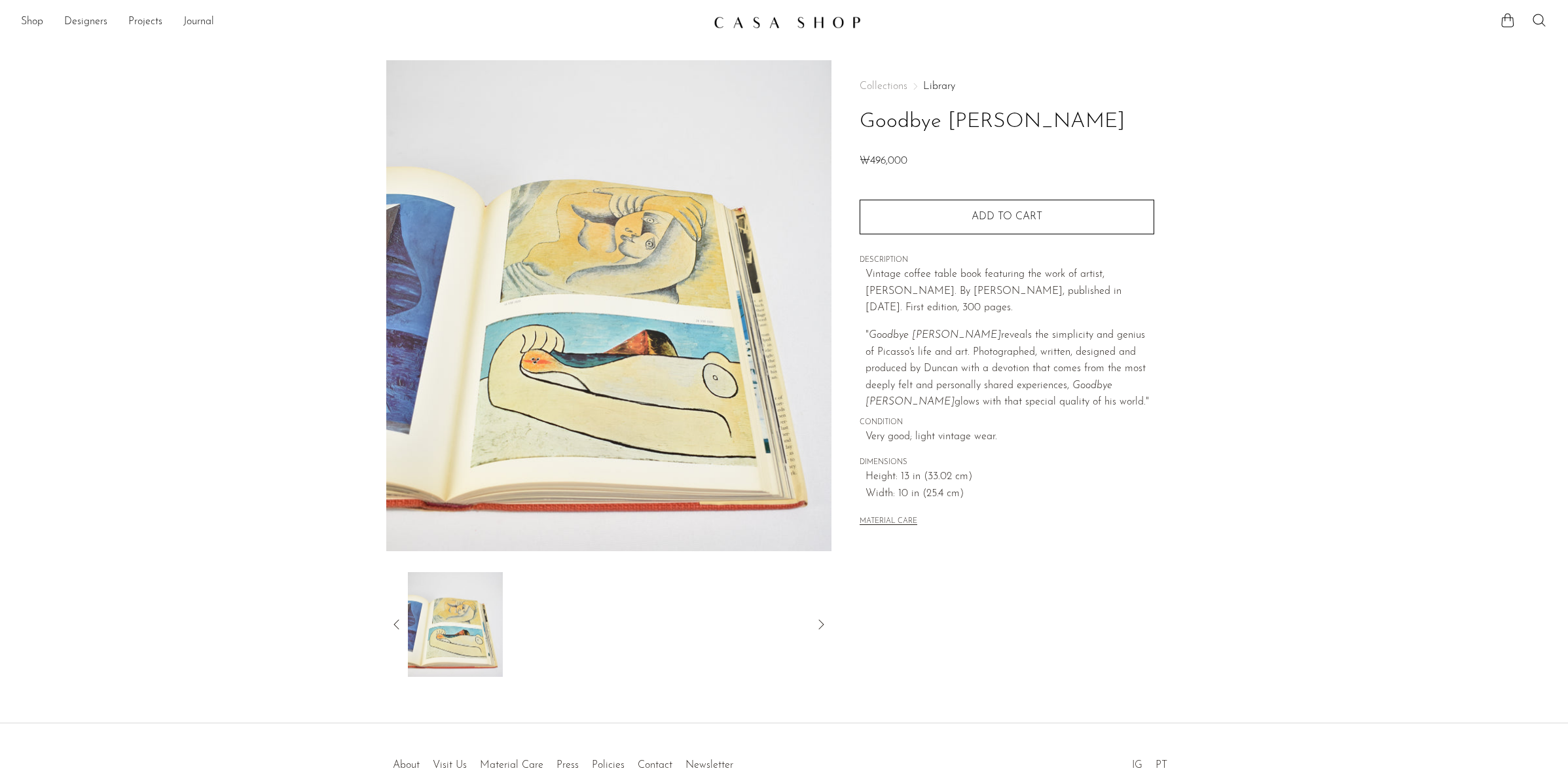
click at [828, 618] on icon at bounding box center [821, 624] width 16 height 16
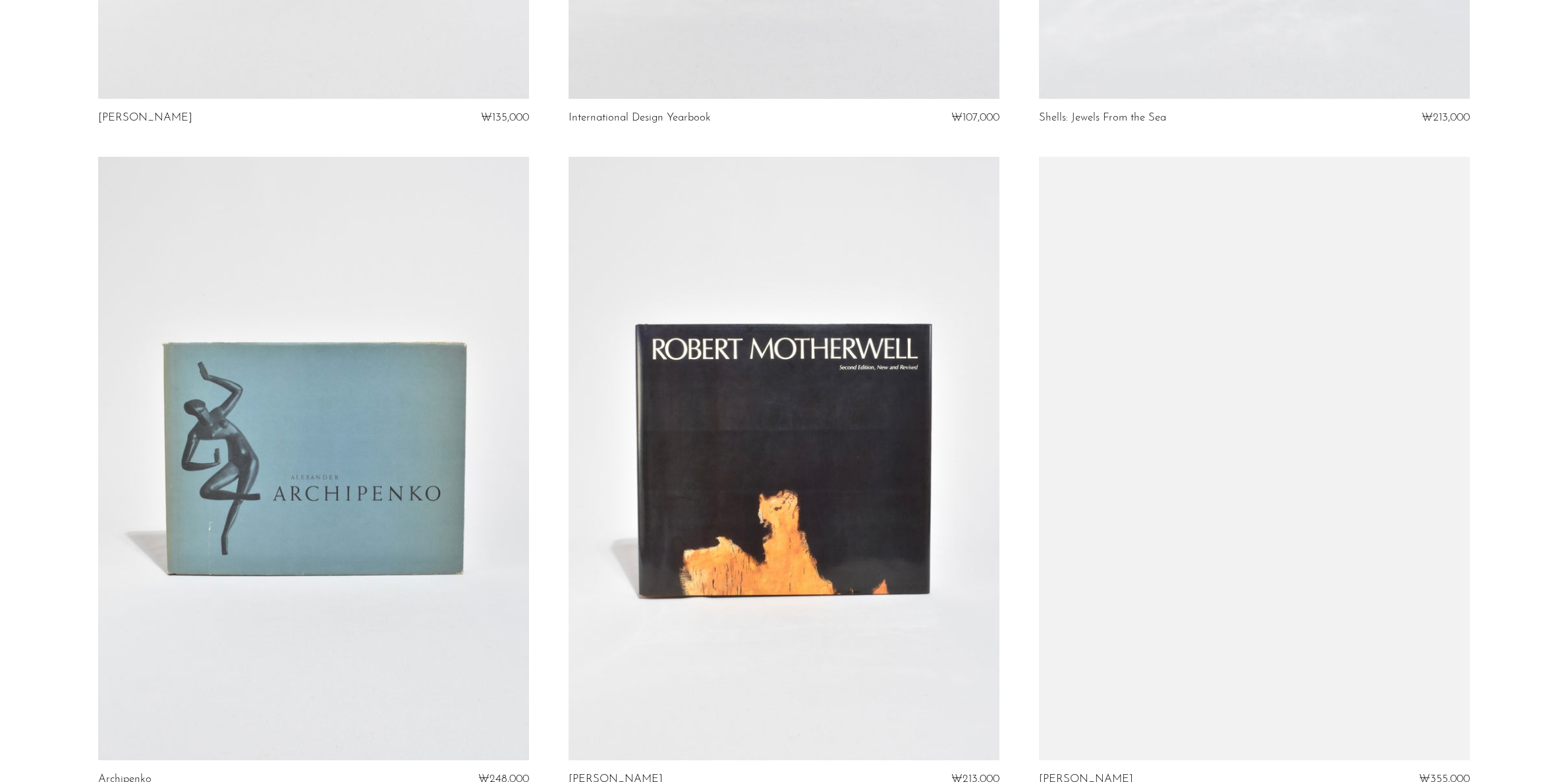
scroll to position [7441, 0]
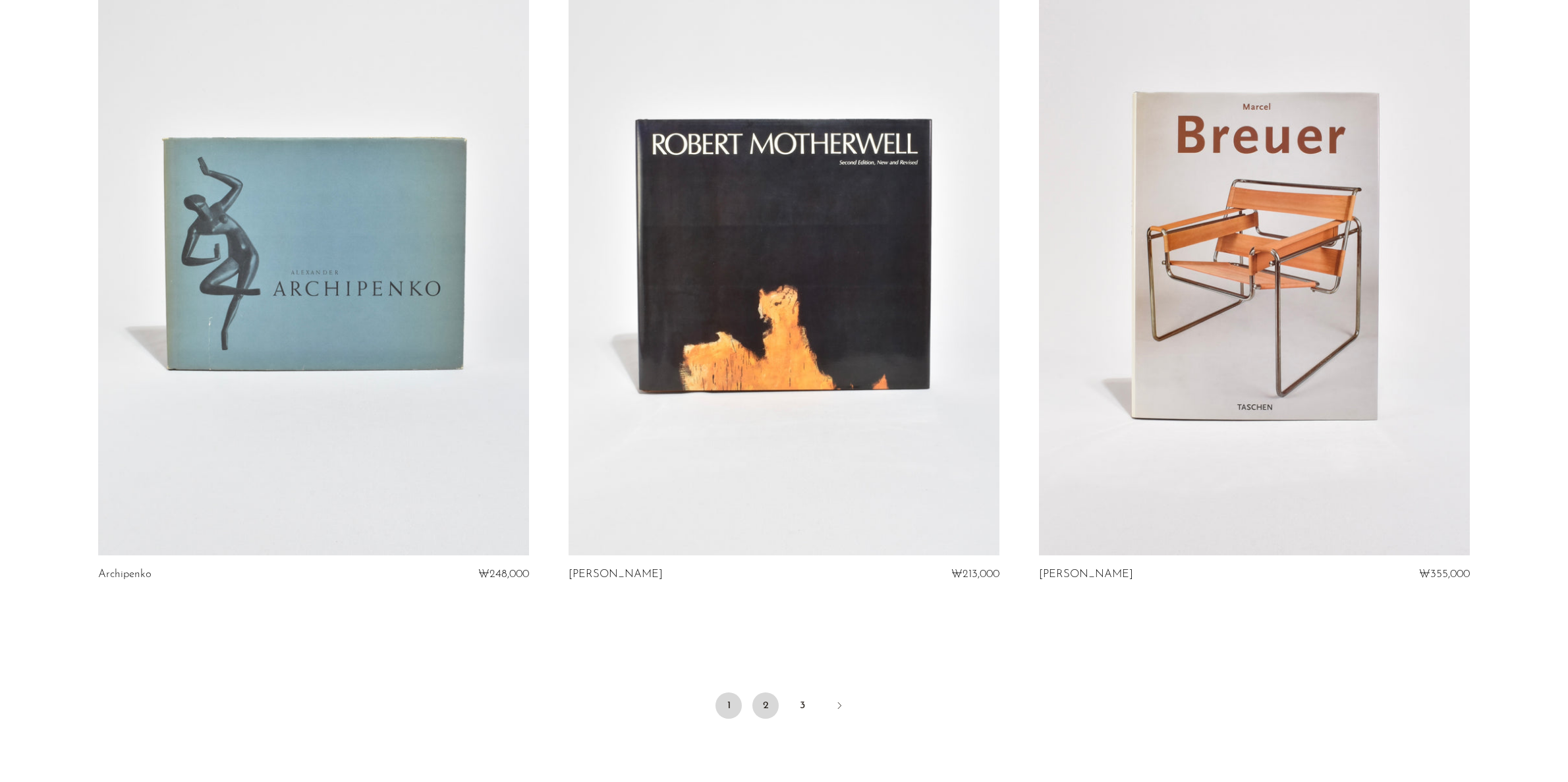
click at [771, 707] on link "2" at bounding box center [766, 705] width 27 height 27
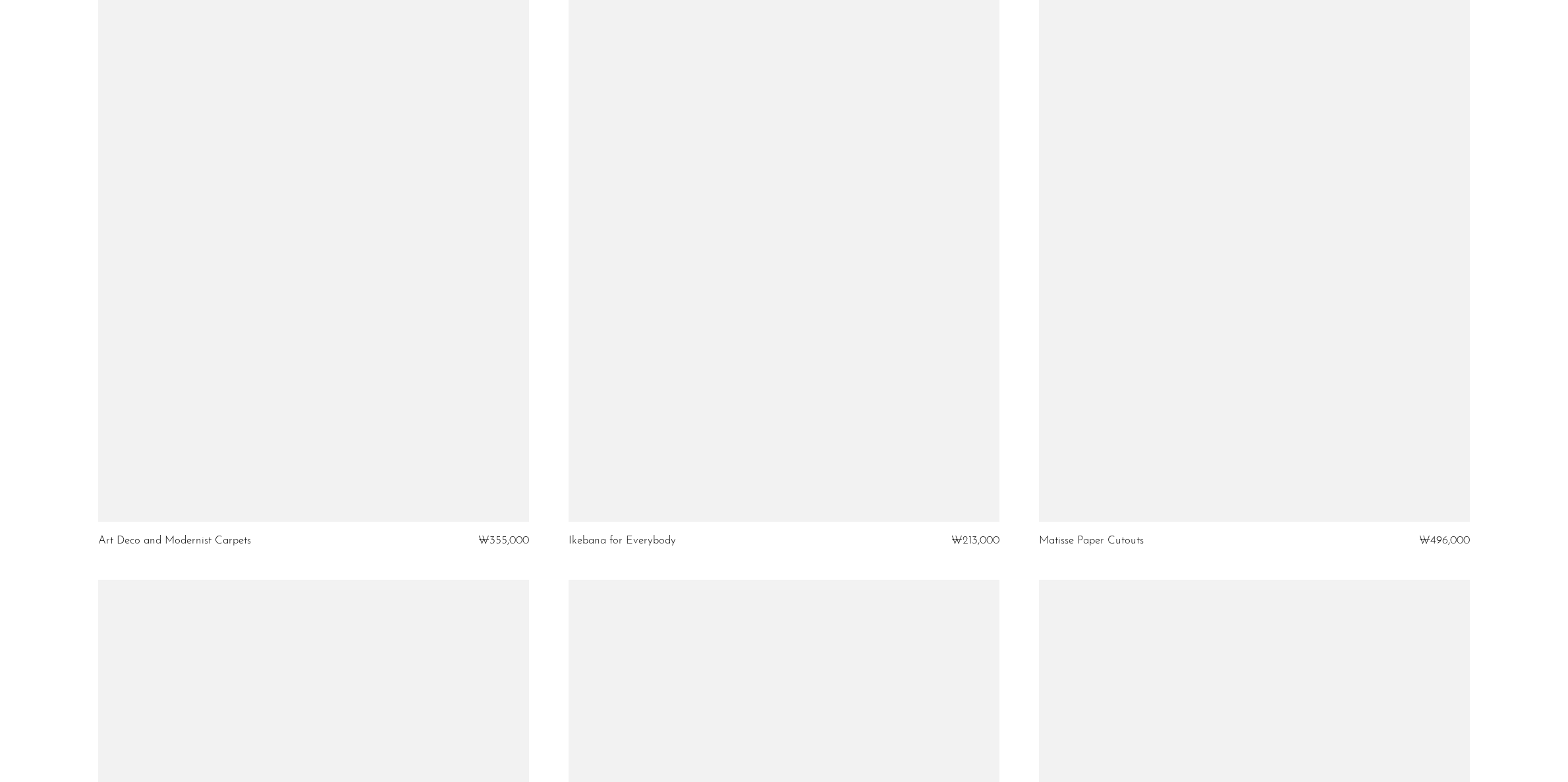
scroll to position [2832, 0]
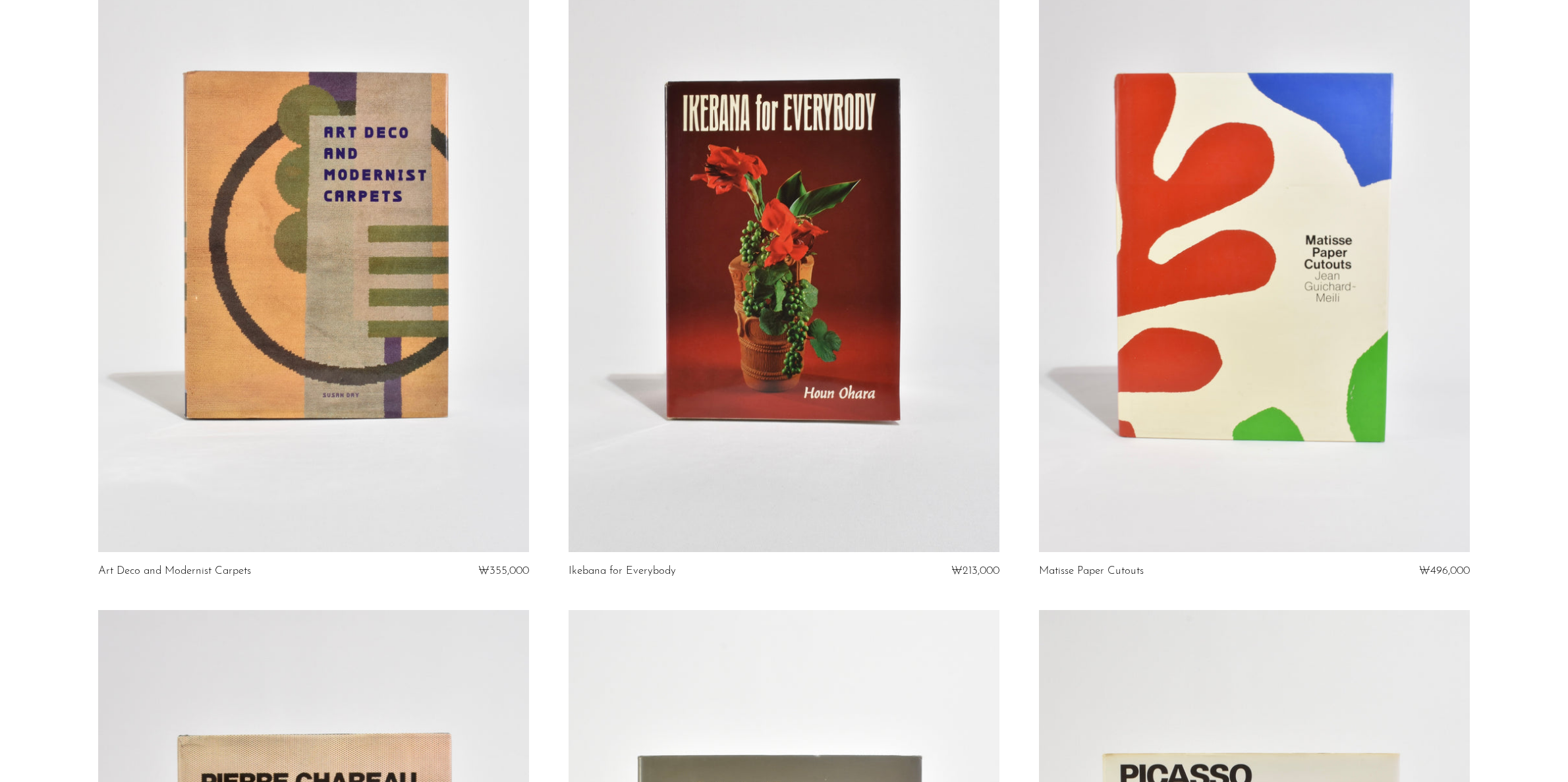
click at [361, 343] on link at bounding box center [313, 250] width 431 height 602
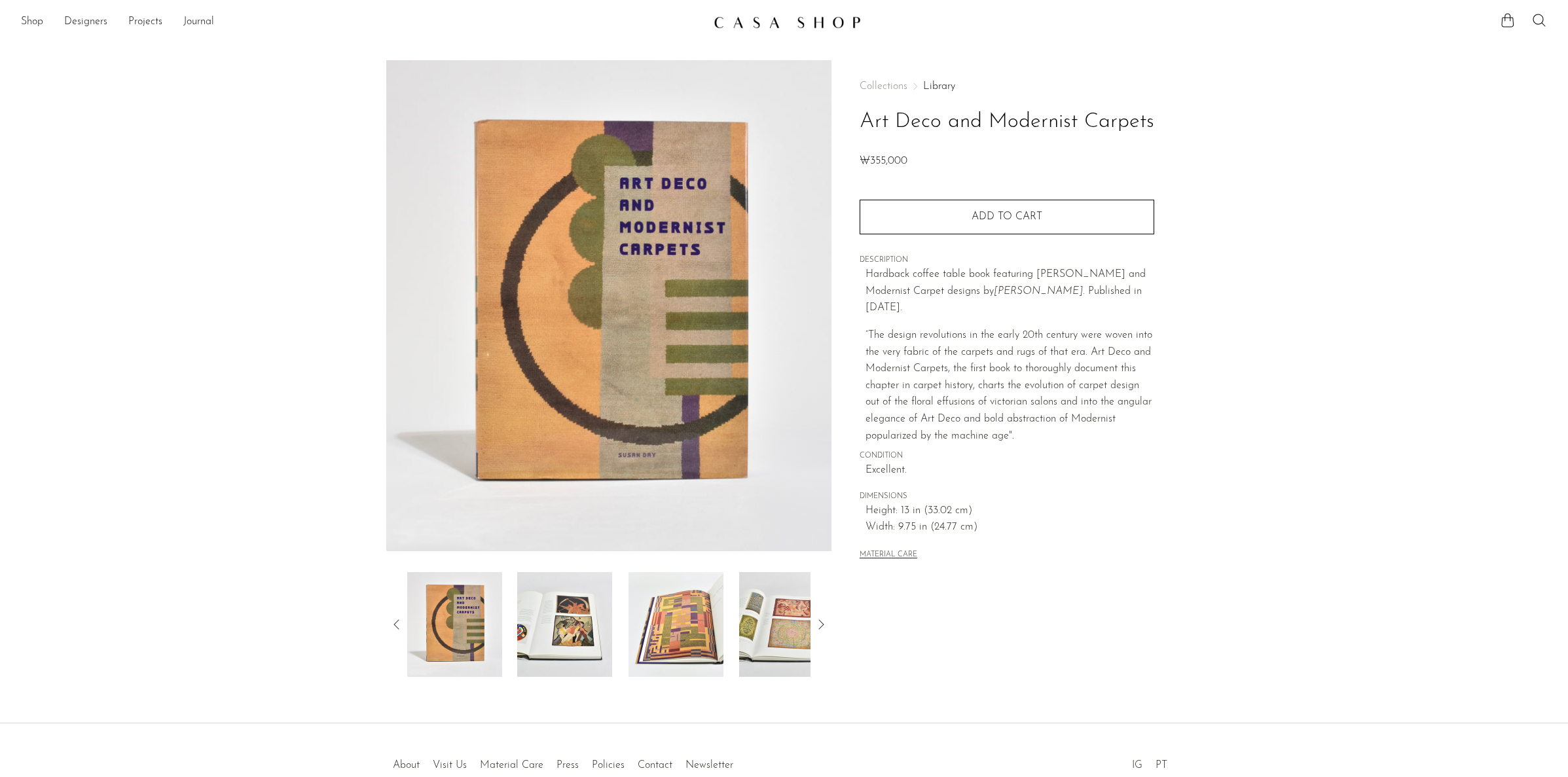
click at [671, 623] on img at bounding box center [676, 624] width 95 height 104
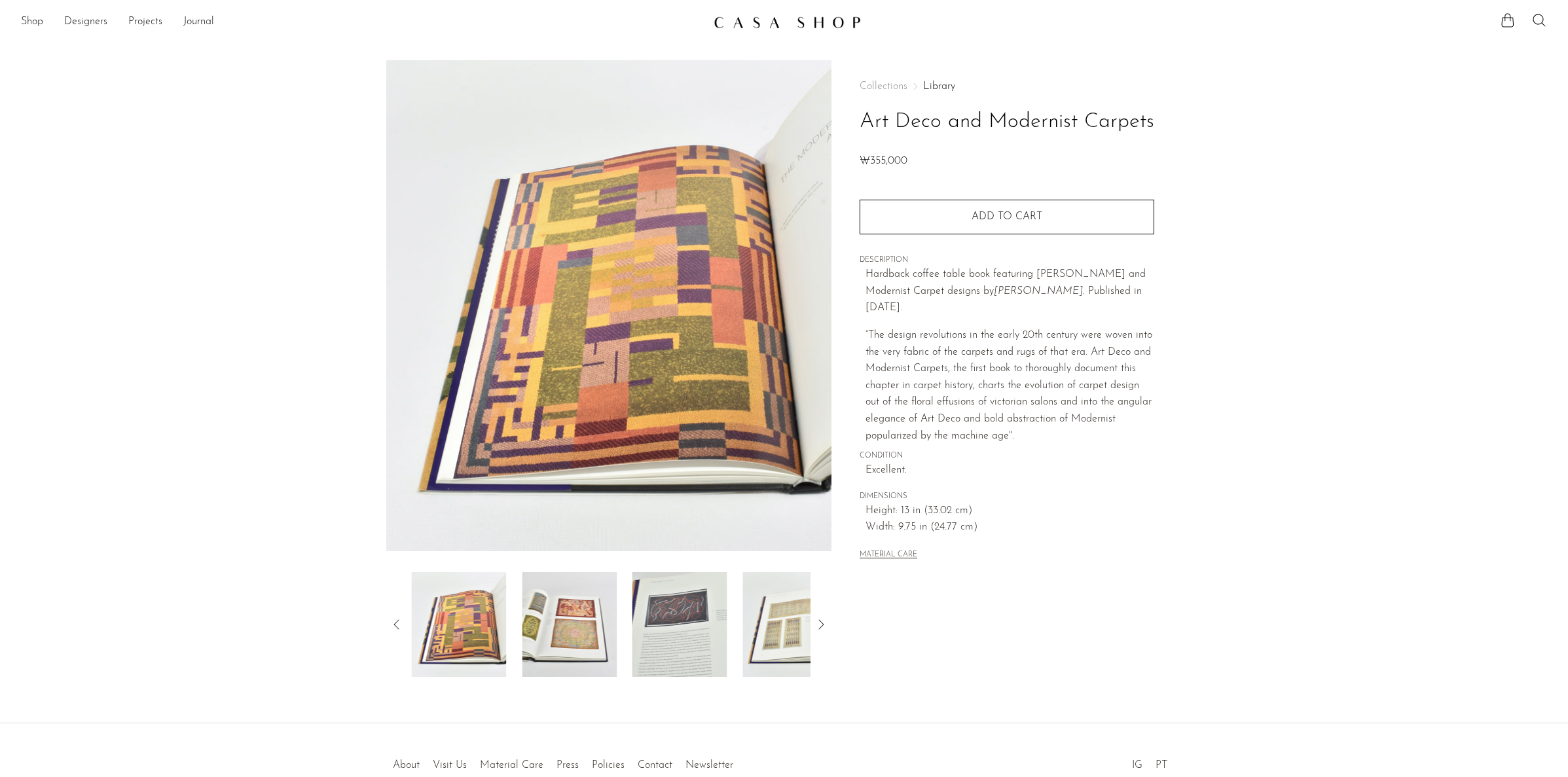
click at [674, 622] on img at bounding box center [680, 624] width 95 height 104
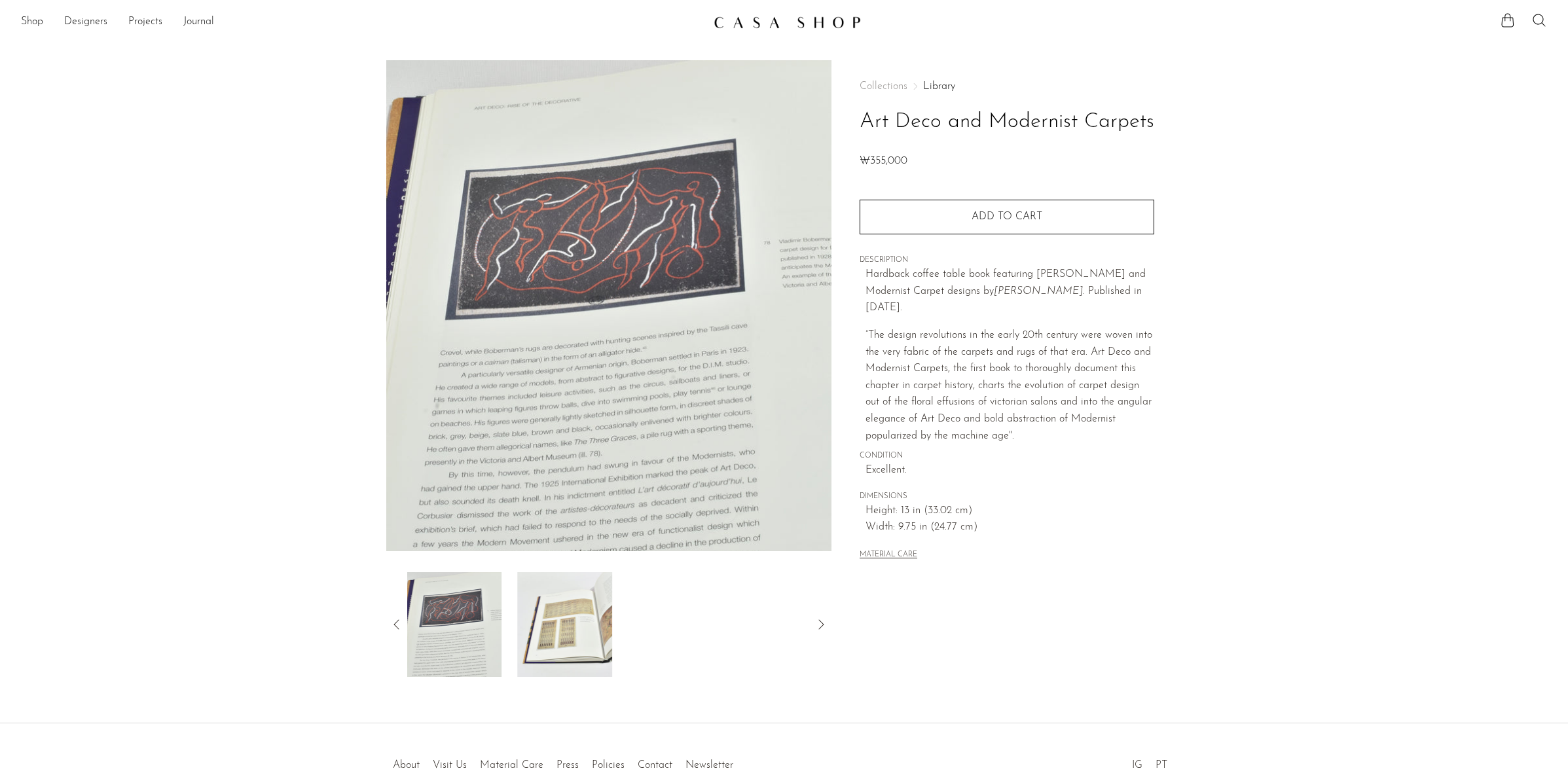
click at [553, 627] on img at bounding box center [565, 624] width 95 height 104
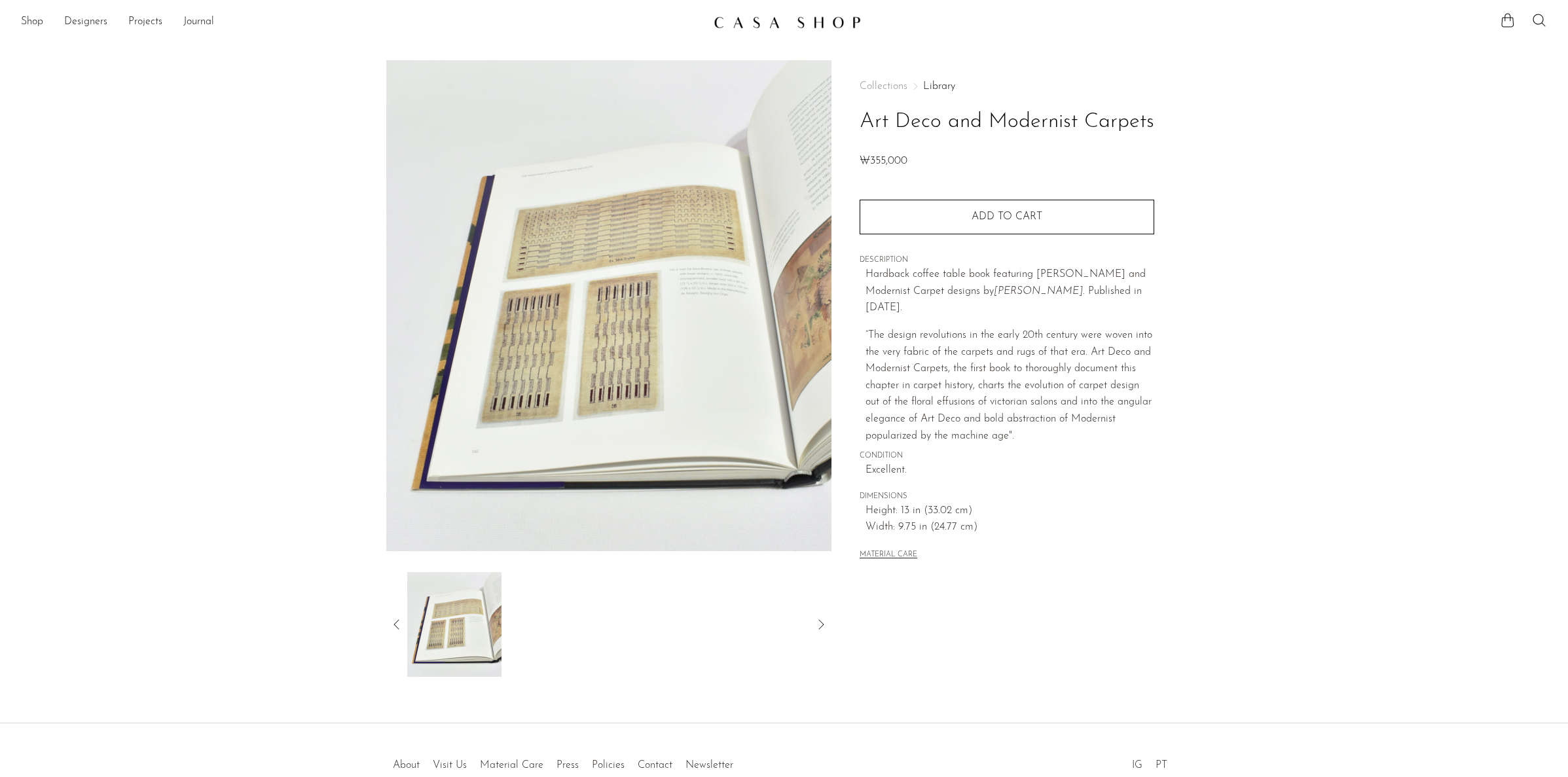
click at [823, 626] on icon at bounding box center [821, 624] width 16 height 16
click at [449, 641] on img at bounding box center [454, 624] width 95 height 104
click at [396, 626] on icon at bounding box center [397, 624] width 16 height 16
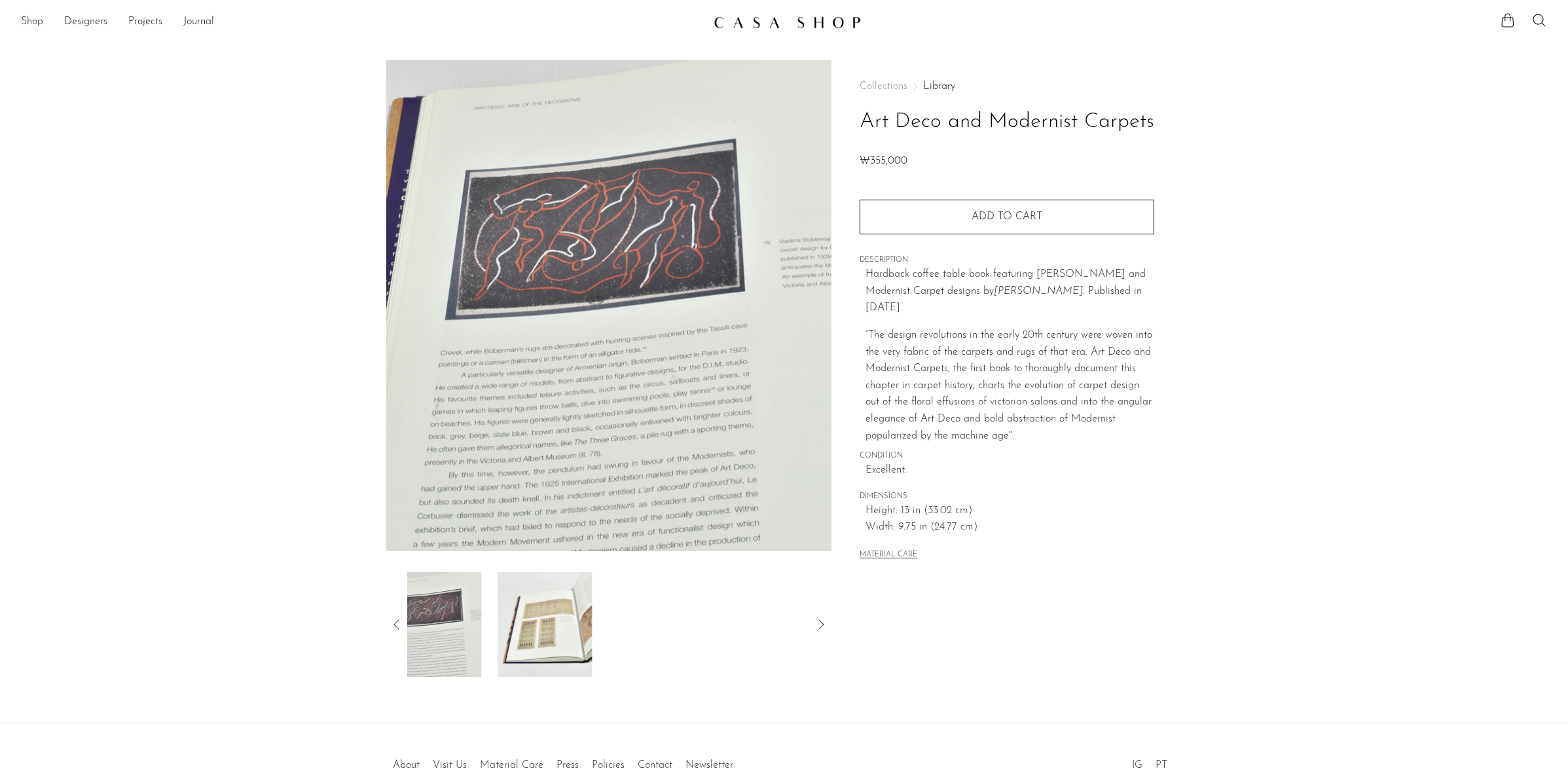
click at [397, 626] on icon at bounding box center [397, 624] width 16 height 16
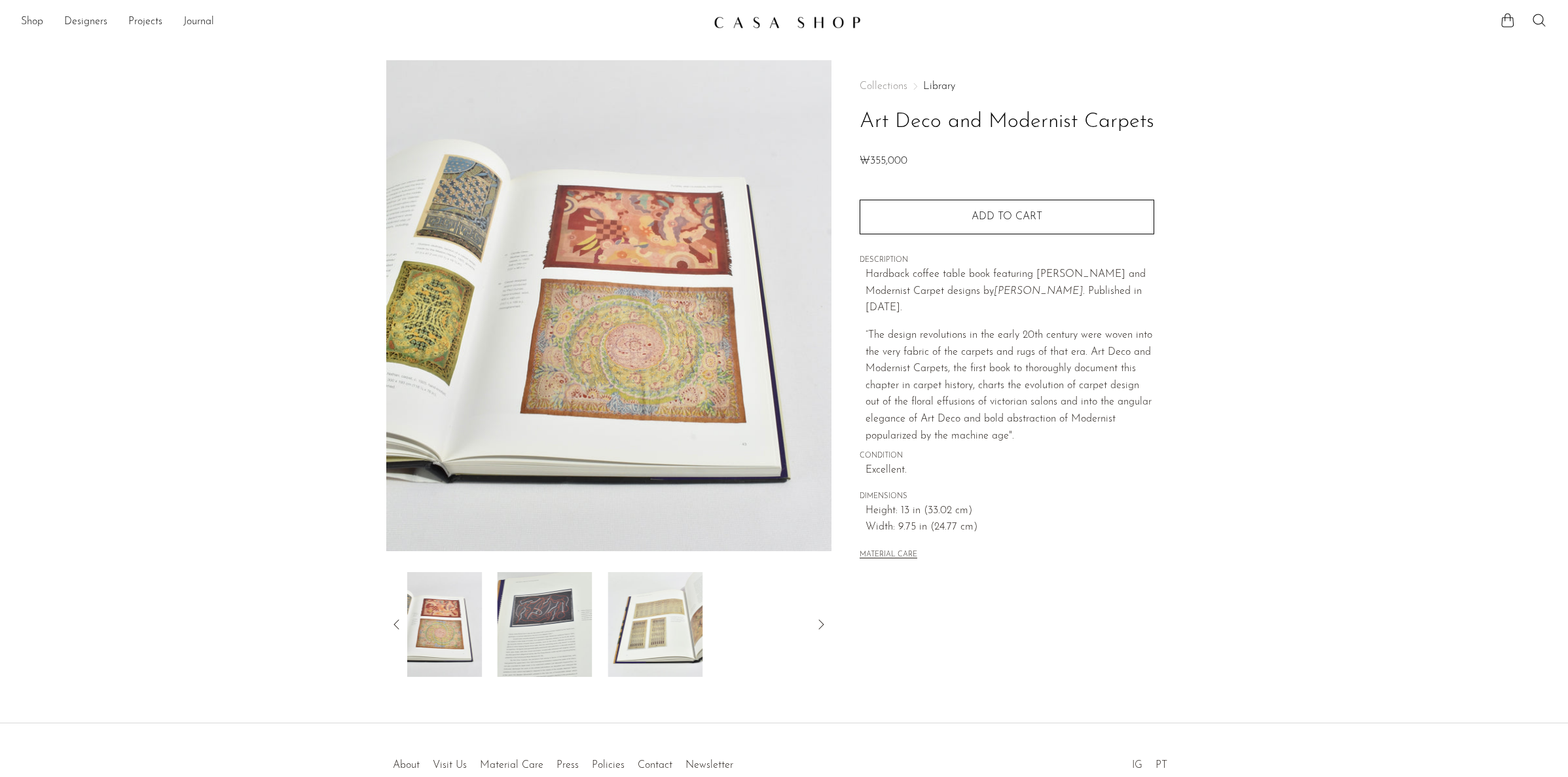
click at [397, 626] on icon at bounding box center [397, 624] width 16 height 16
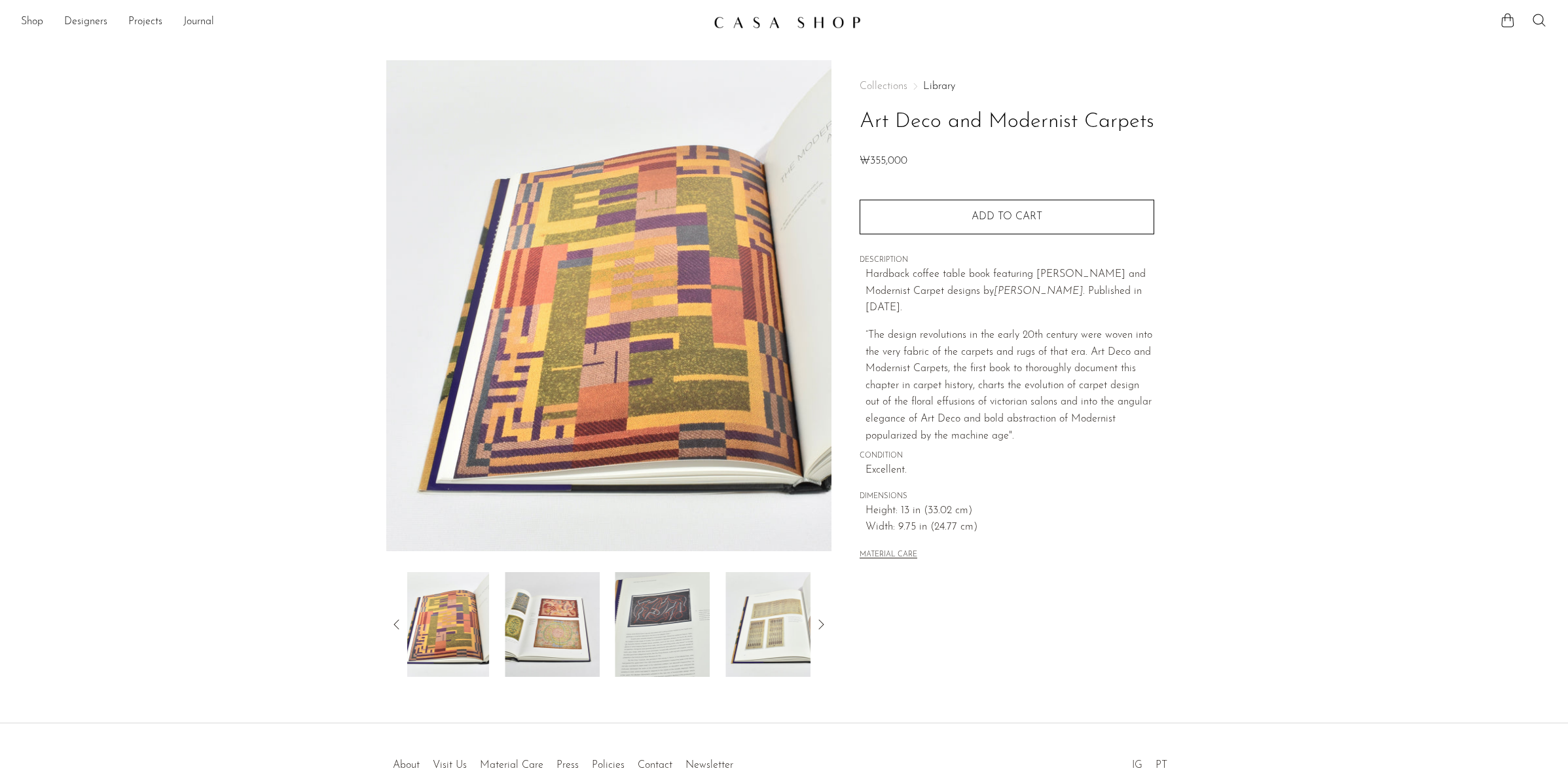
click at [398, 626] on icon at bounding box center [397, 624] width 16 height 16
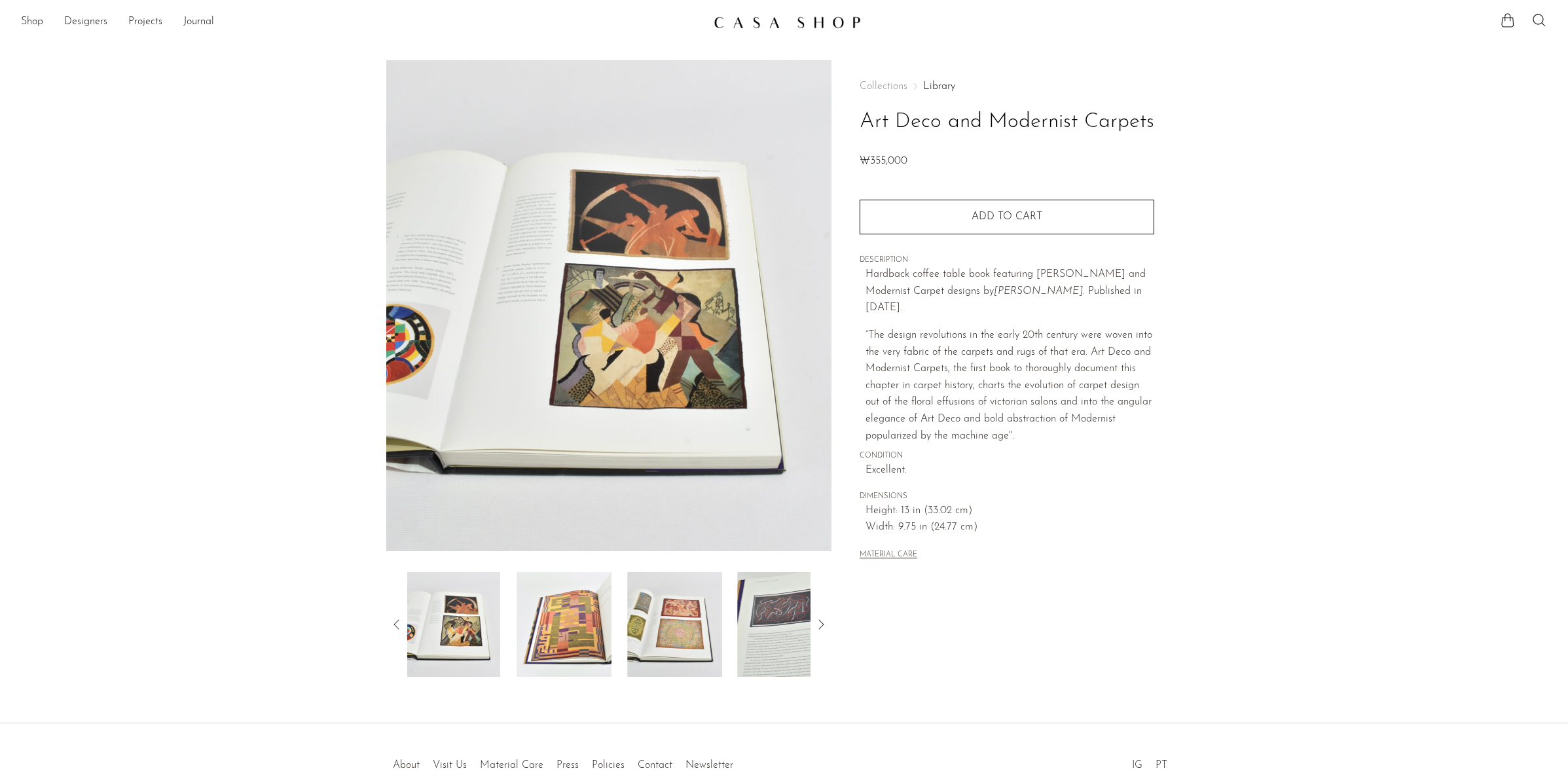
click at [419, 621] on img at bounding box center [454, 624] width 95 height 104
click at [391, 621] on icon at bounding box center [397, 624] width 16 height 16
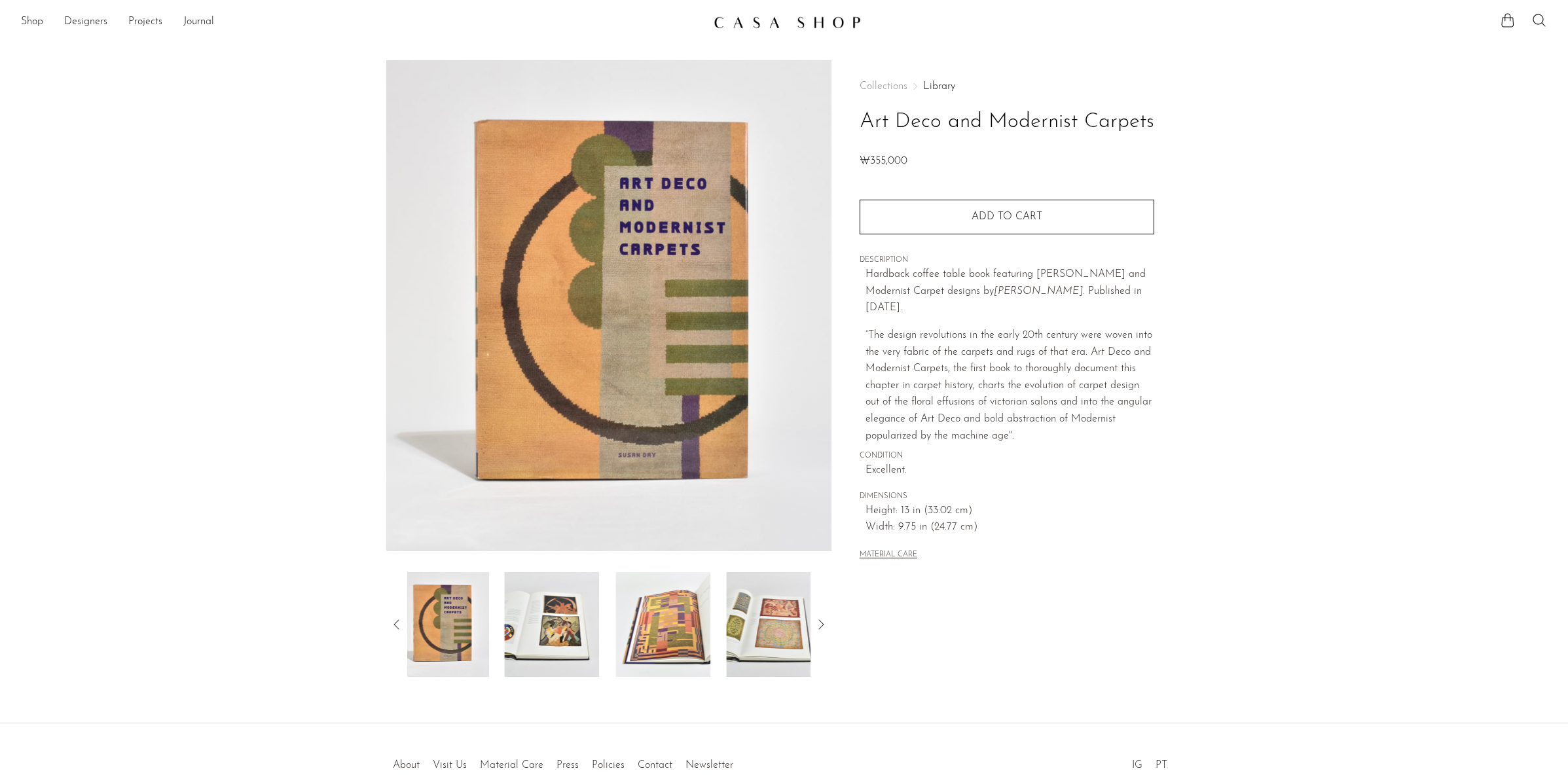
click at [391, 621] on icon at bounding box center [397, 624] width 16 height 16
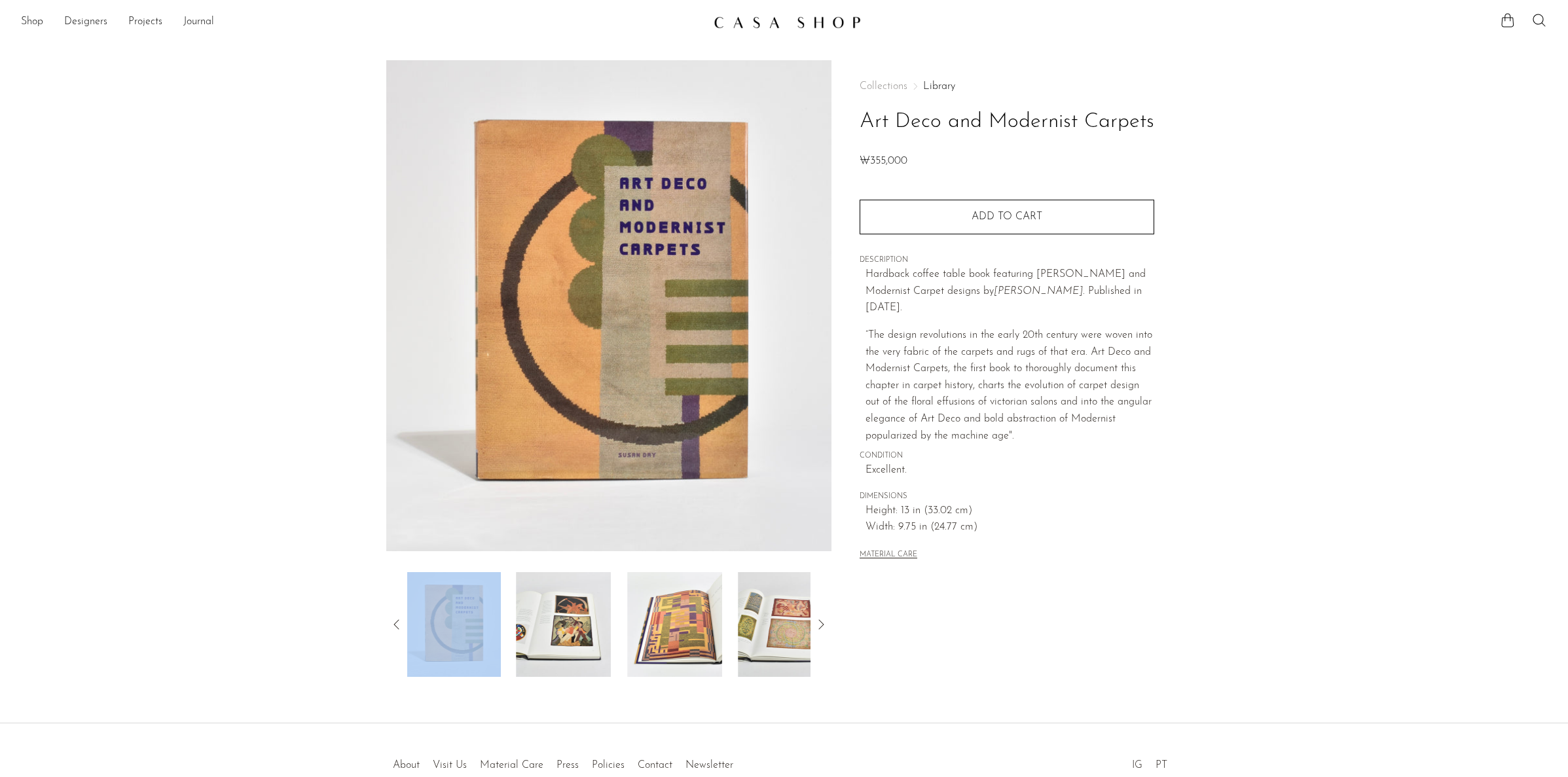
click at [391, 621] on icon at bounding box center [397, 624] width 16 height 16
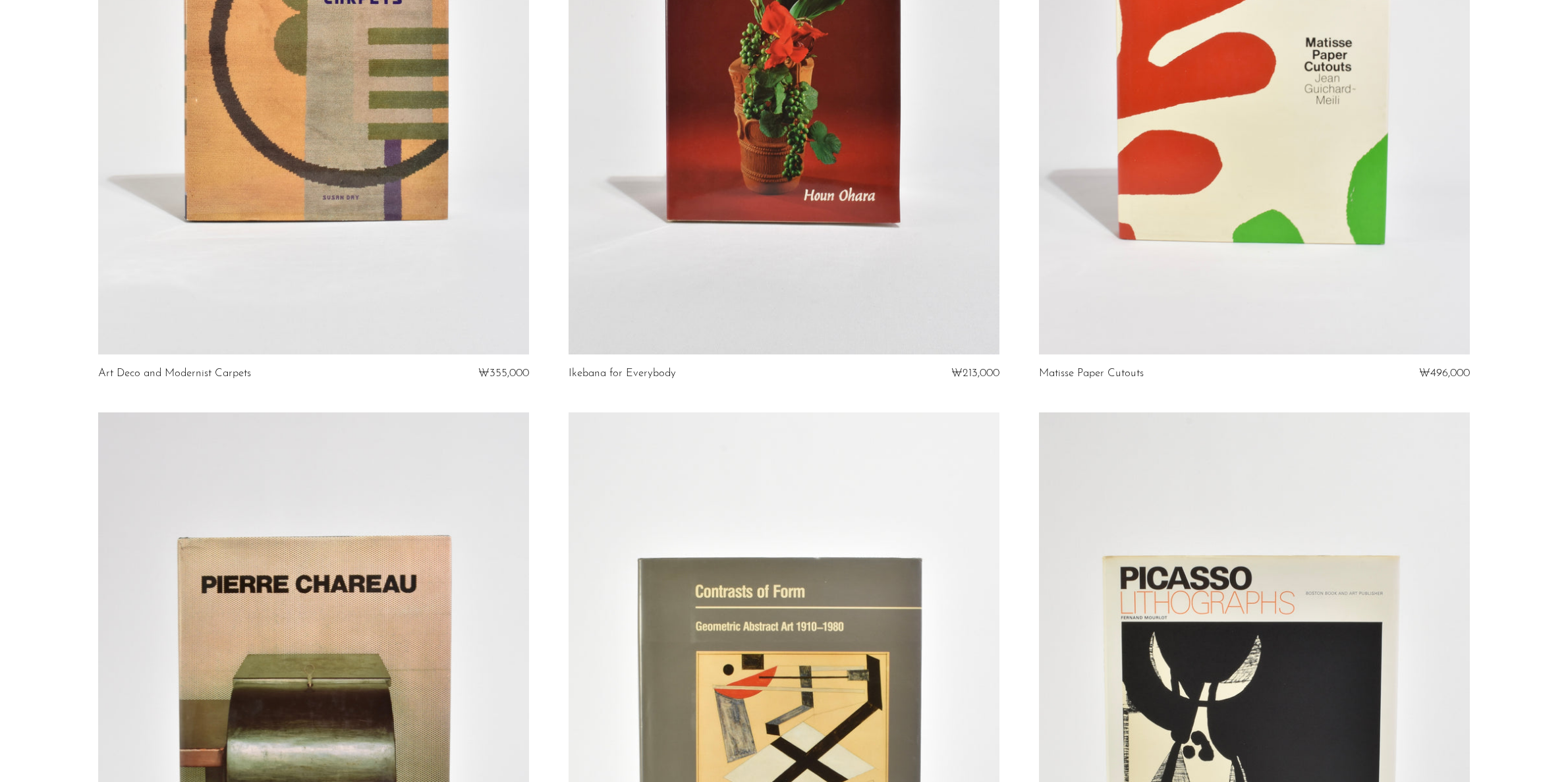
scroll to position [3293, 0]
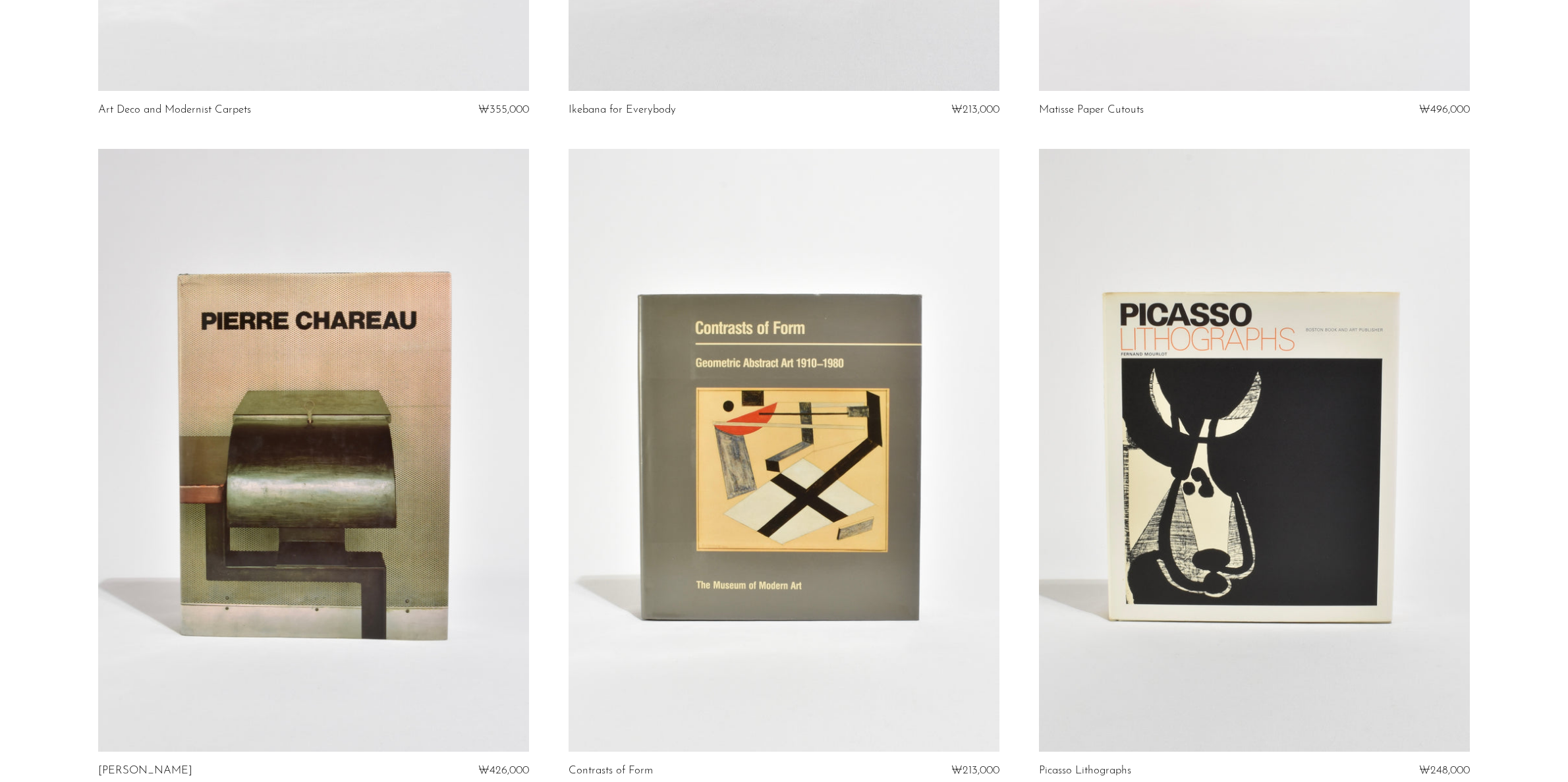
click at [389, 586] on link at bounding box center [313, 450] width 431 height 602
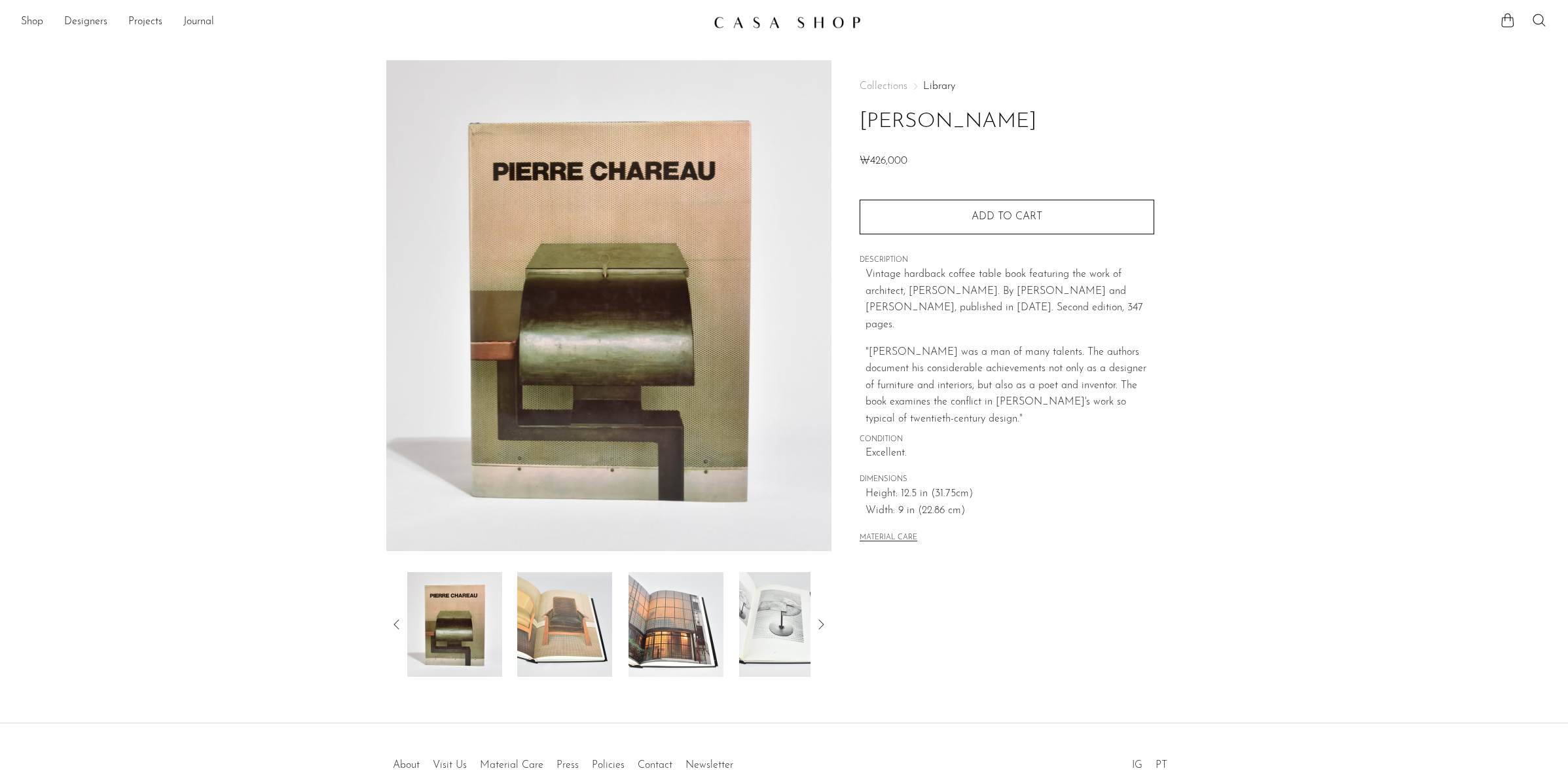
click at [685, 625] on img at bounding box center [676, 624] width 95 height 104
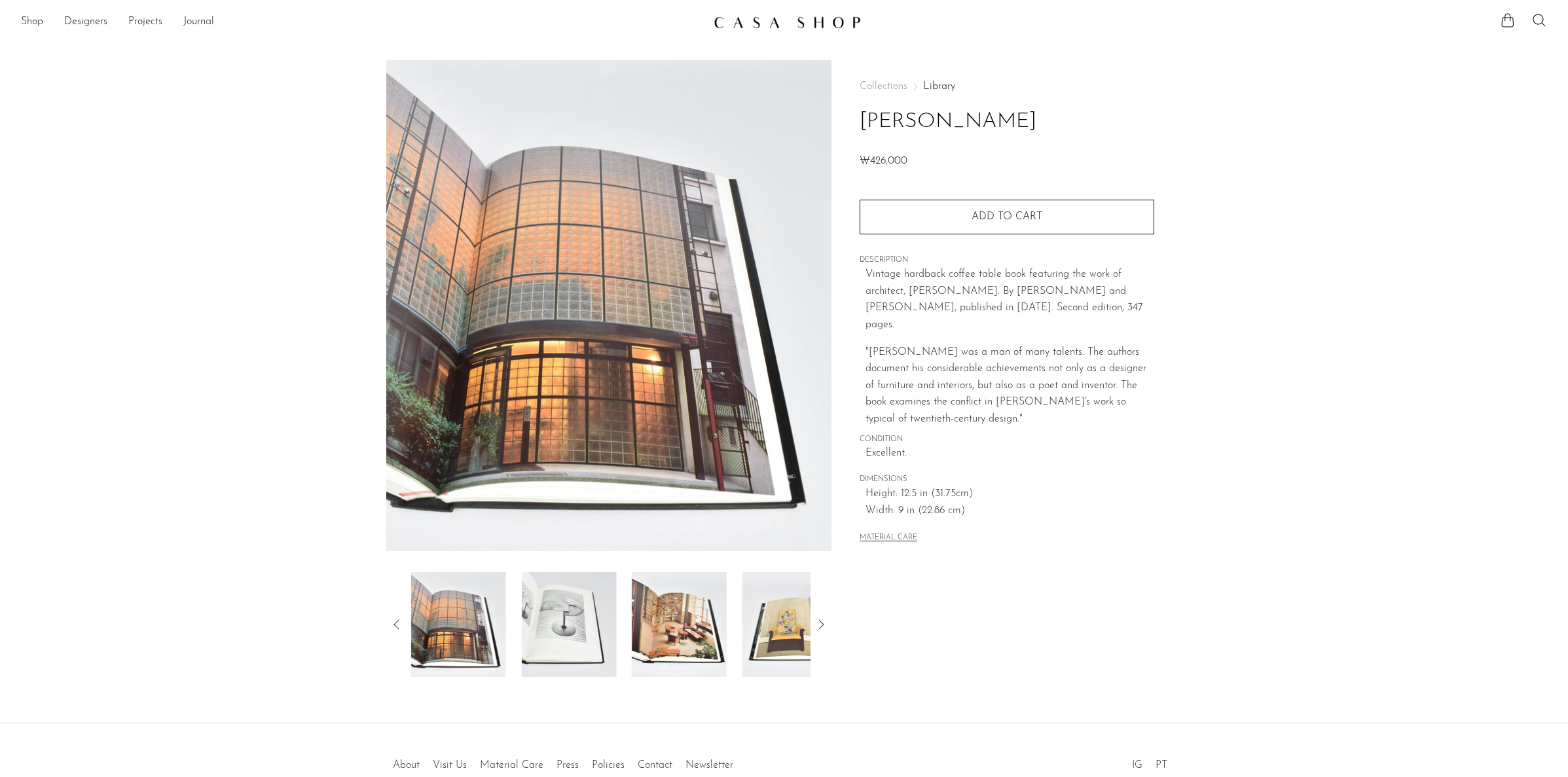
click at [602, 621] on img at bounding box center [568, 624] width 95 height 104
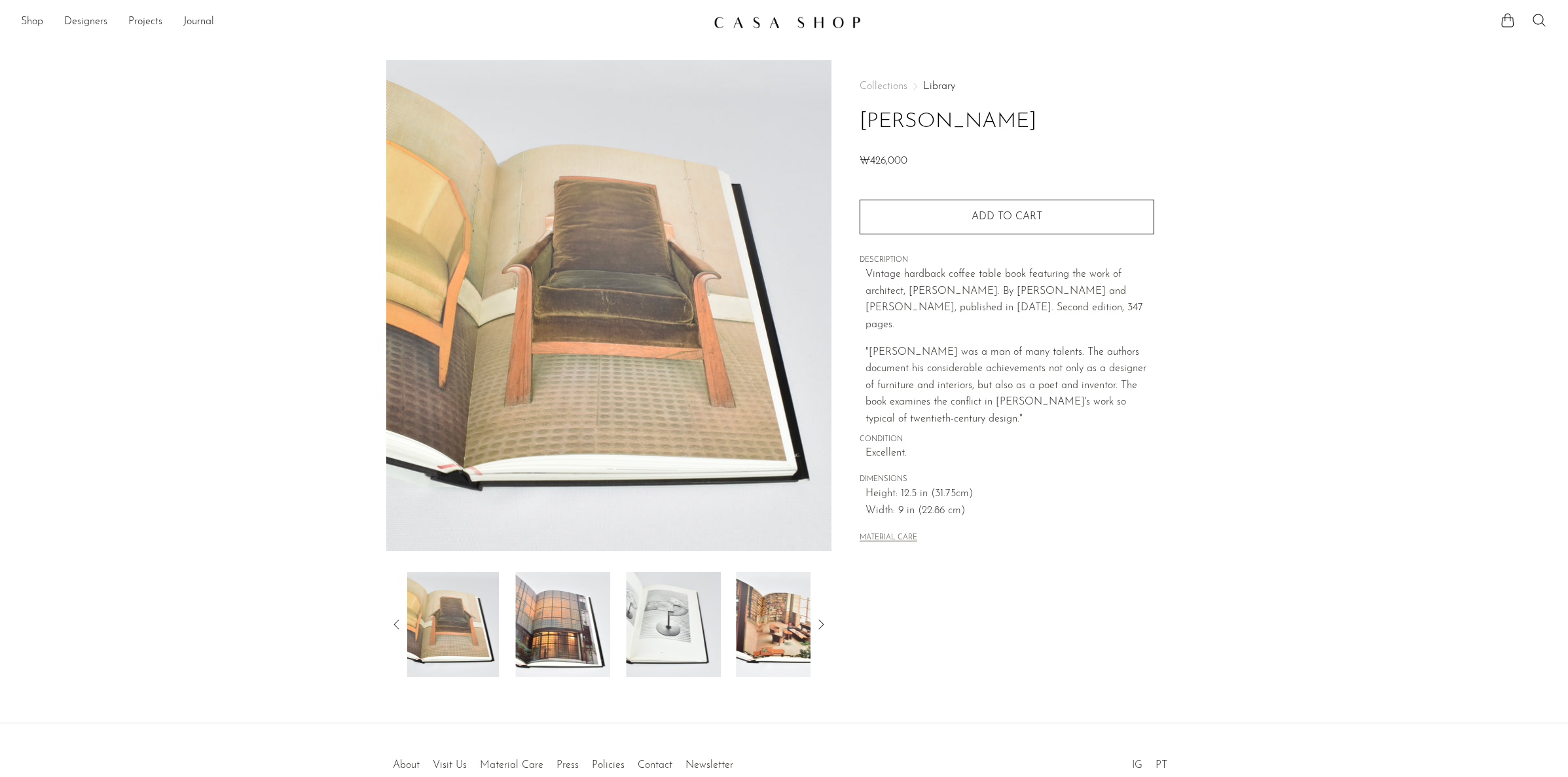
click at [765, 642] on img at bounding box center [784, 624] width 95 height 104
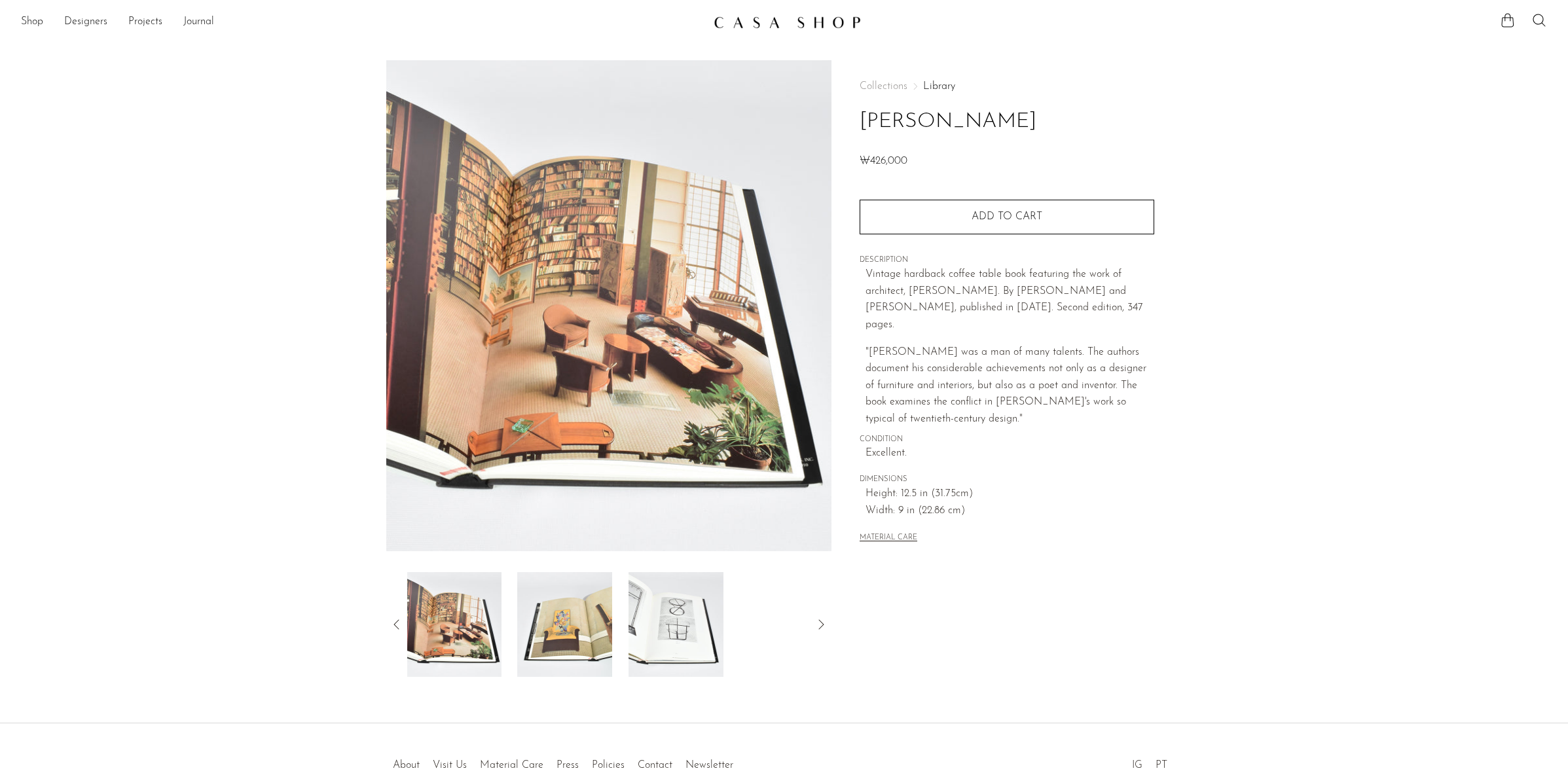
click at [658, 641] on img at bounding box center [676, 624] width 95 height 104
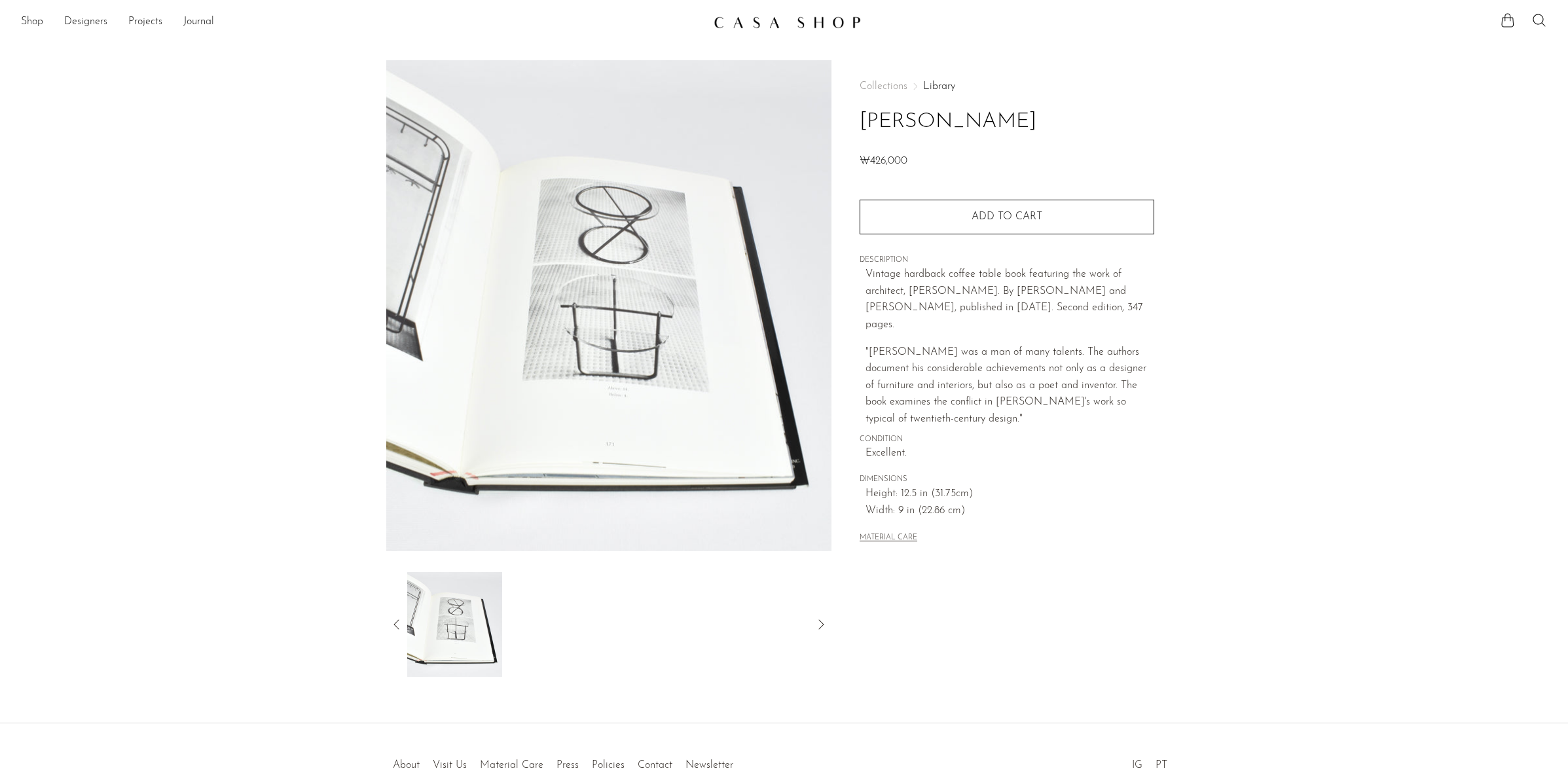
click at [398, 626] on icon at bounding box center [397, 624] width 16 height 16
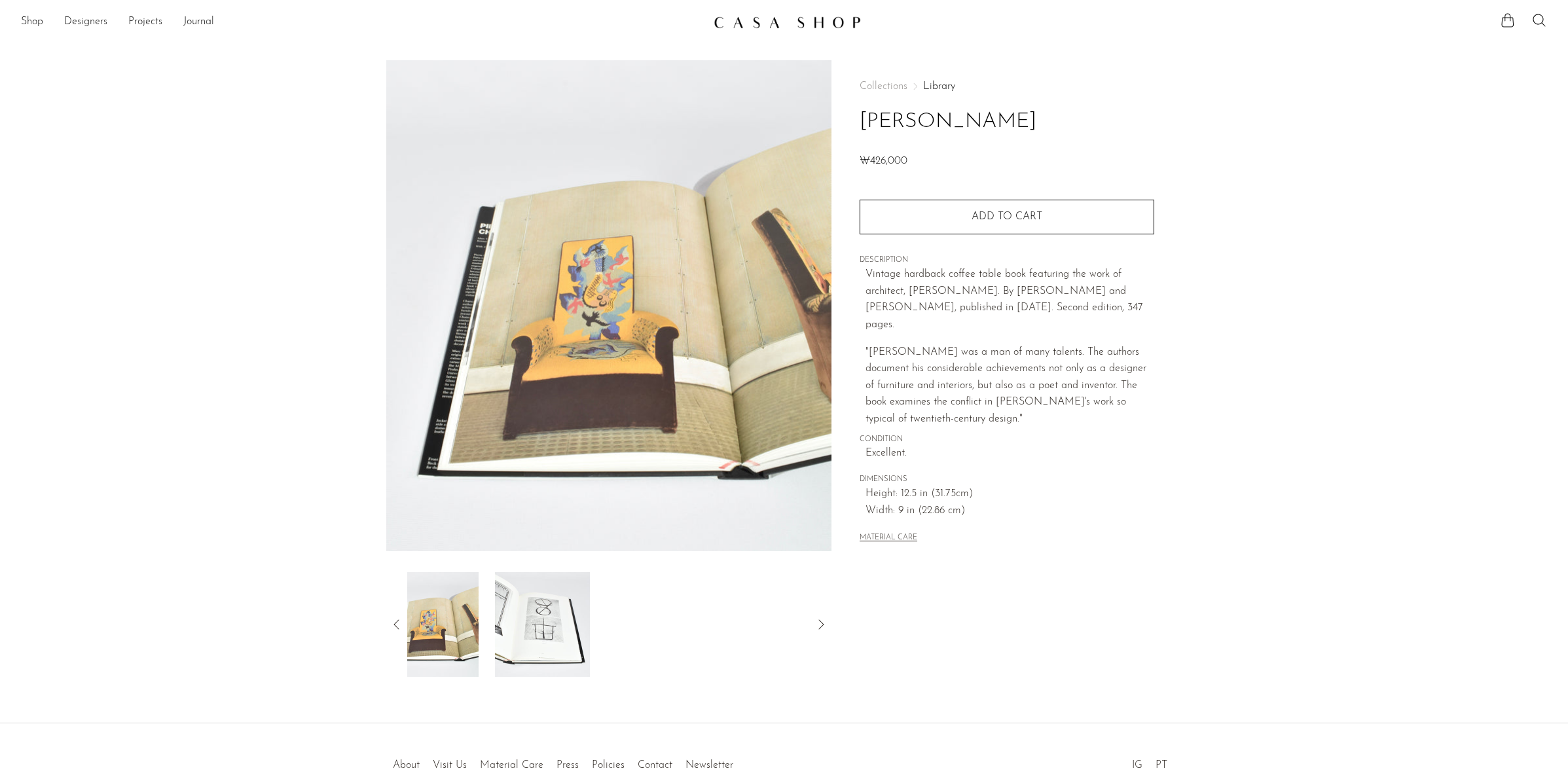
click at [398, 626] on icon at bounding box center [397, 624] width 16 height 16
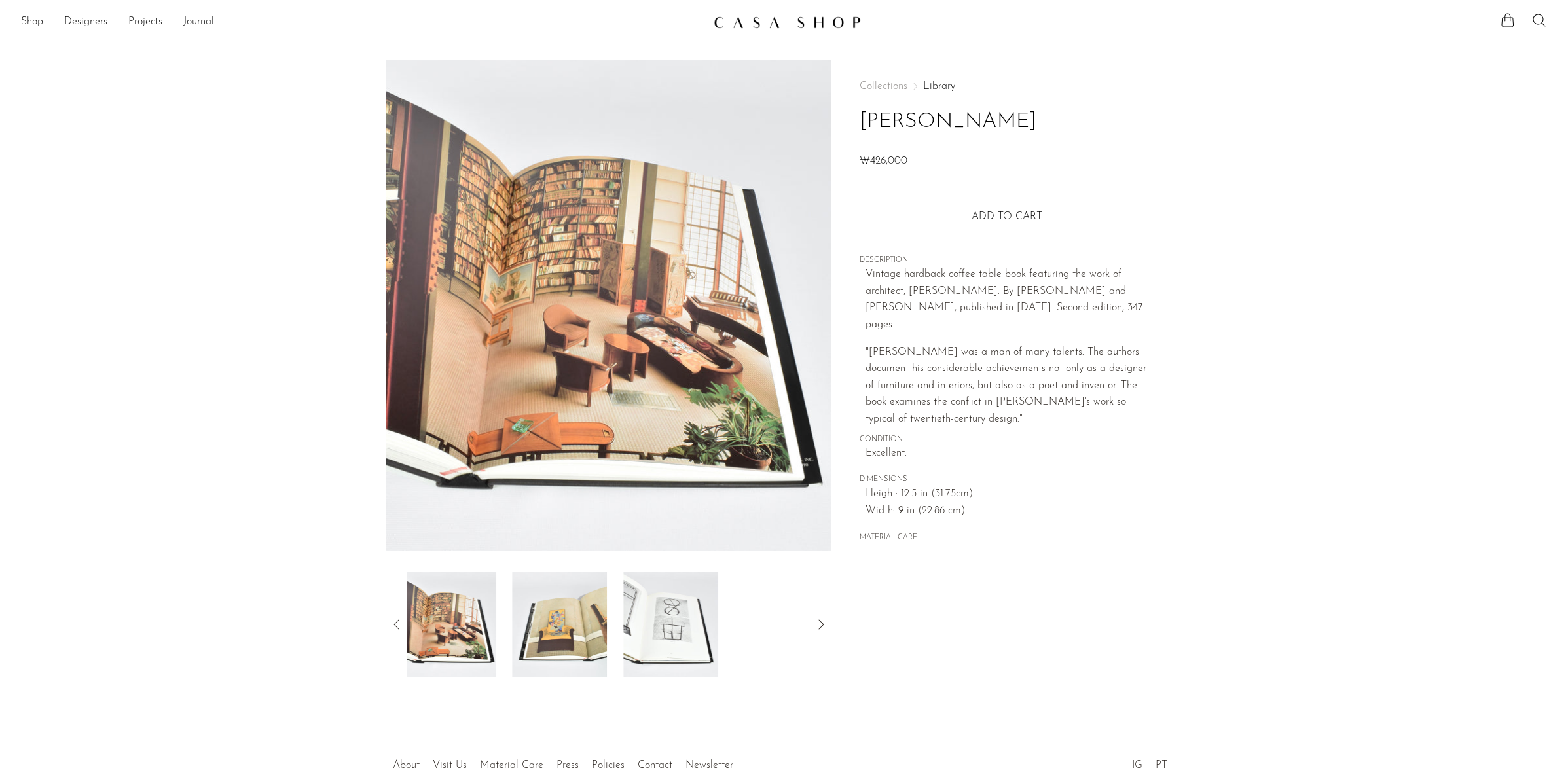
click at [398, 626] on icon at bounding box center [397, 624] width 16 height 16
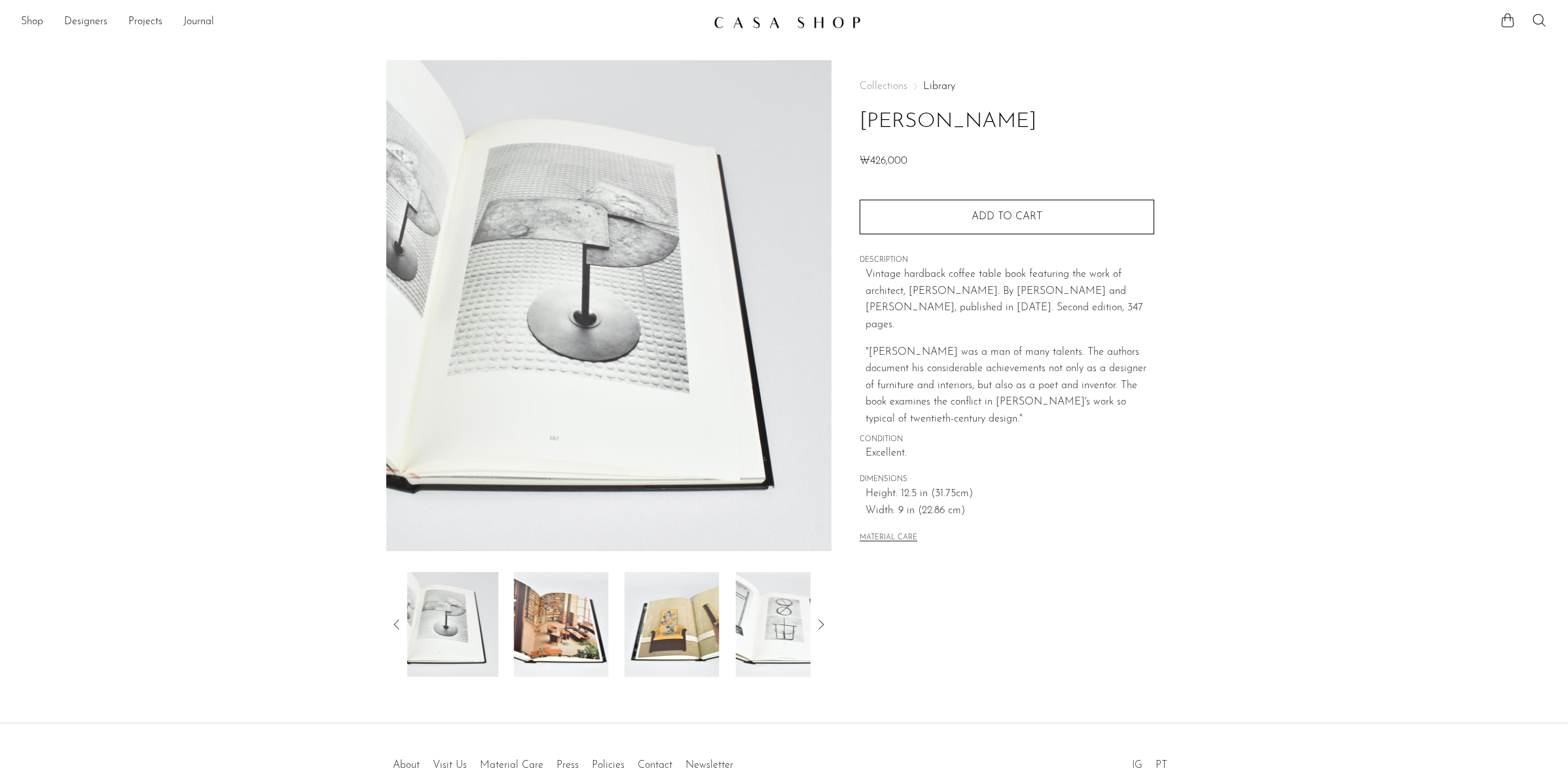
click at [398, 626] on icon at bounding box center [397, 624] width 16 height 16
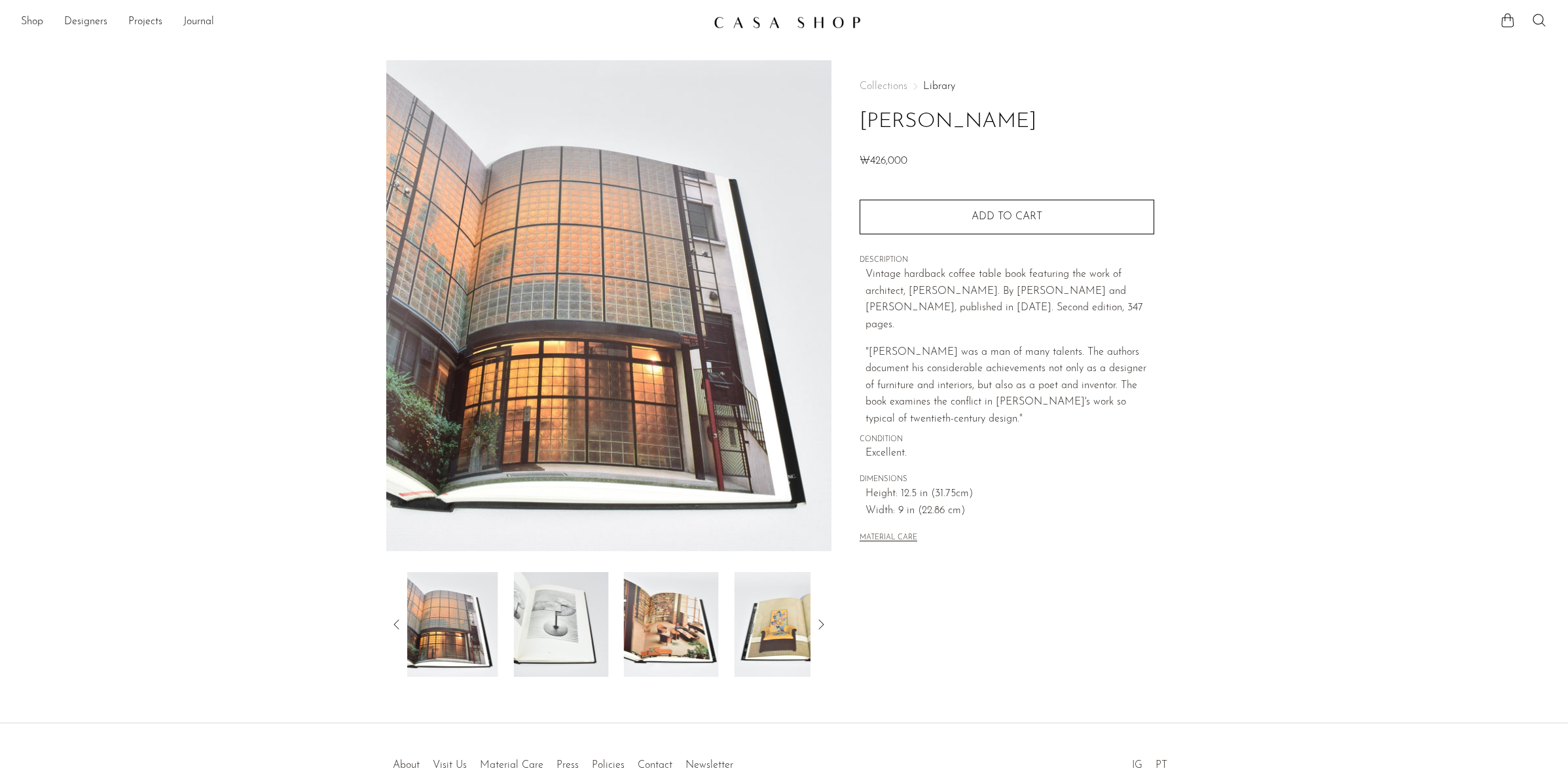
click at [398, 626] on icon at bounding box center [397, 624] width 16 height 16
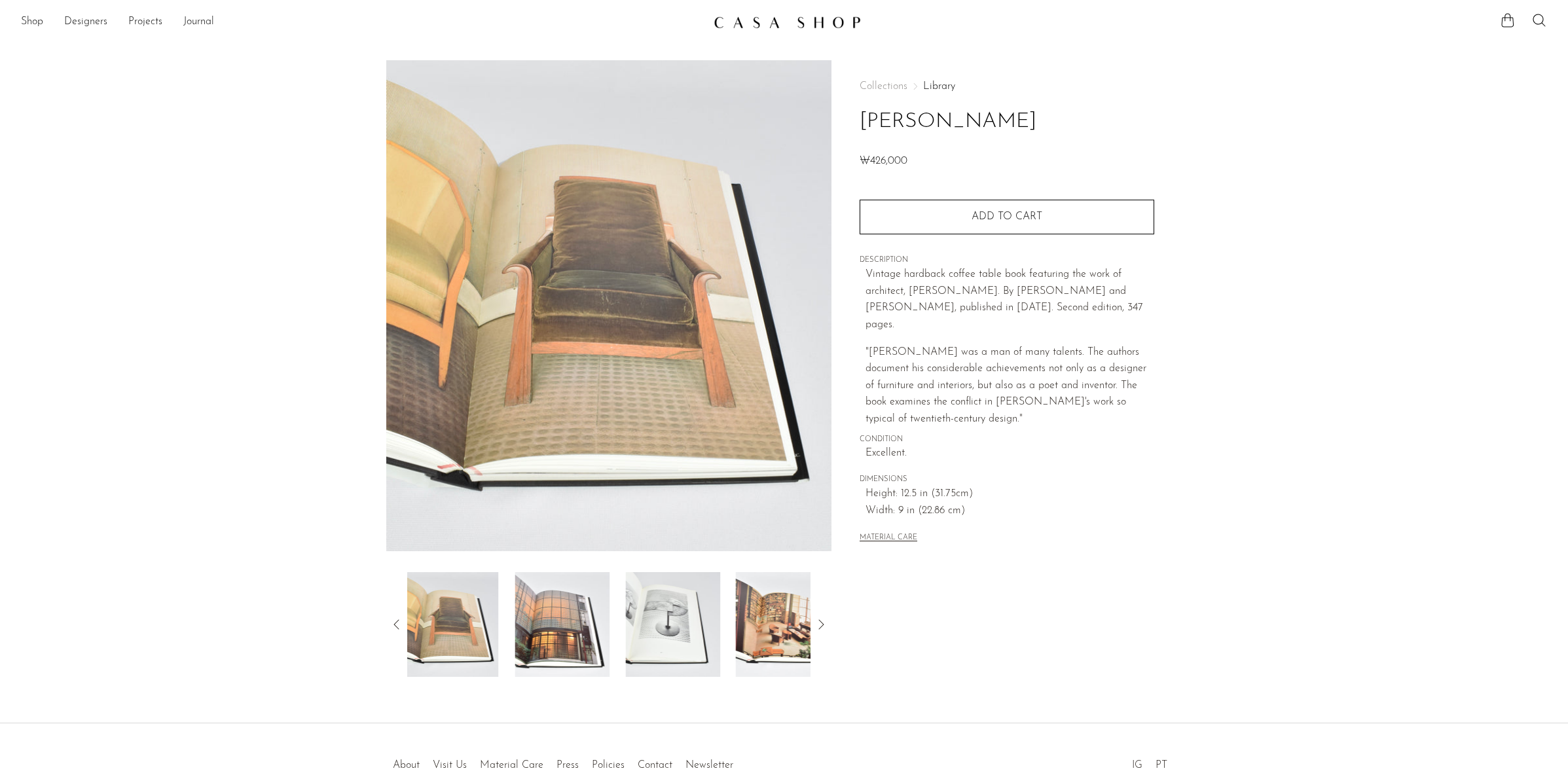
click at [398, 626] on icon at bounding box center [397, 624] width 16 height 16
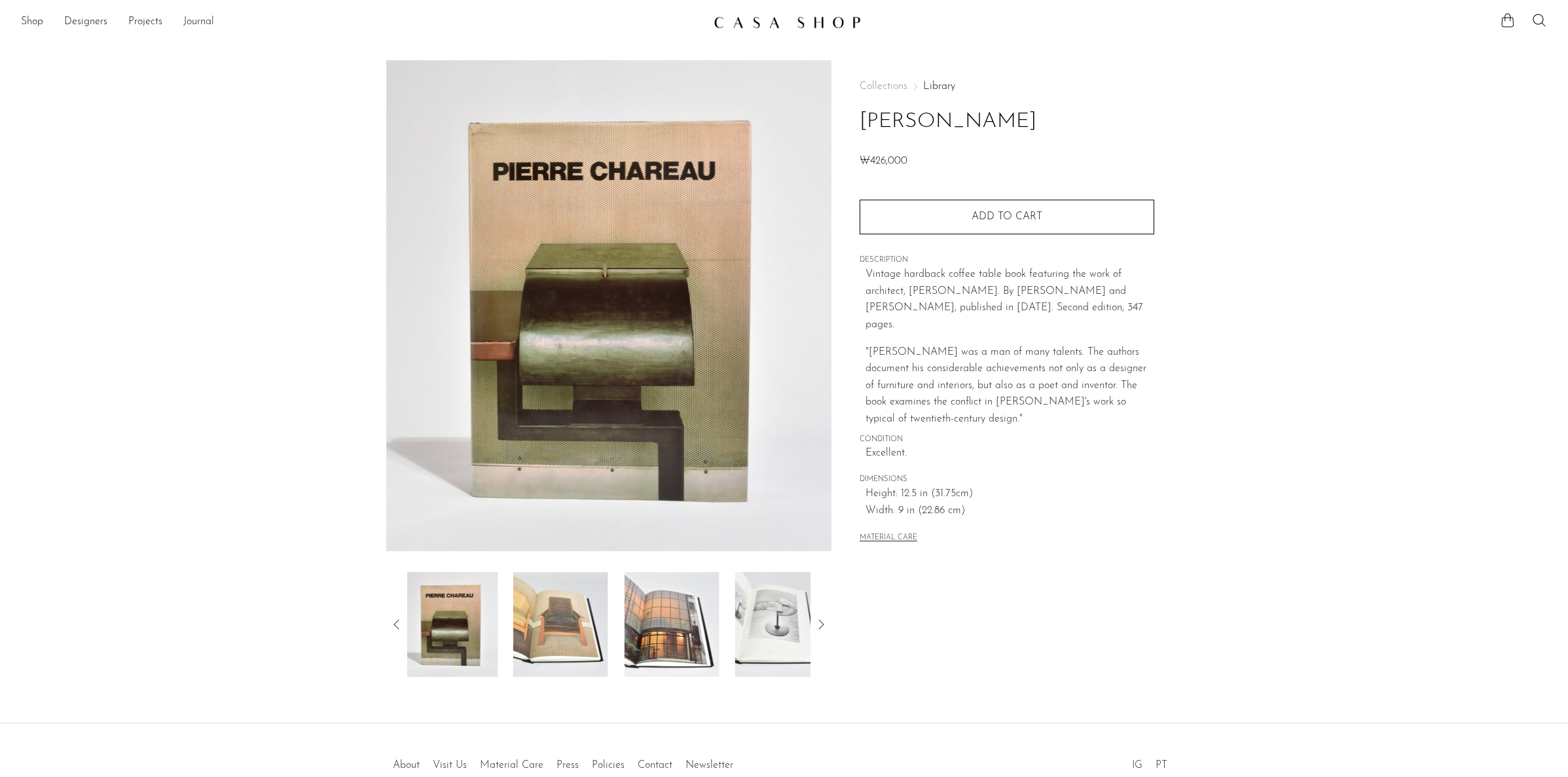
click at [398, 626] on icon at bounding box center [397, 624] width 16 height 16
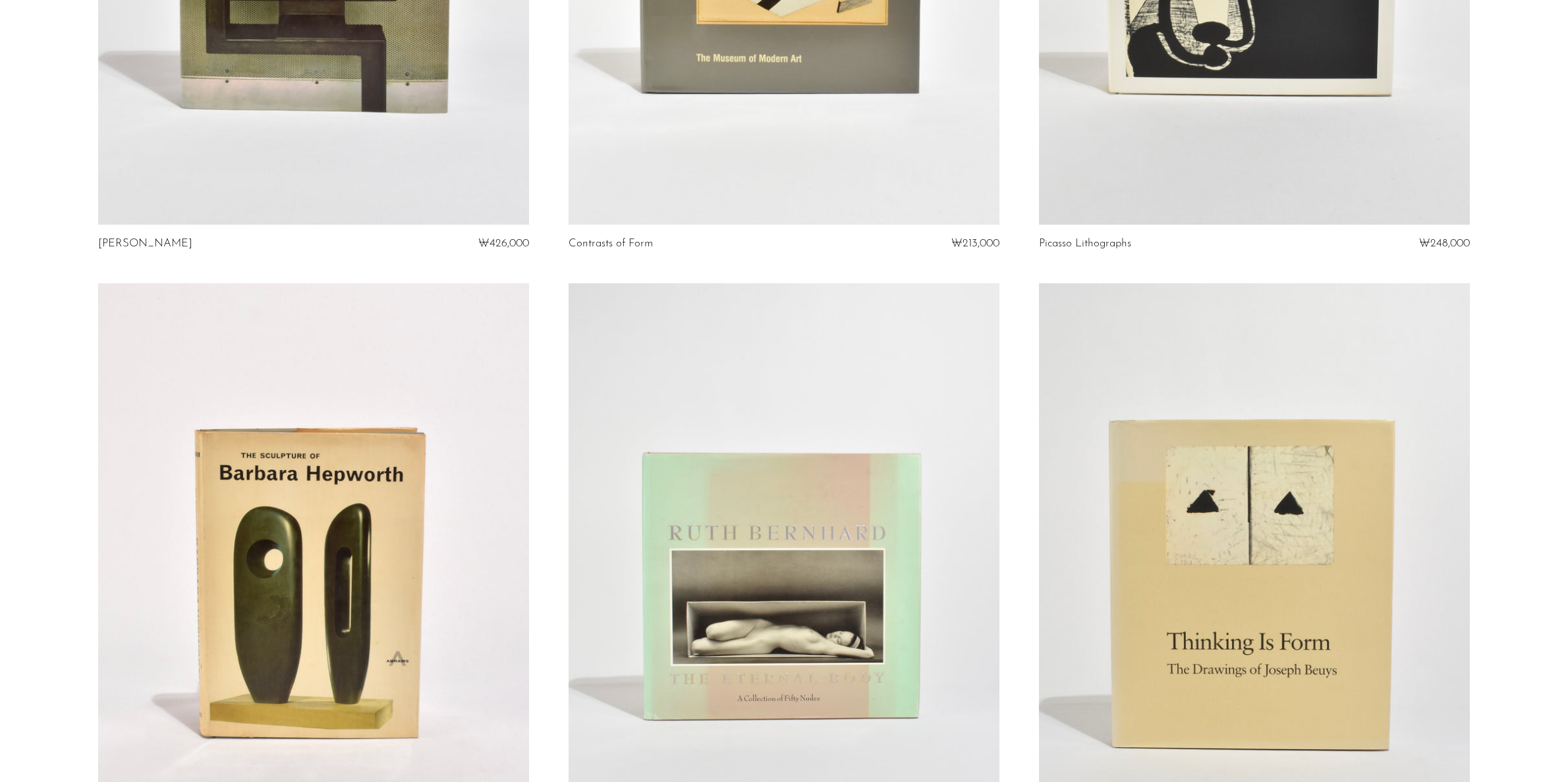
scroll to position [4083, 0]
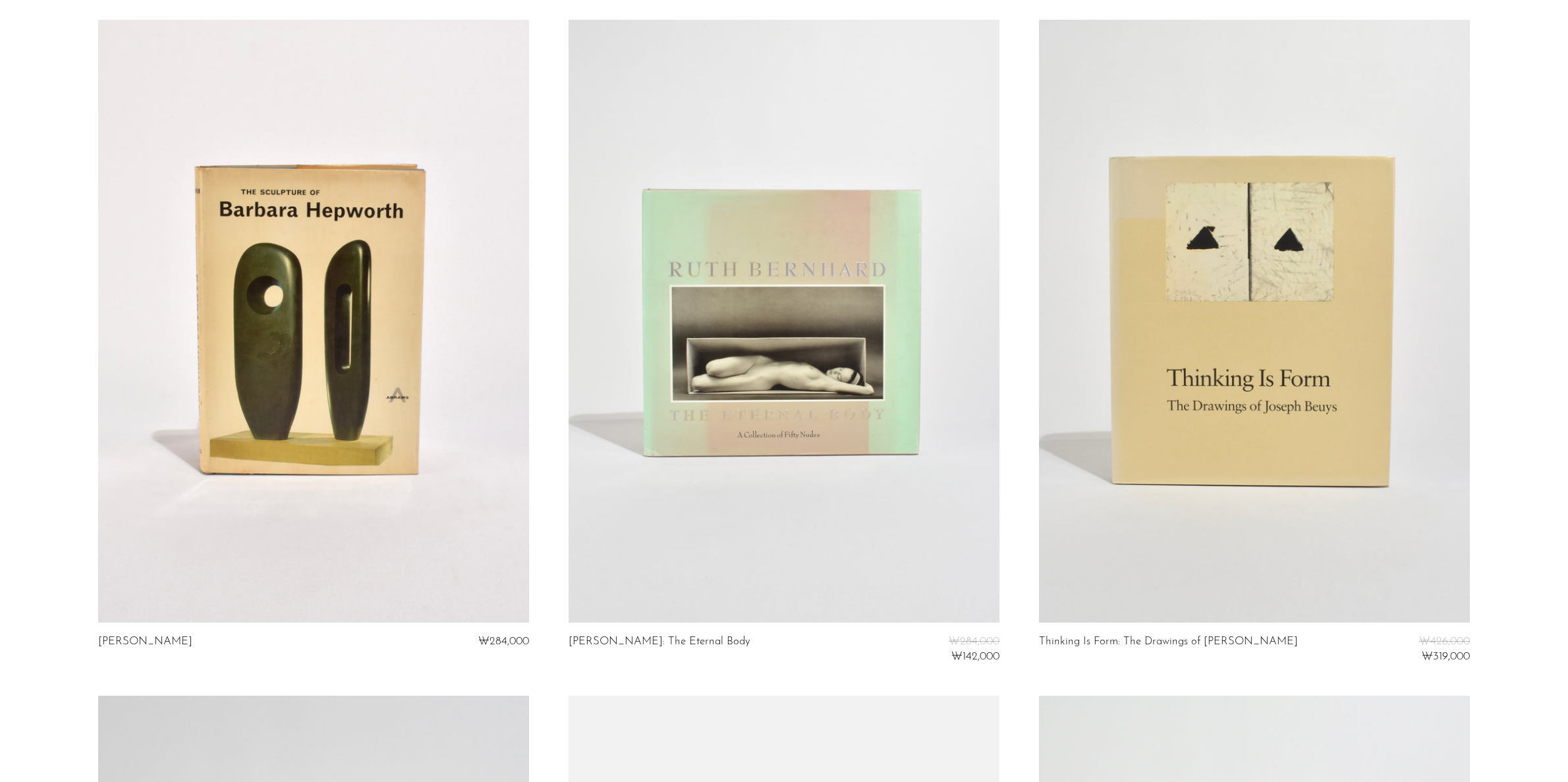
click at [437, 515] on link at bounding box center [313, 321] width 431 height 602
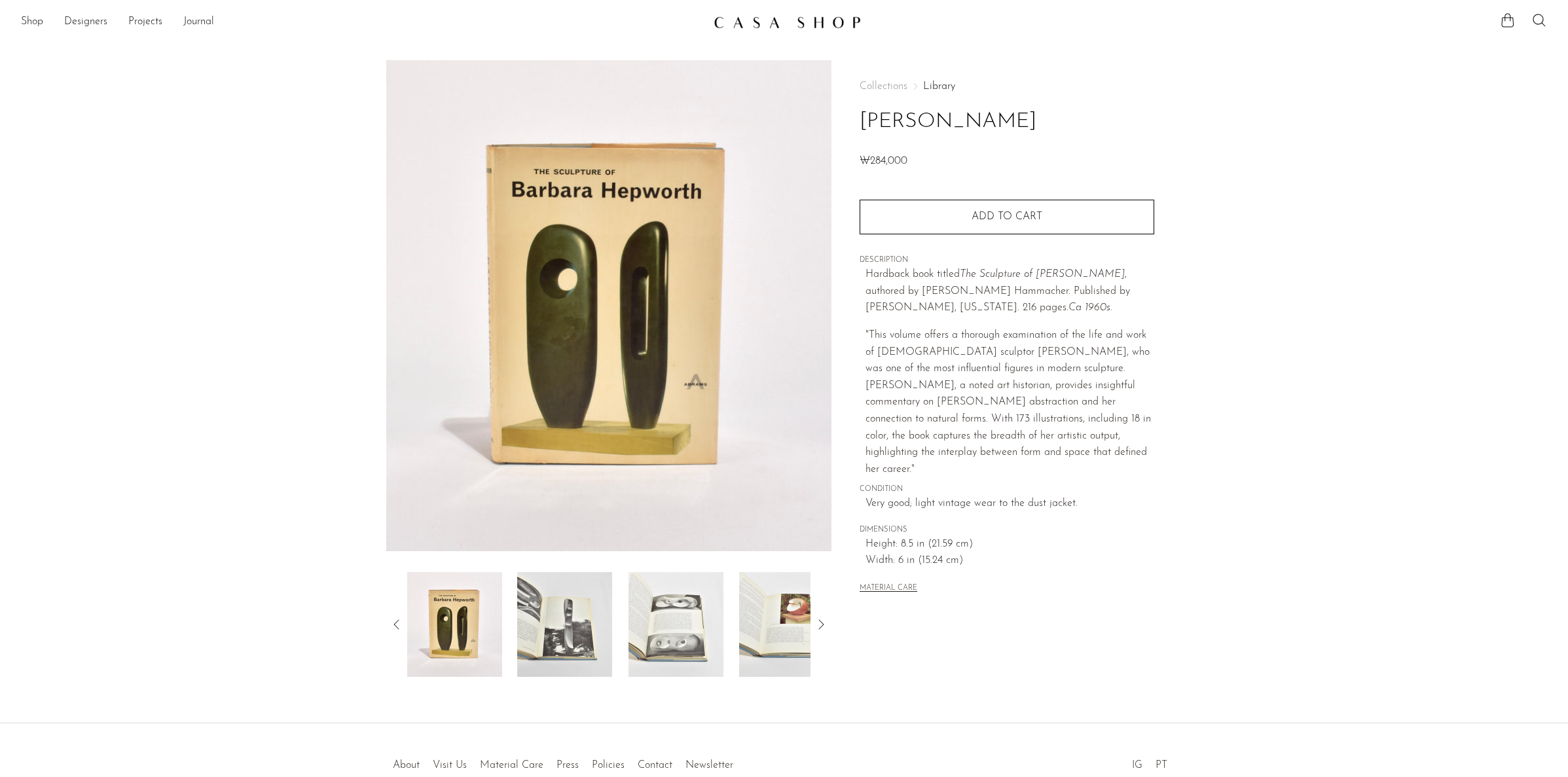
click at [563, 622] on img at bounding box center [565, 624] width 95 height 104
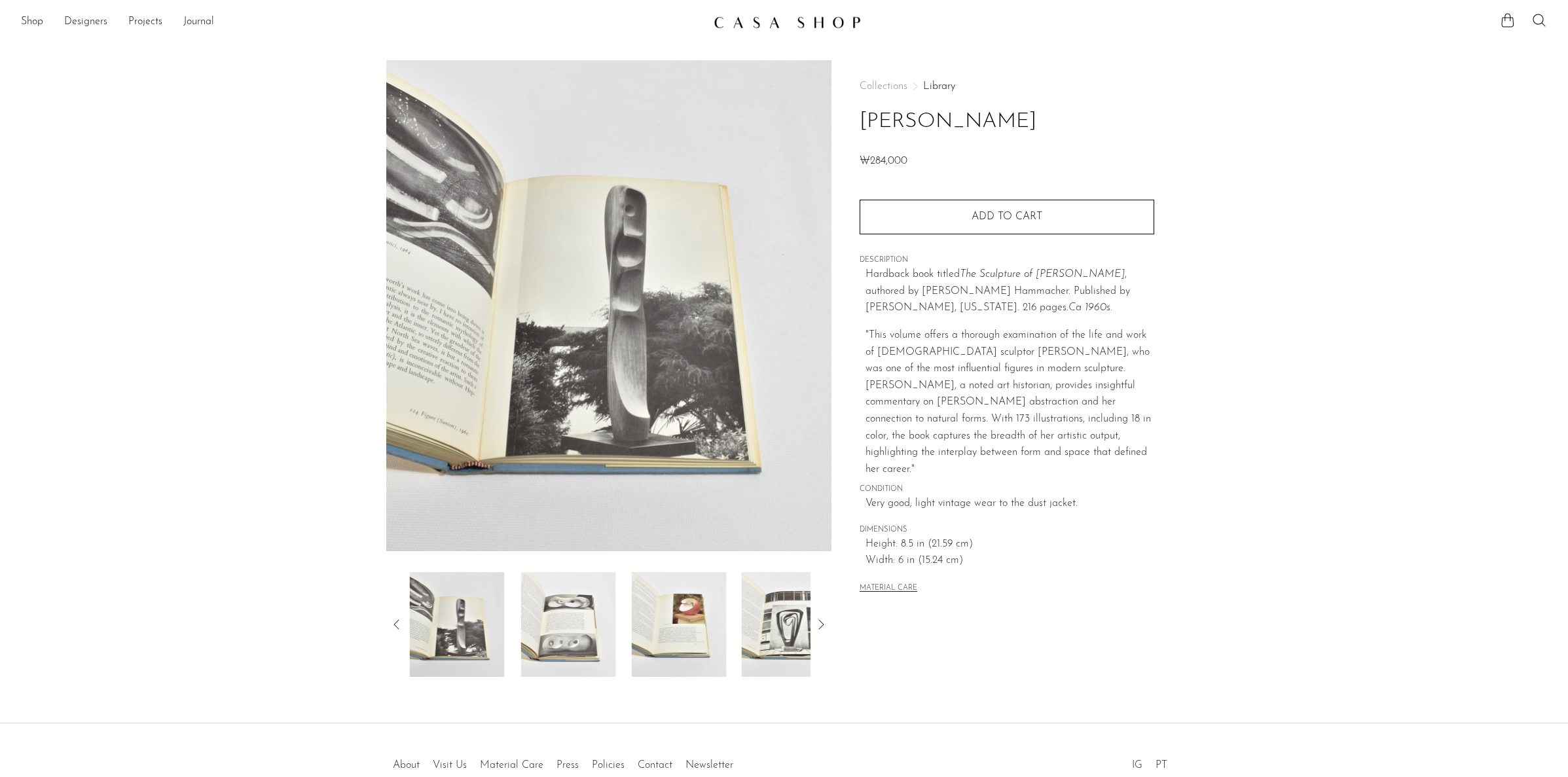
click at [663, 623] on img at bounding box center [678, 624] width 95 height 104
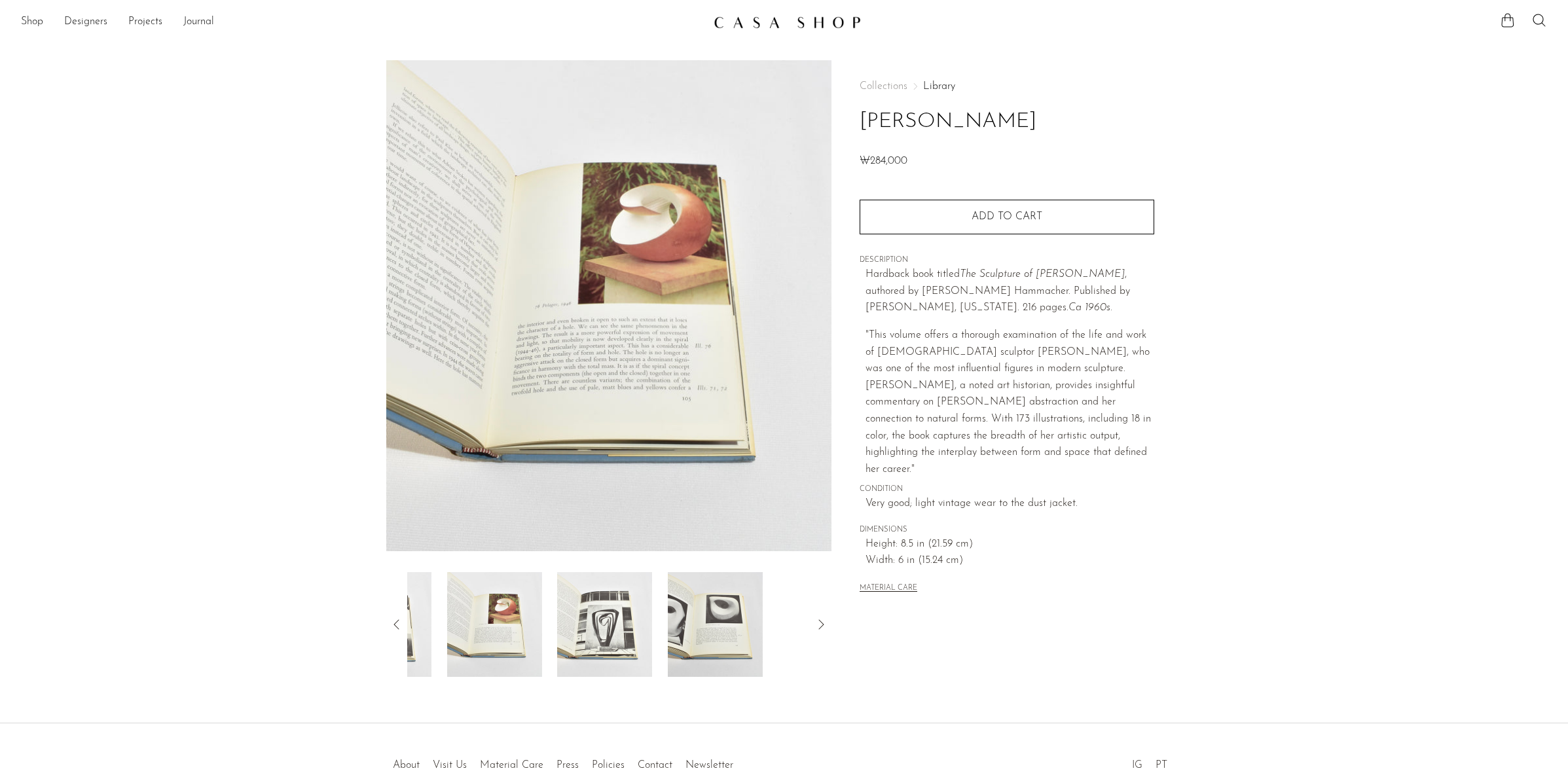
click at [727, 628] on img at bounding box center [715, 624] width 95 height 104
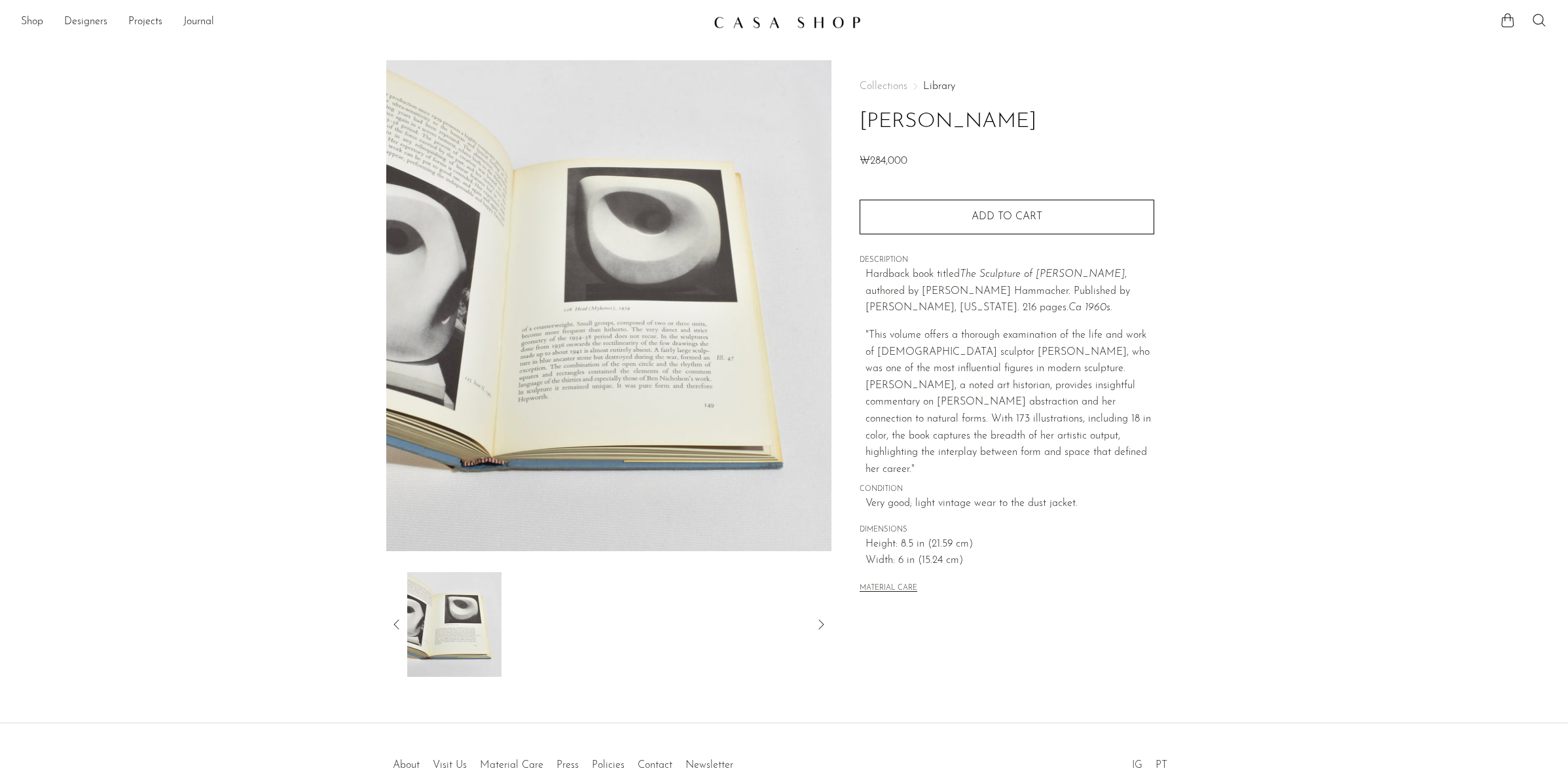
click at [391, 626] on icon at bounding box center [397, 624] width 16 height 16
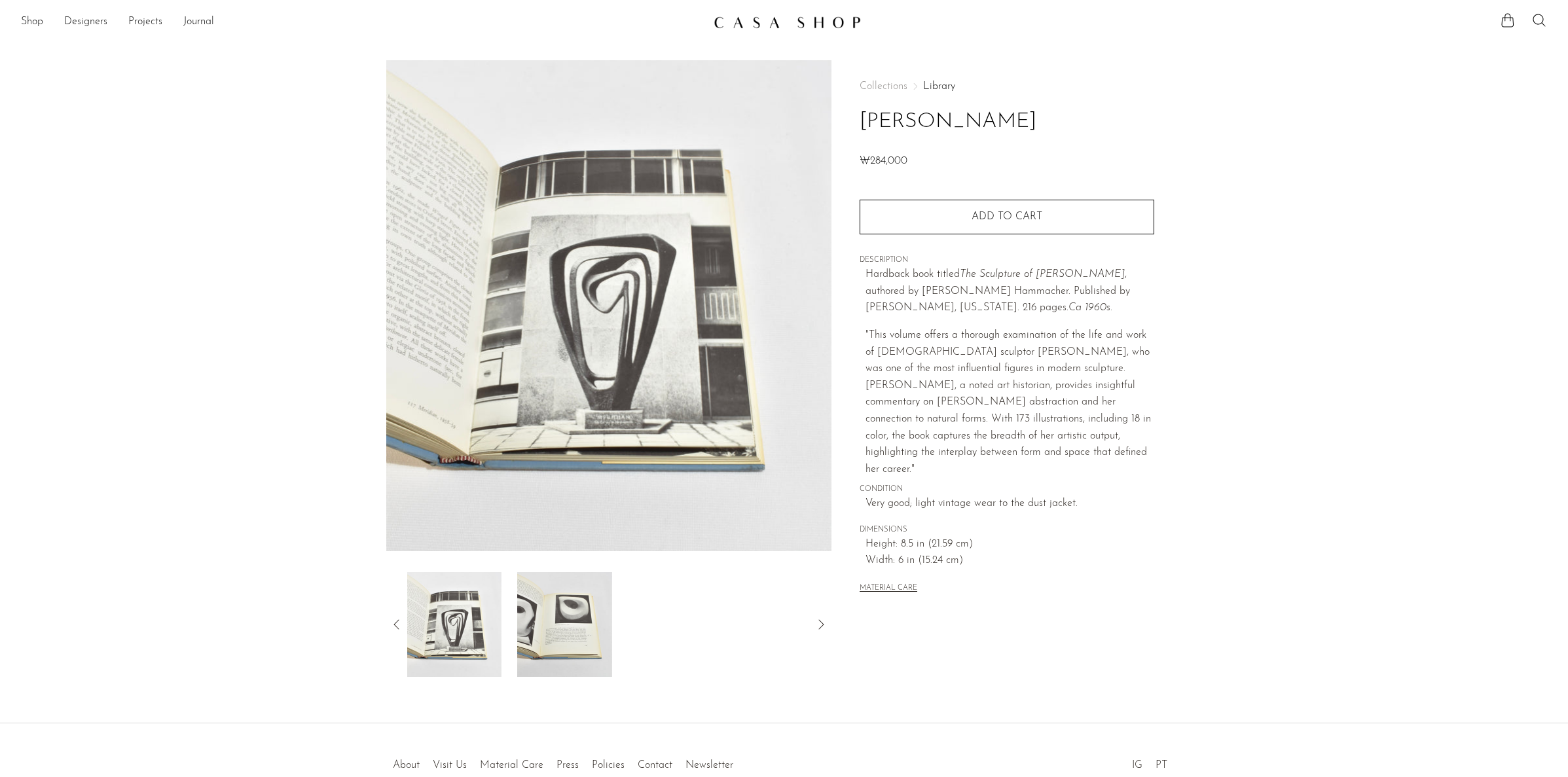
click at [395, 626] on icon at bounding box center [397, 624] width 16 height 16
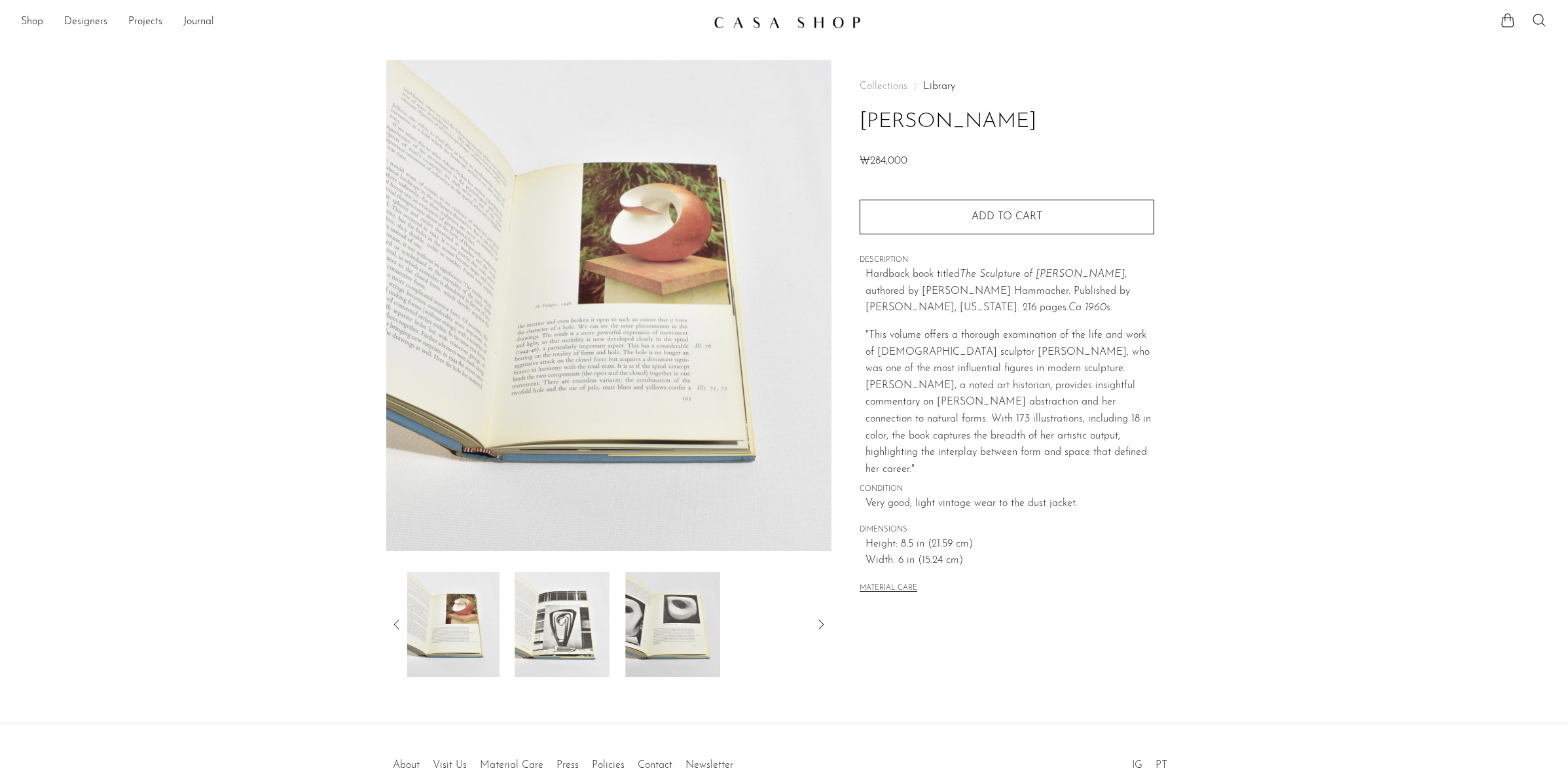
click at [395, 626] on icon at bounding box center [397, 624] width 16 height 16
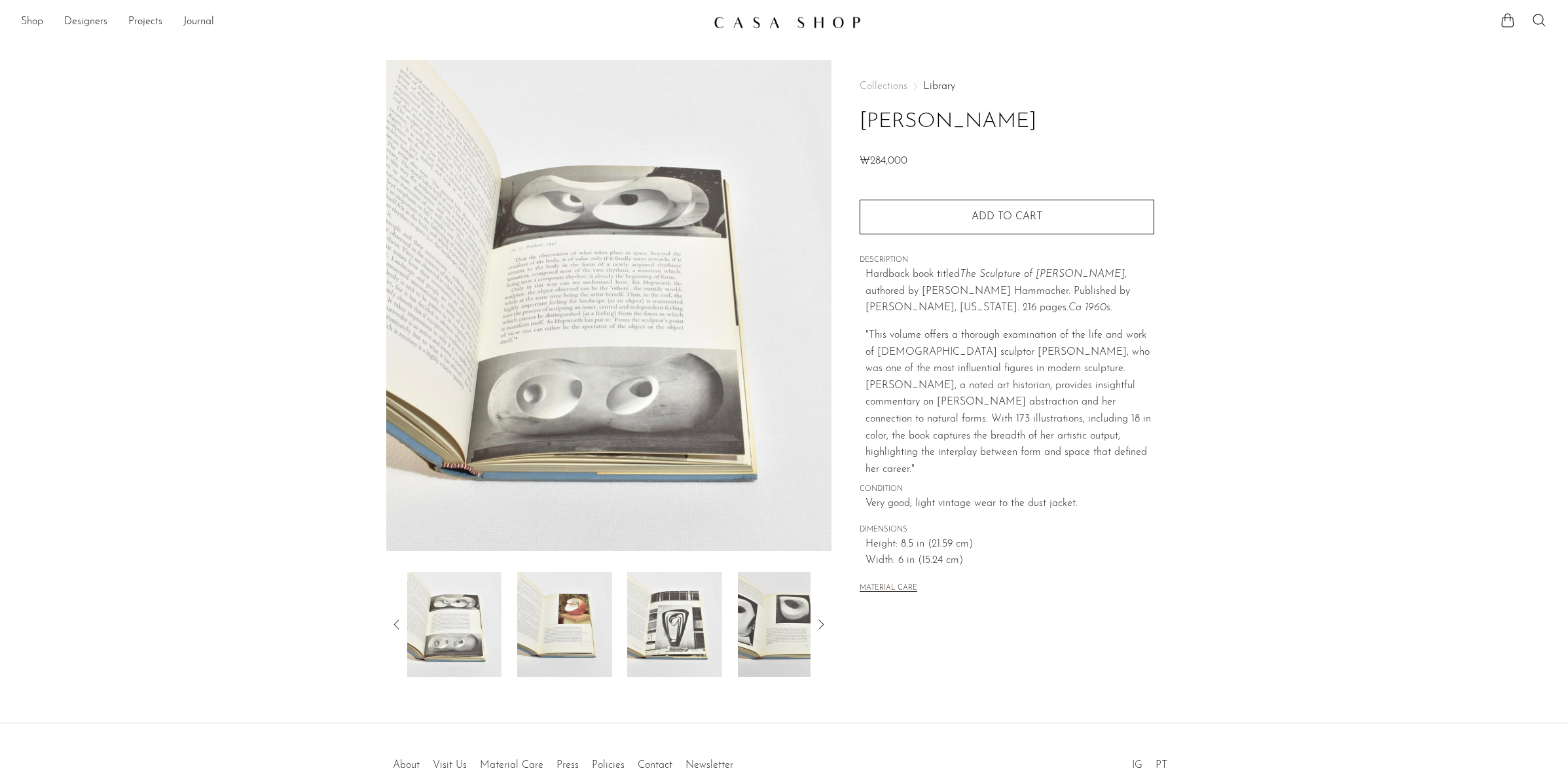
click at [395, 626] on icon at bounding box center [397, 624] width 16 height 16
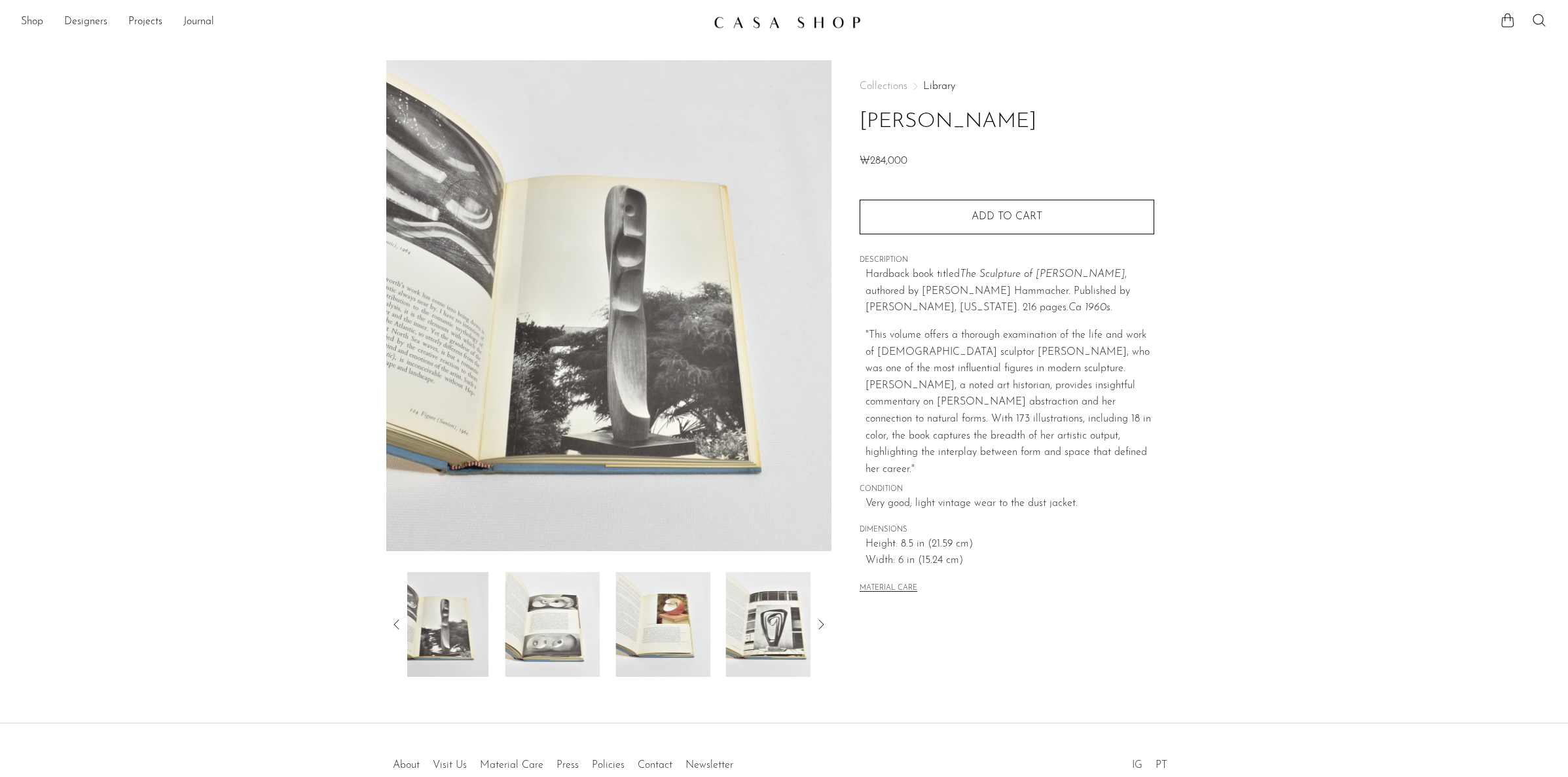
click at [395, 626] on icon at bounding box center [397, 624] width 16 height 16
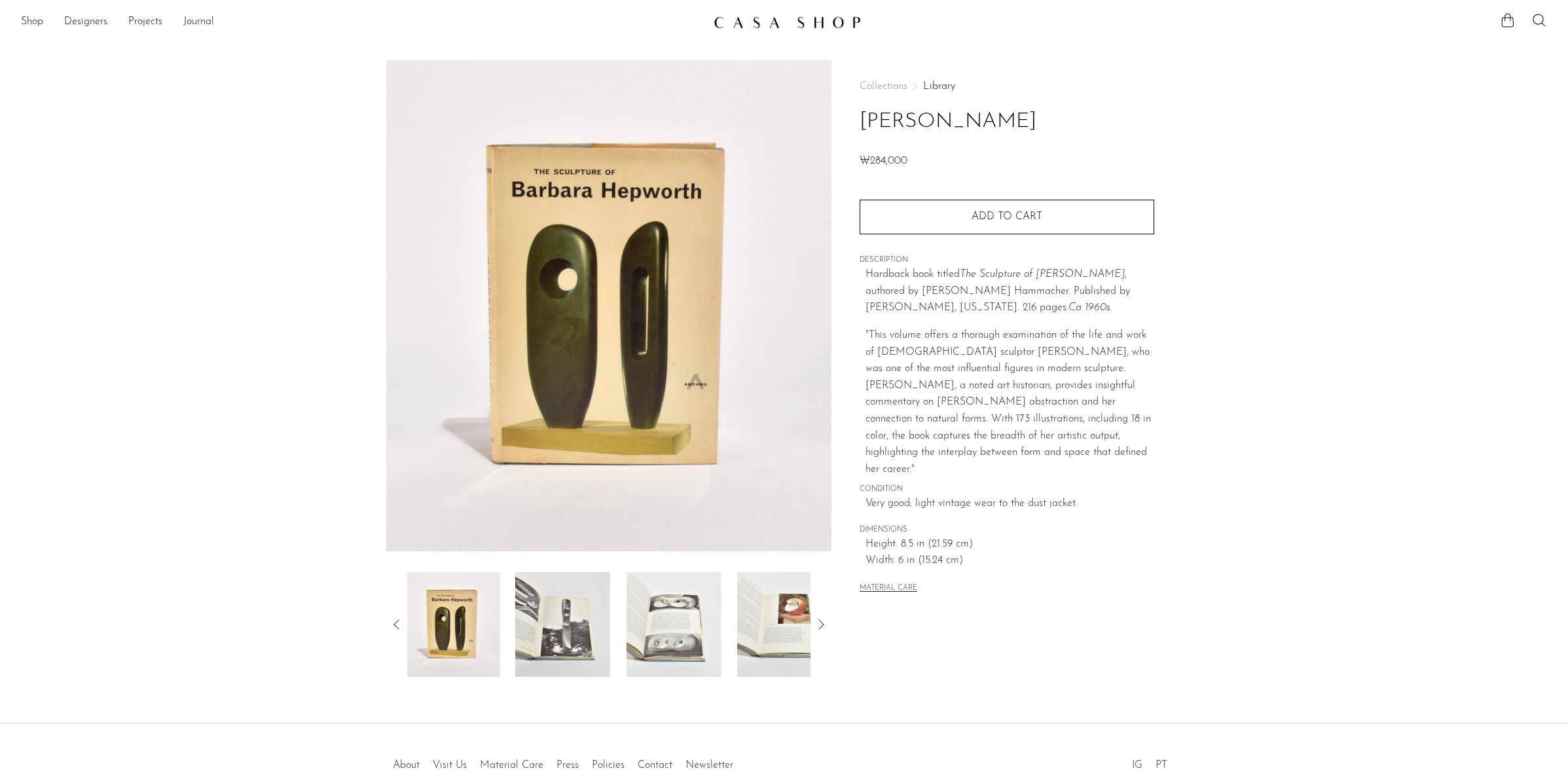
click at [395, 626] on icon at bounding box center [397, 624] width 16 height 16
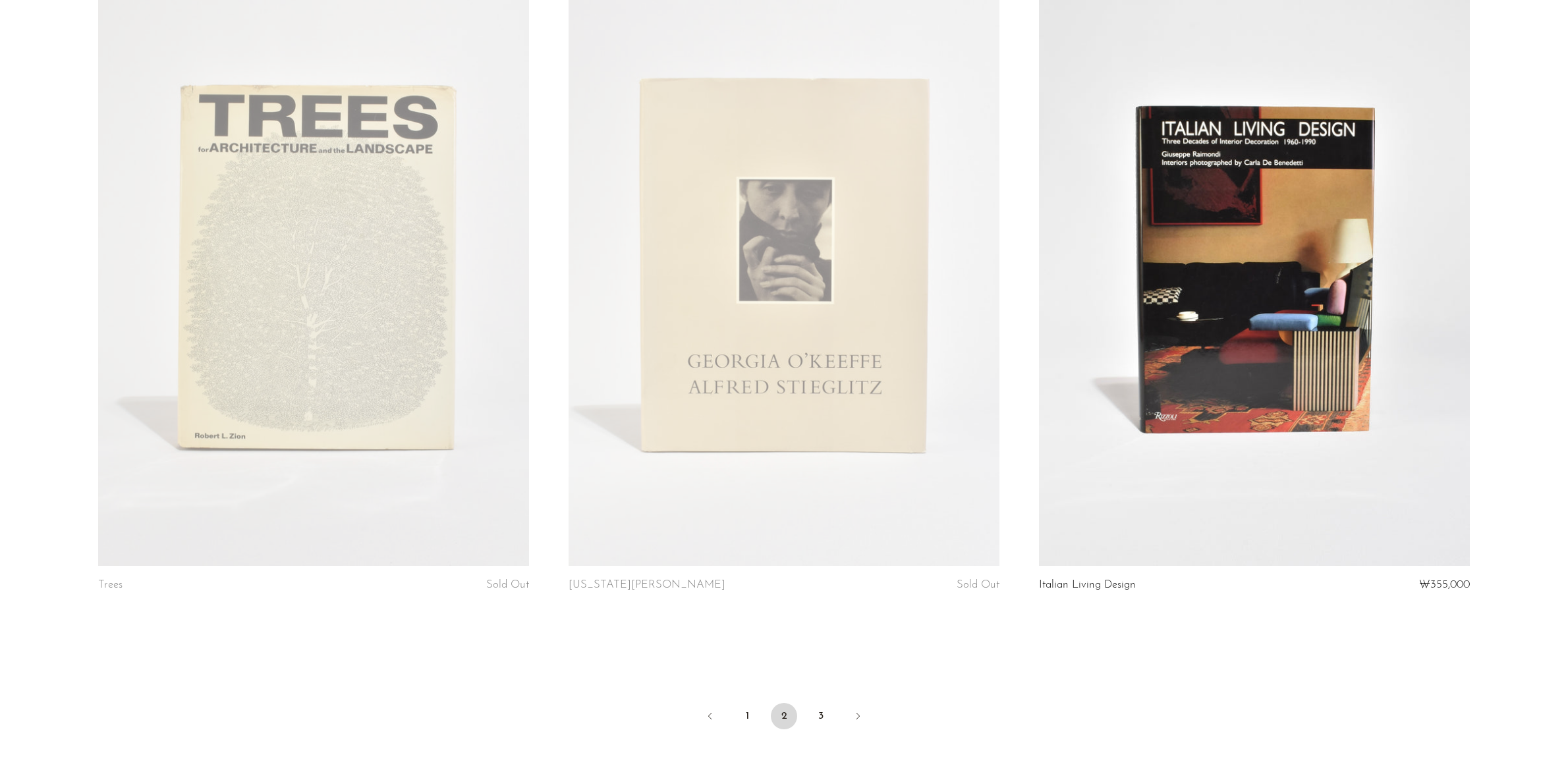
scroll to position [7507, 0]
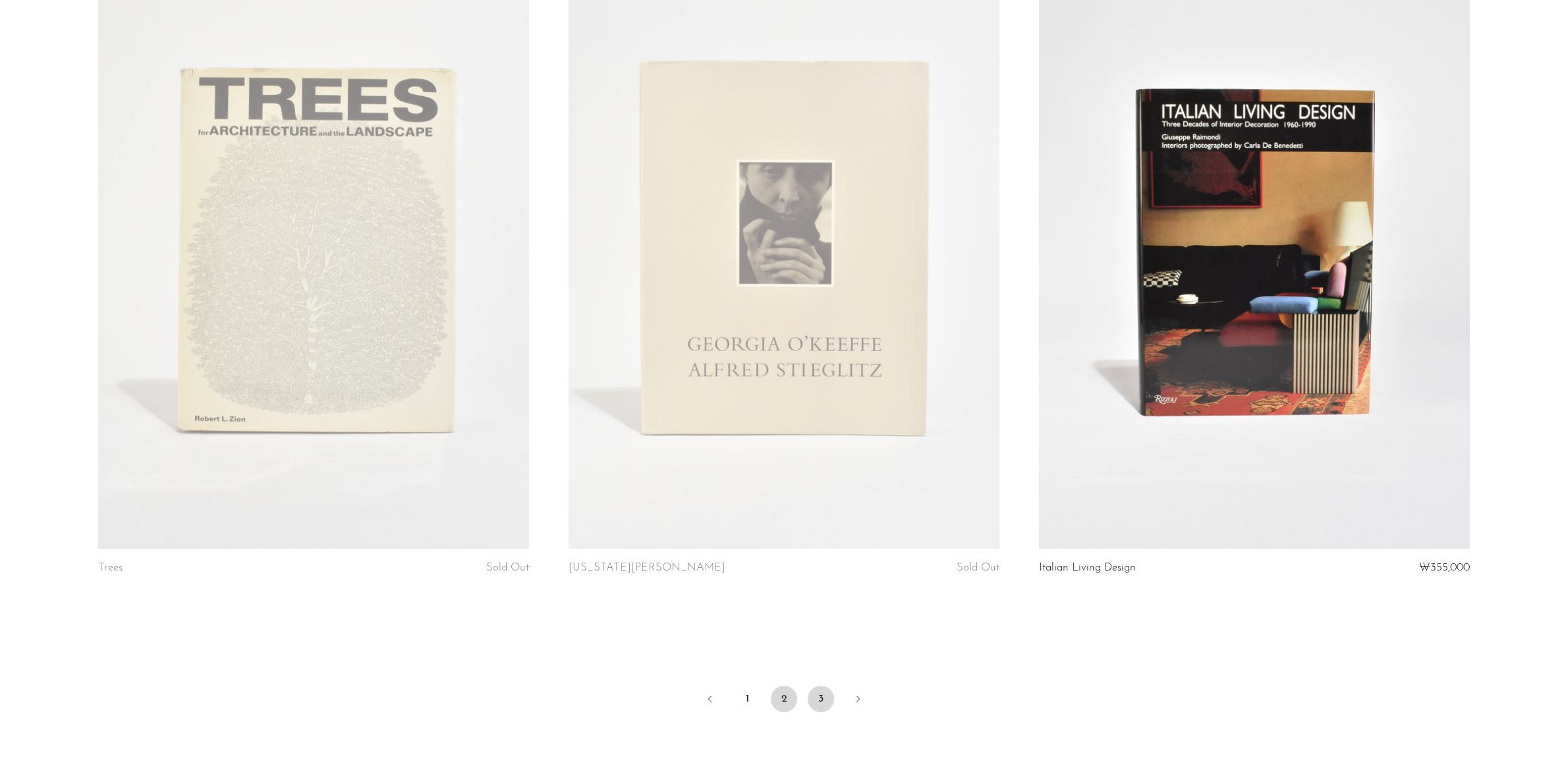
click at [826, 691] on link "3" at bounding box center [821, 699] width 27 height 27
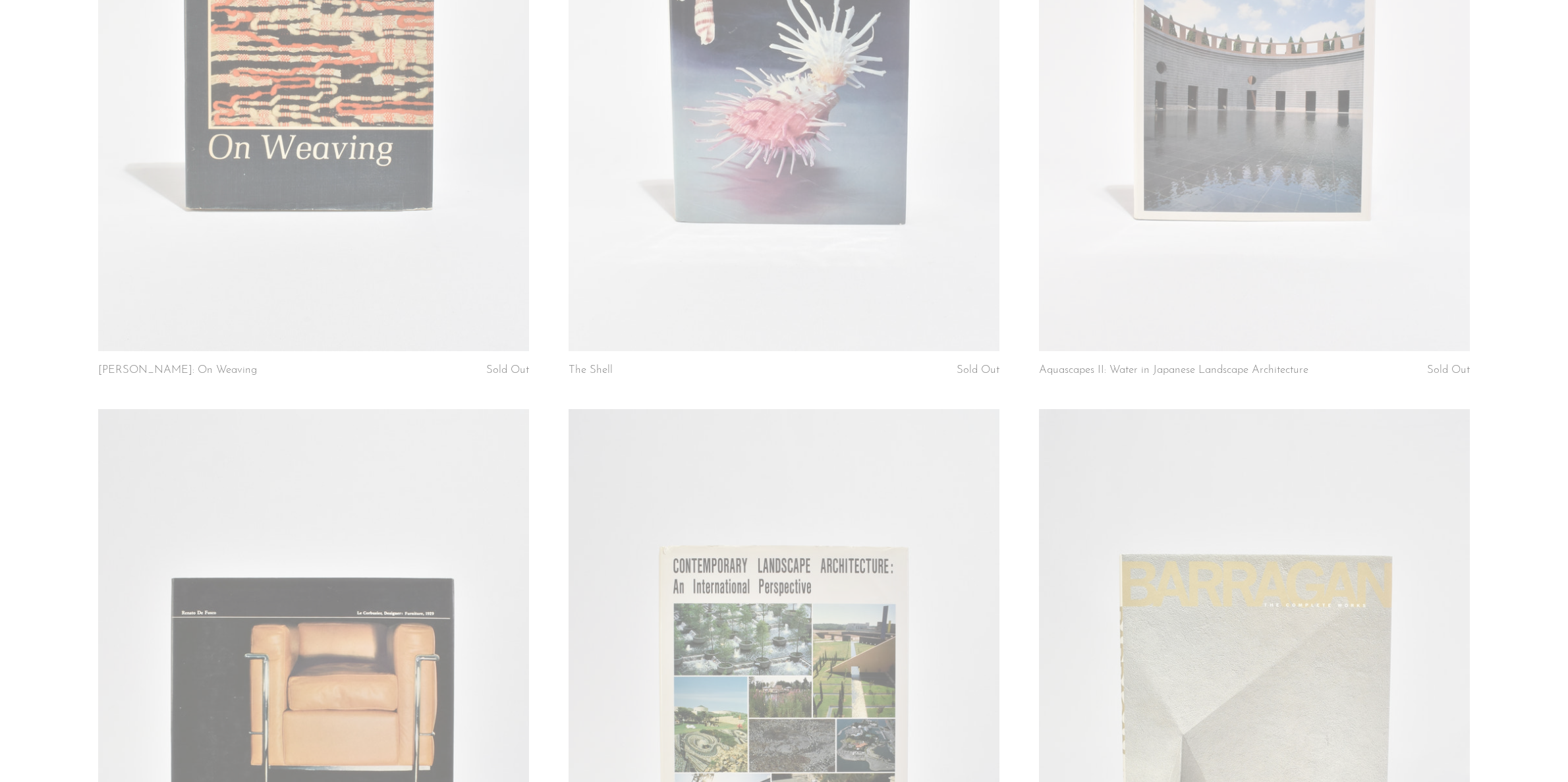
scroll to position [5663, 0]
click at [432, 250] on link at bounding box center [313, 50] width 431 height 602
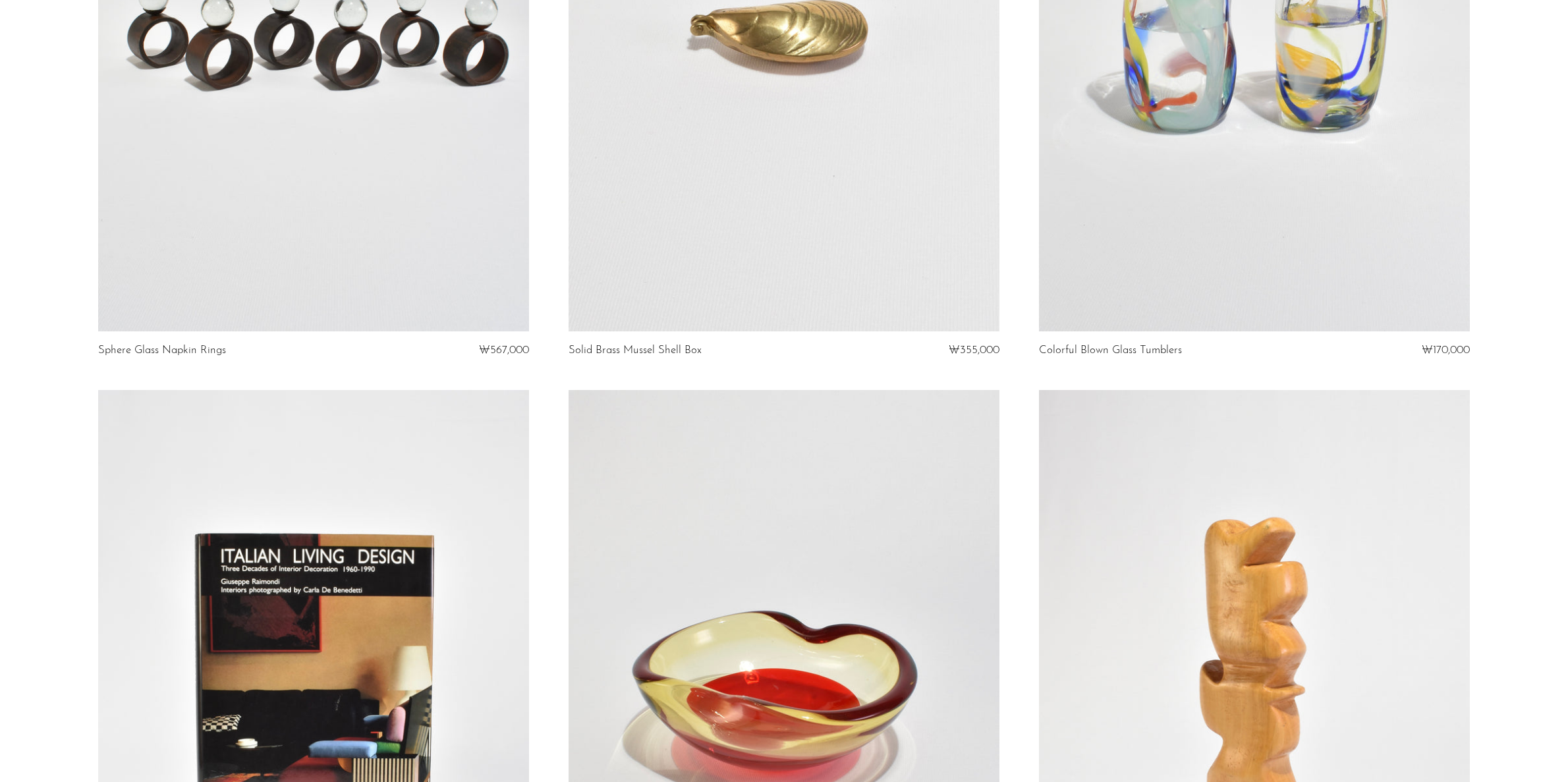
scroll to position [1383, 0]
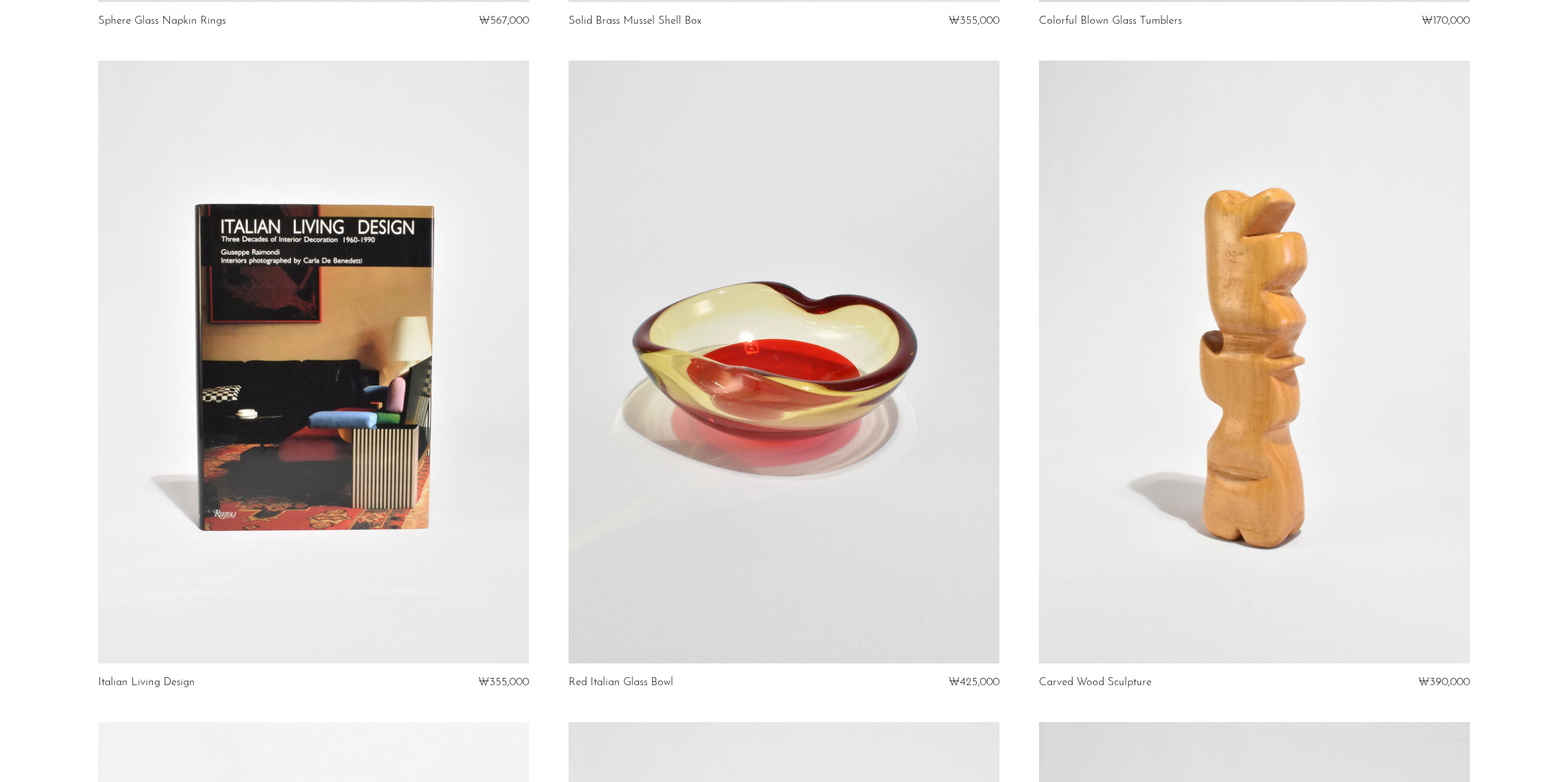
click at [362, 474] on link at bounding box center [313, 362] width 431 height 602
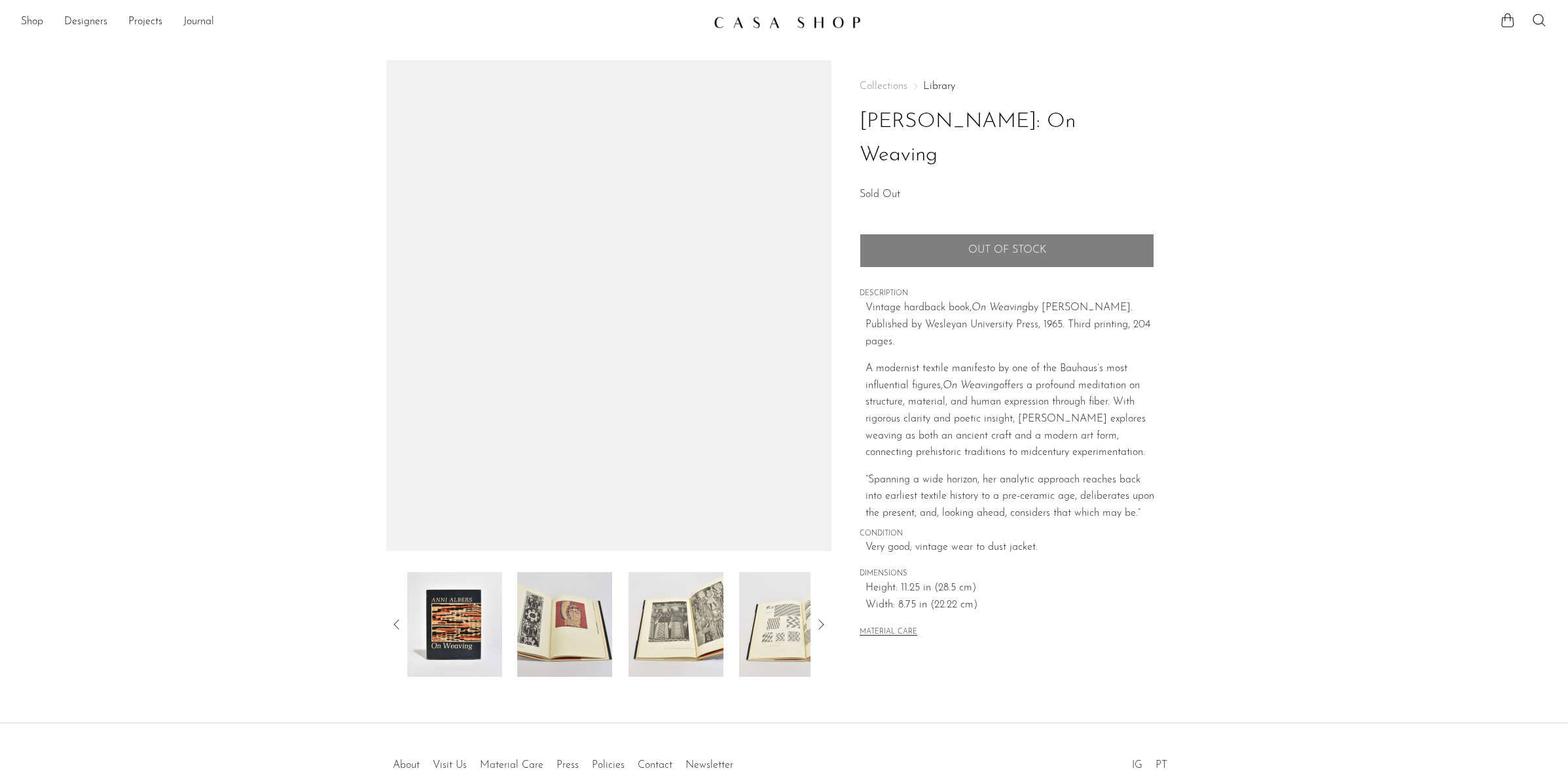
click at [669, 613] on img at bounding box center [676, 624] width 95 height 104
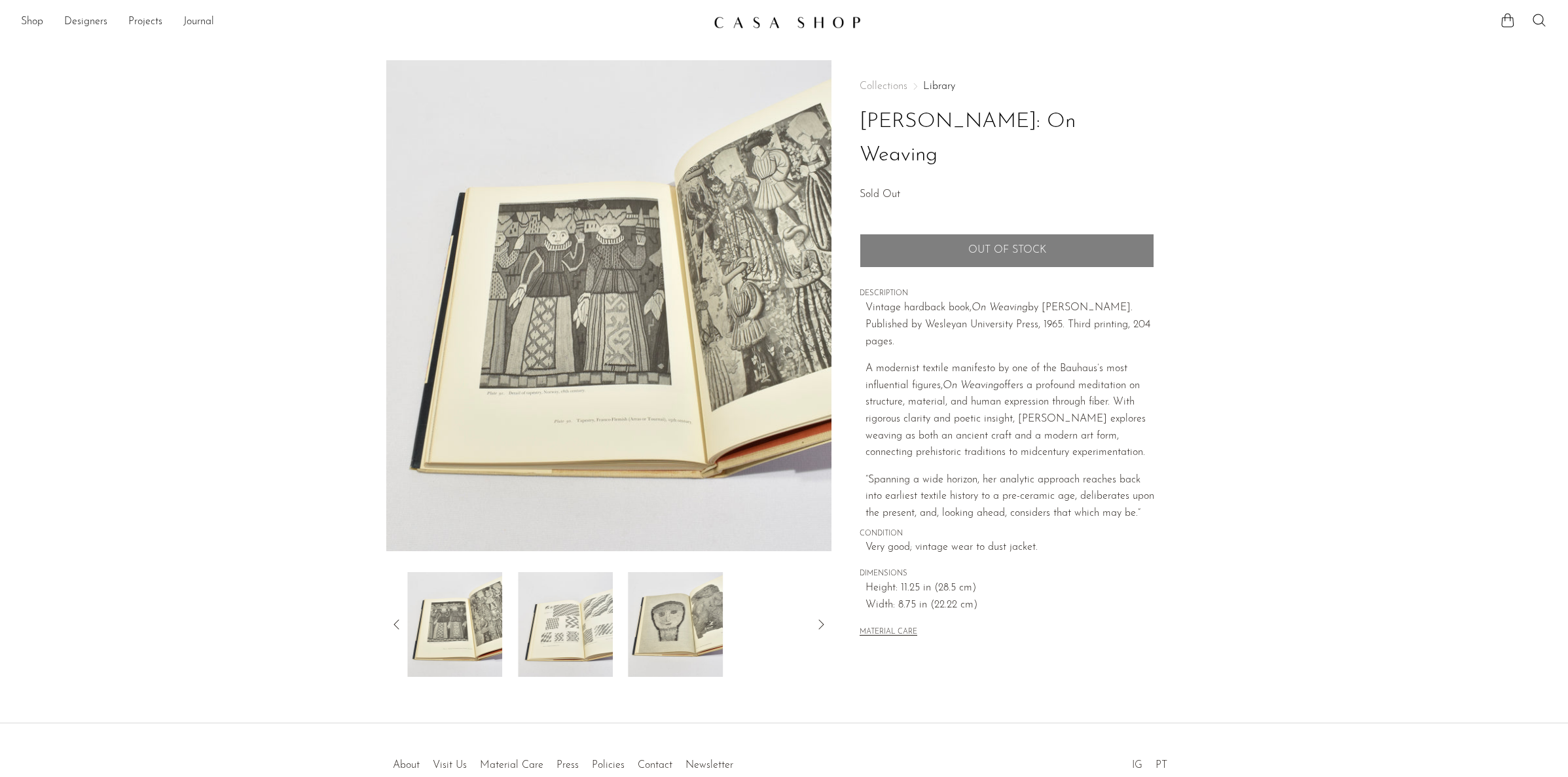
click at [668, 620] on img at bounding box center [676, 624] width 95 height 104
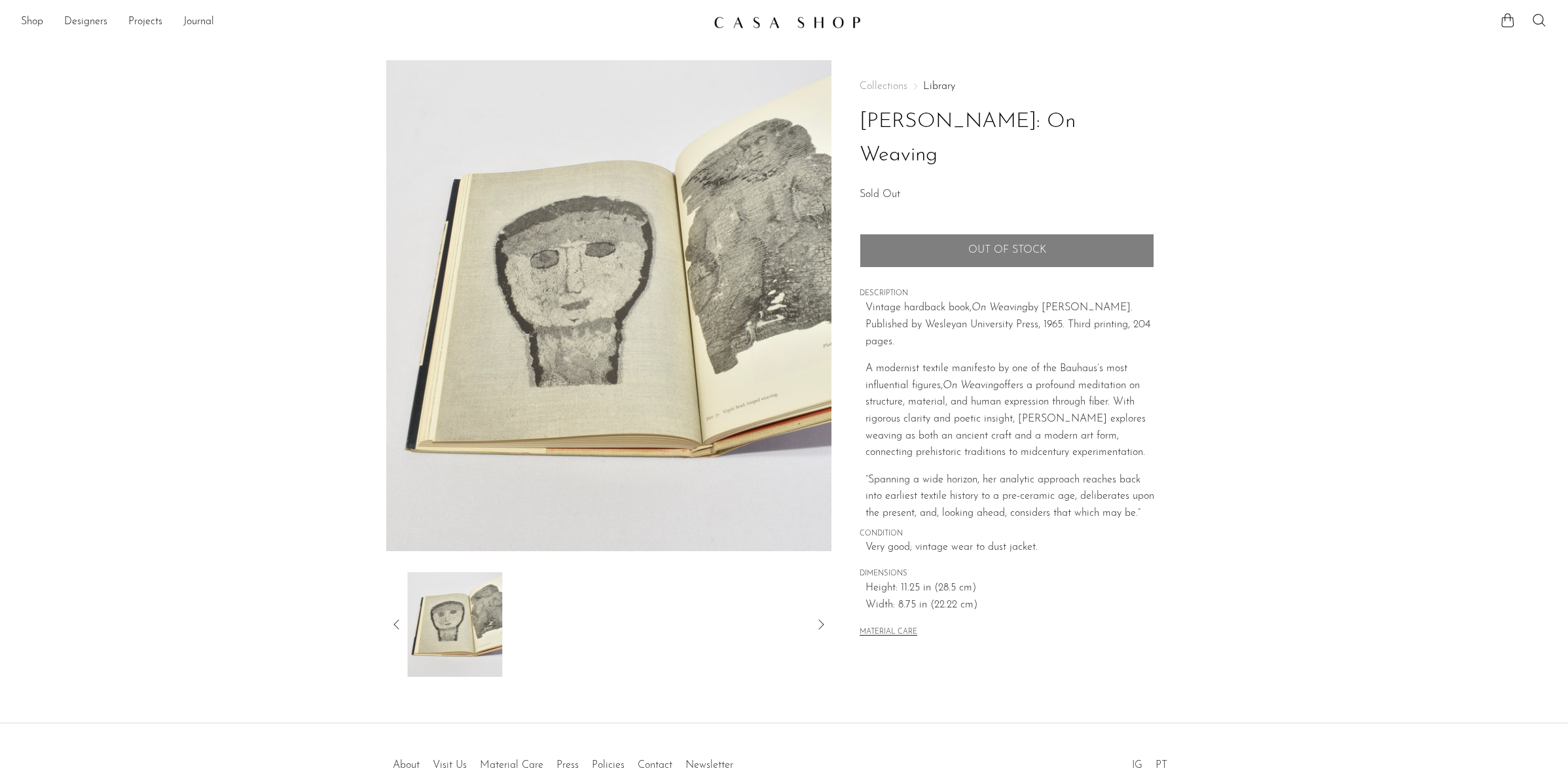
click at [545, 602] on div at bounding box center [609, 624] width 404 height 104
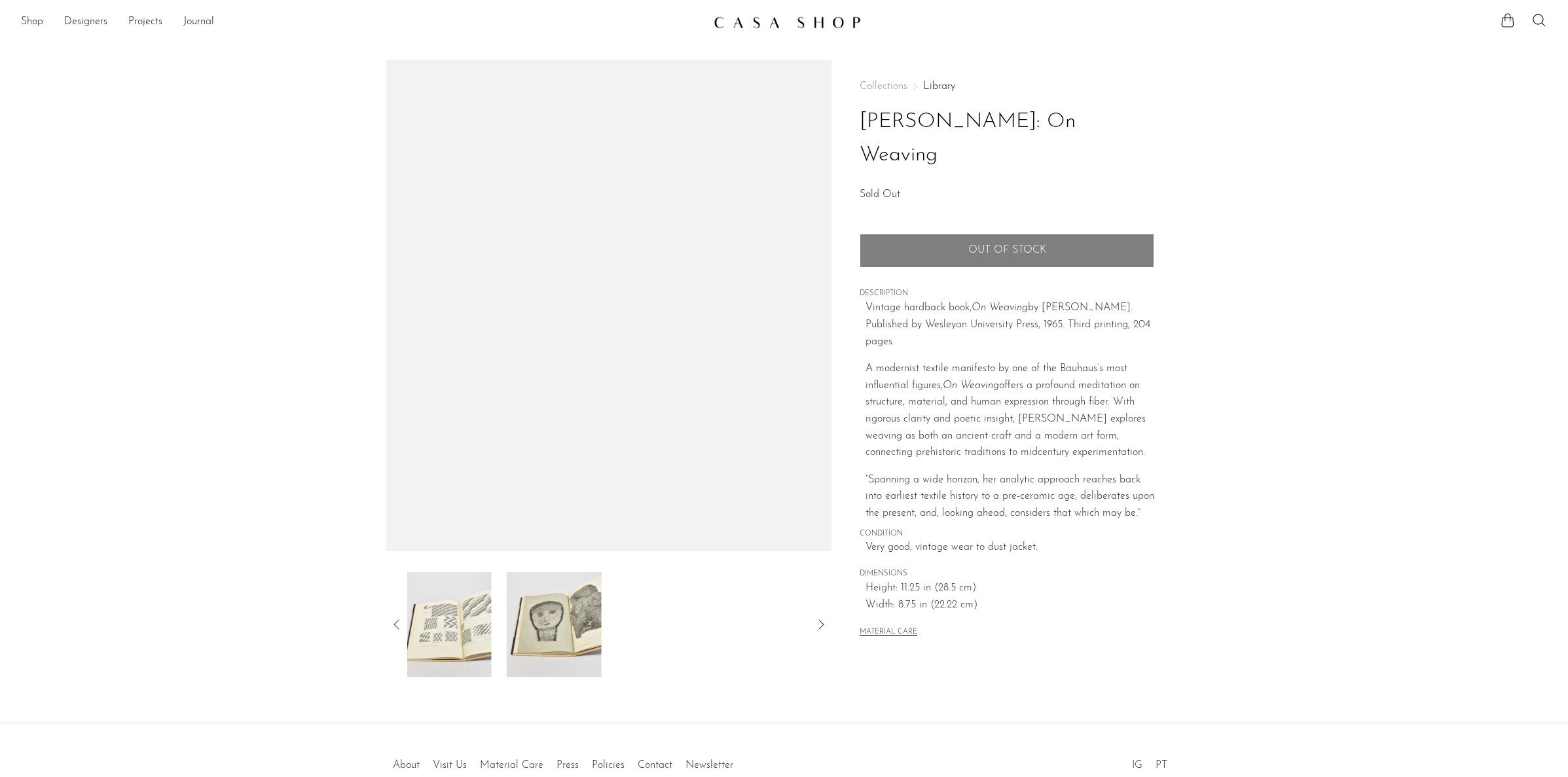
click at [469, 628] on img at bounding box center [444, 624] width 95 height 104
click at [494, 659] on img at bounding box center [454, 624] width 95 height 104
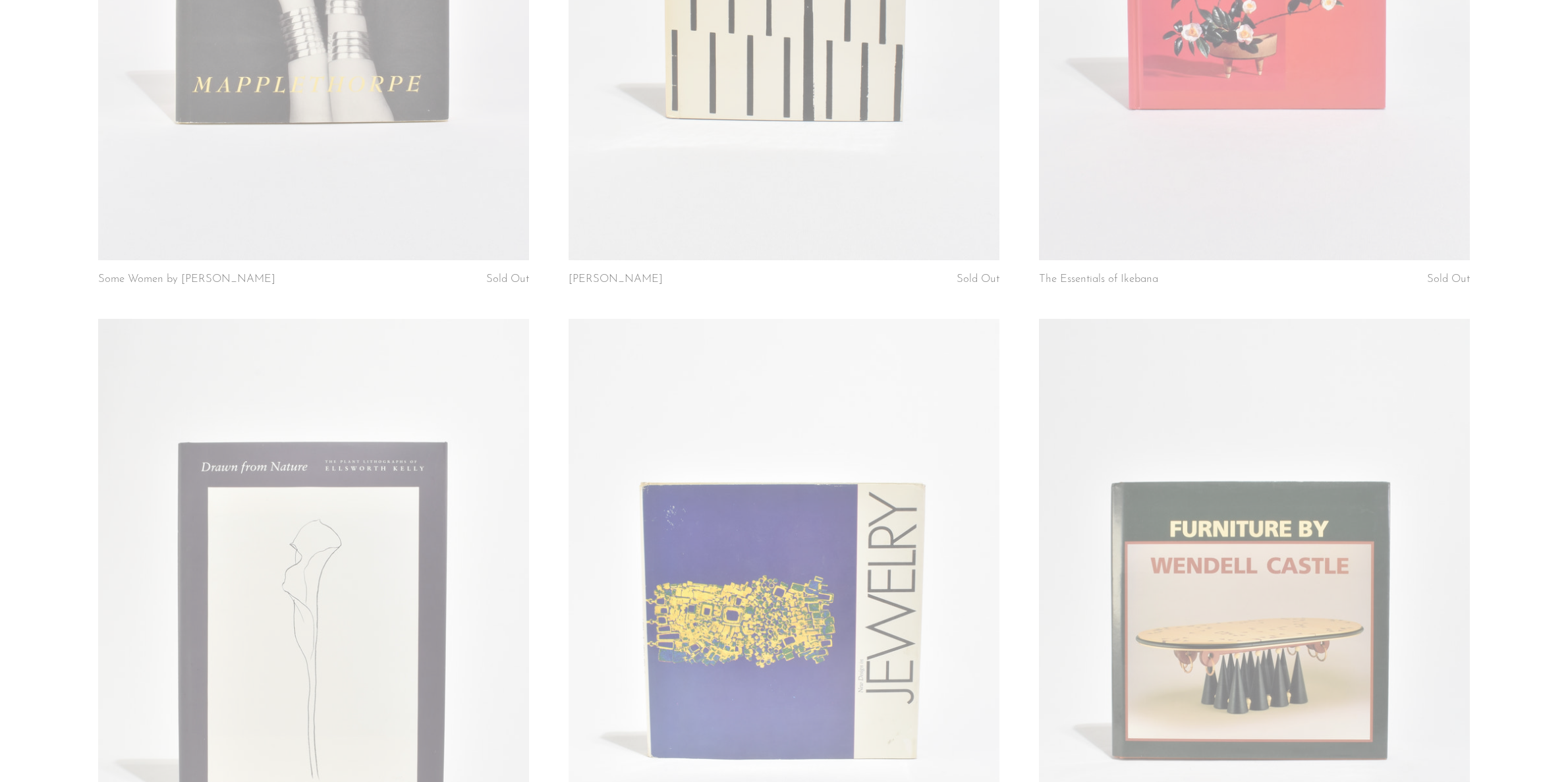
scroll to position [1914, 0]
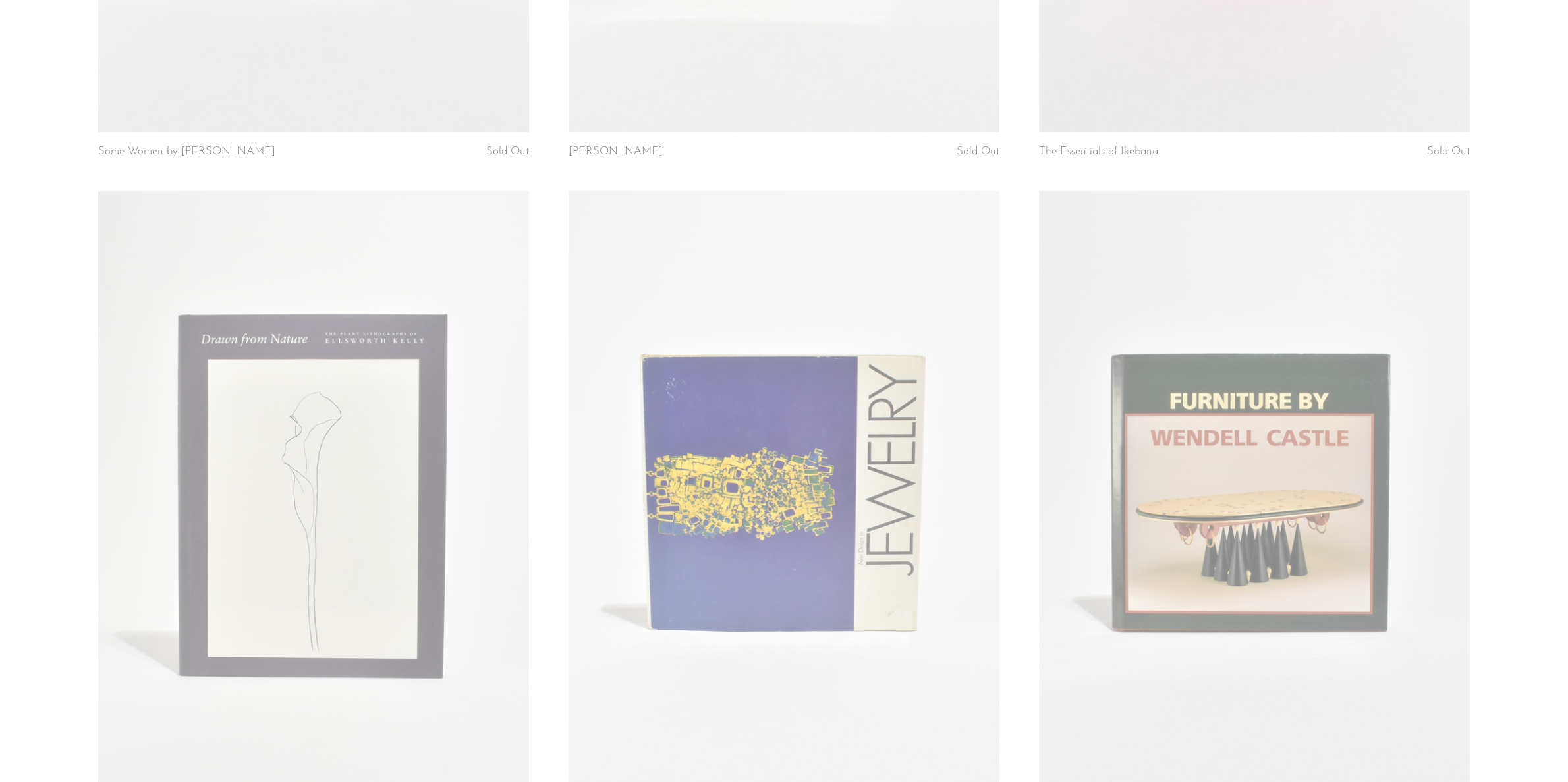
click at [426, 527] on link at bounding box center [313, 492] width 431 height 602
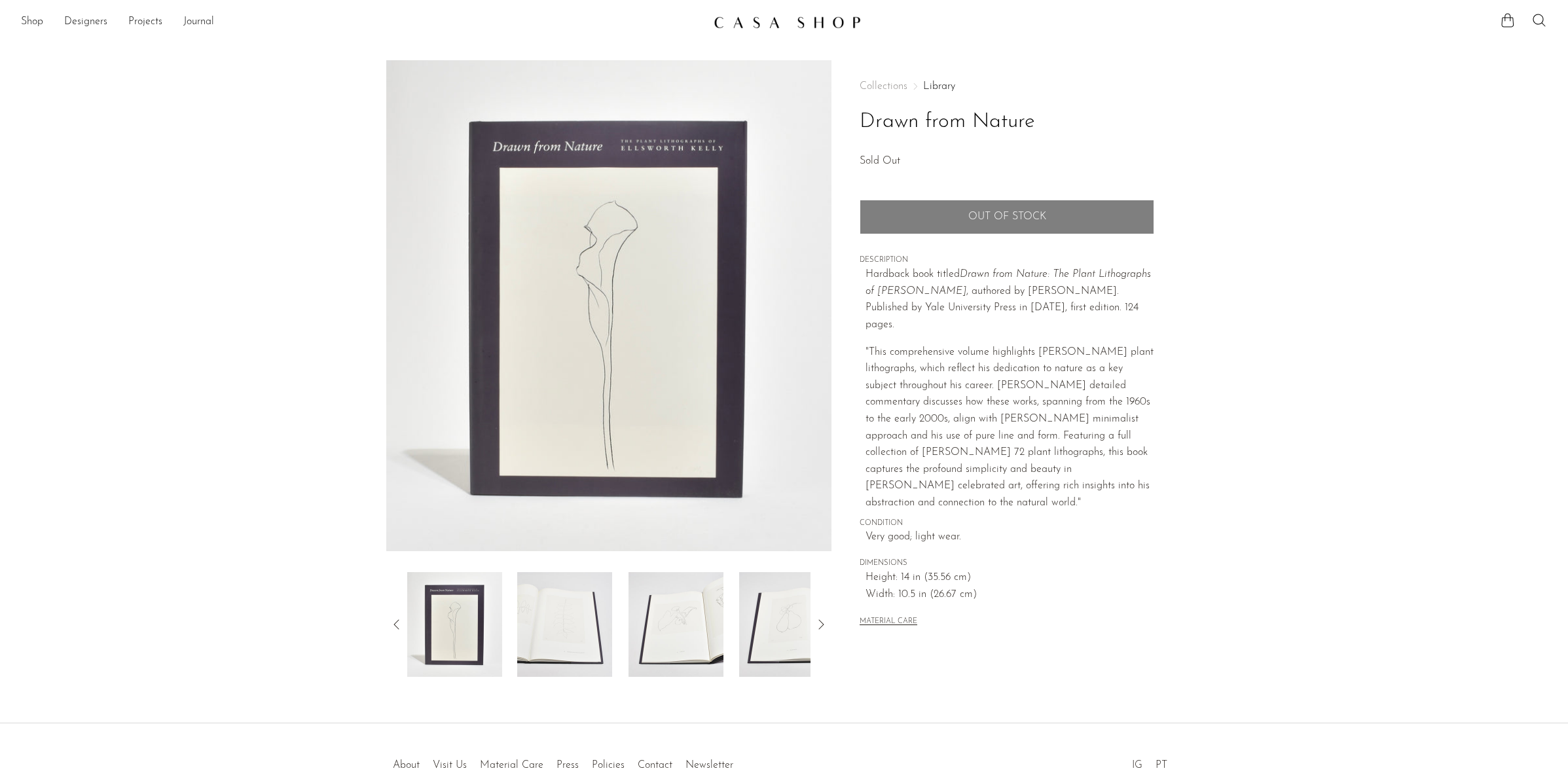
click at [821, 623] on icon at bounding box center [821, 624] width 16 height 16
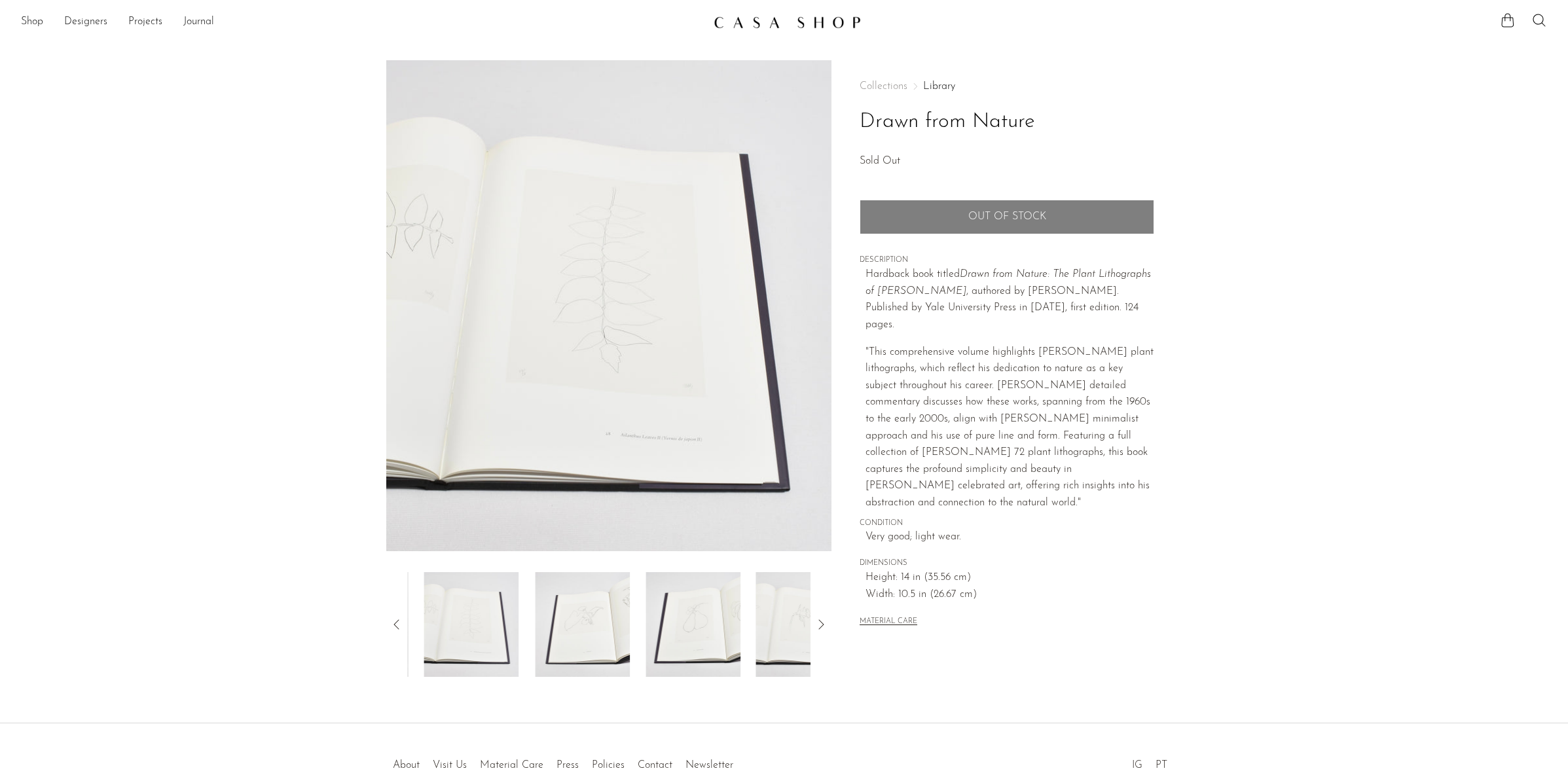
click at [821, 623] on icon at bounding box center [821, 624] width 16 height 16
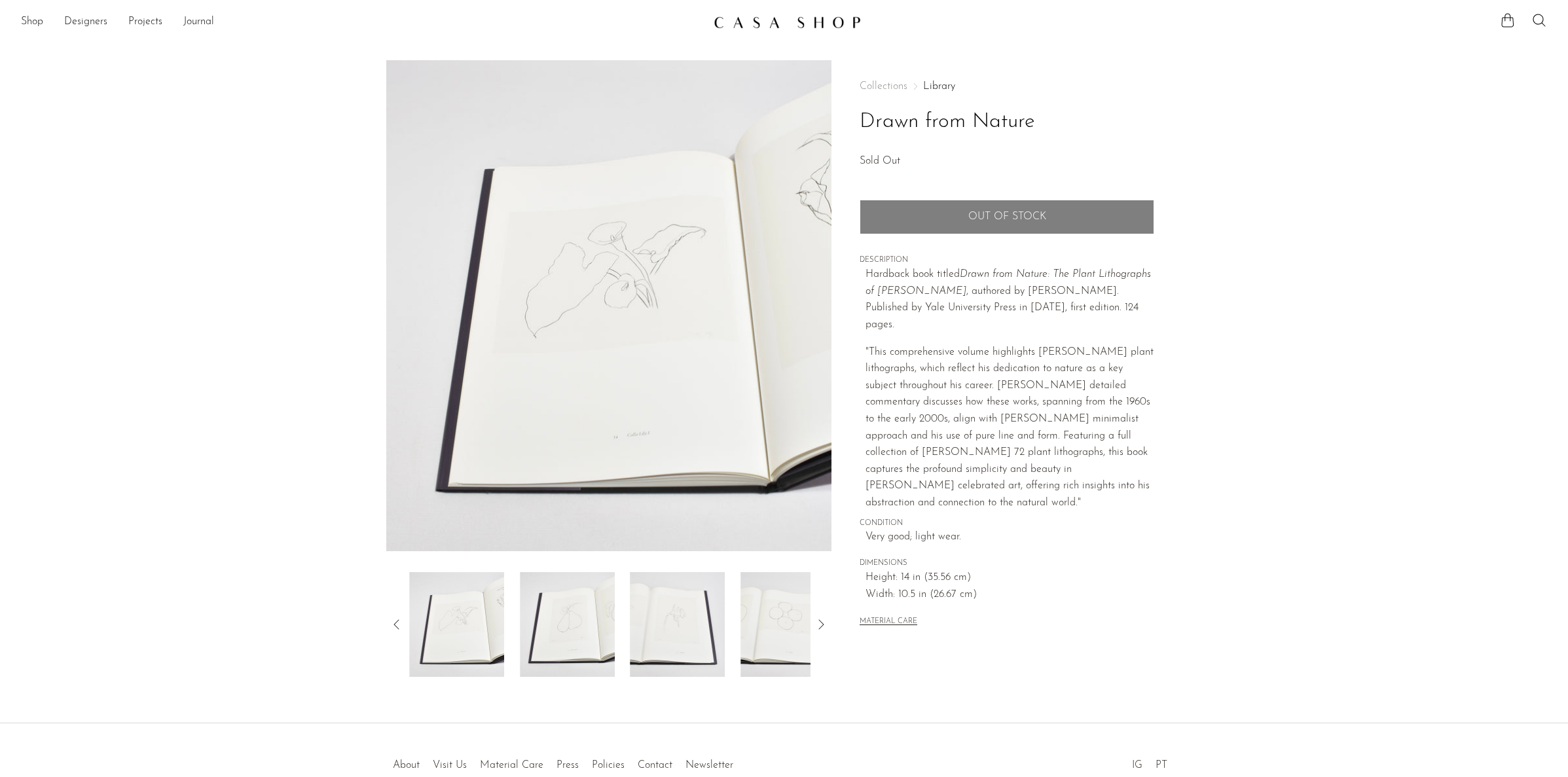
click at [821, 623] on icon at bounding box center [821, 624] width 16 height 16
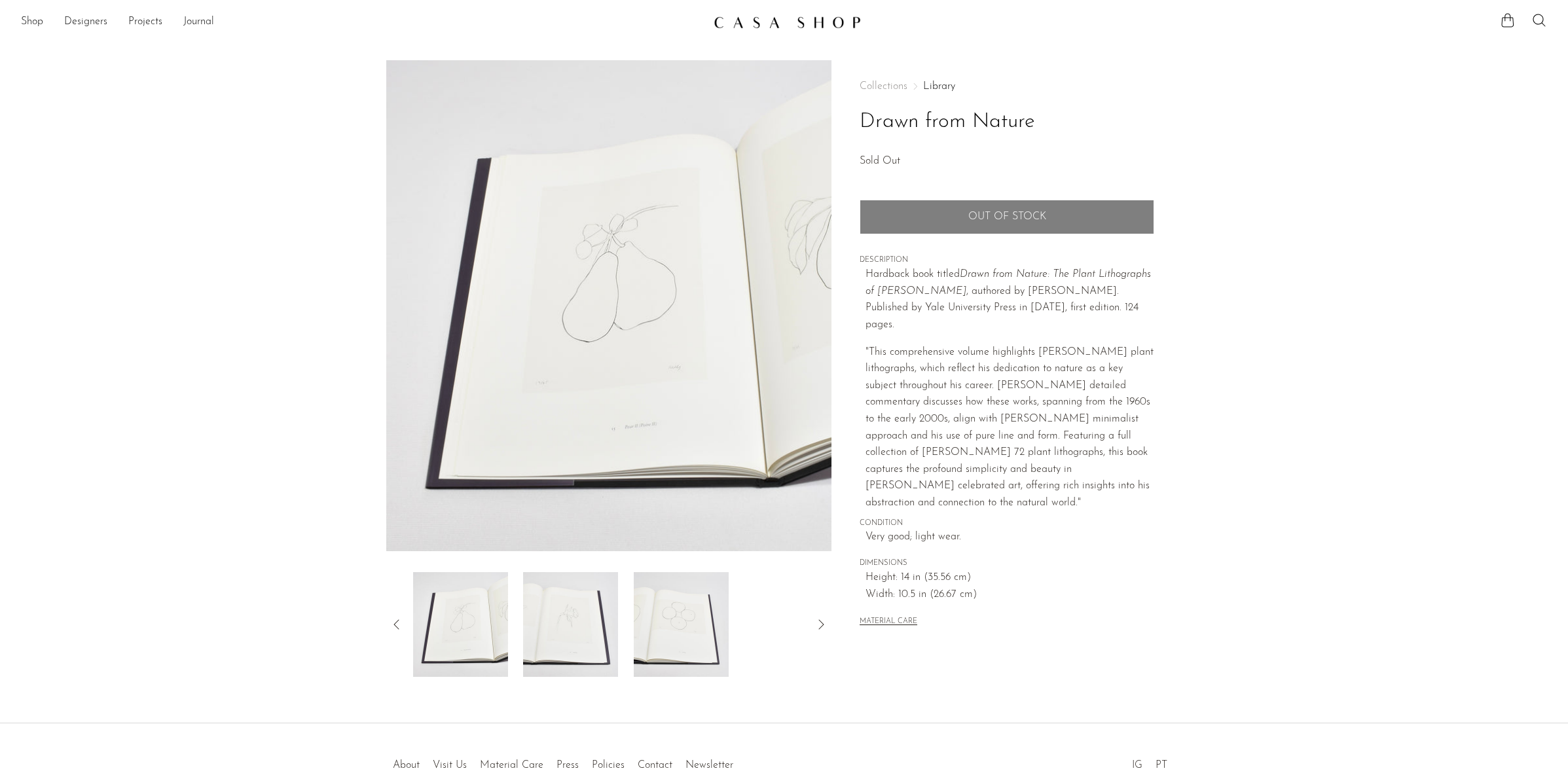
click at [819, 622] on icon at bounding box center [821, 624] width 16 height 16
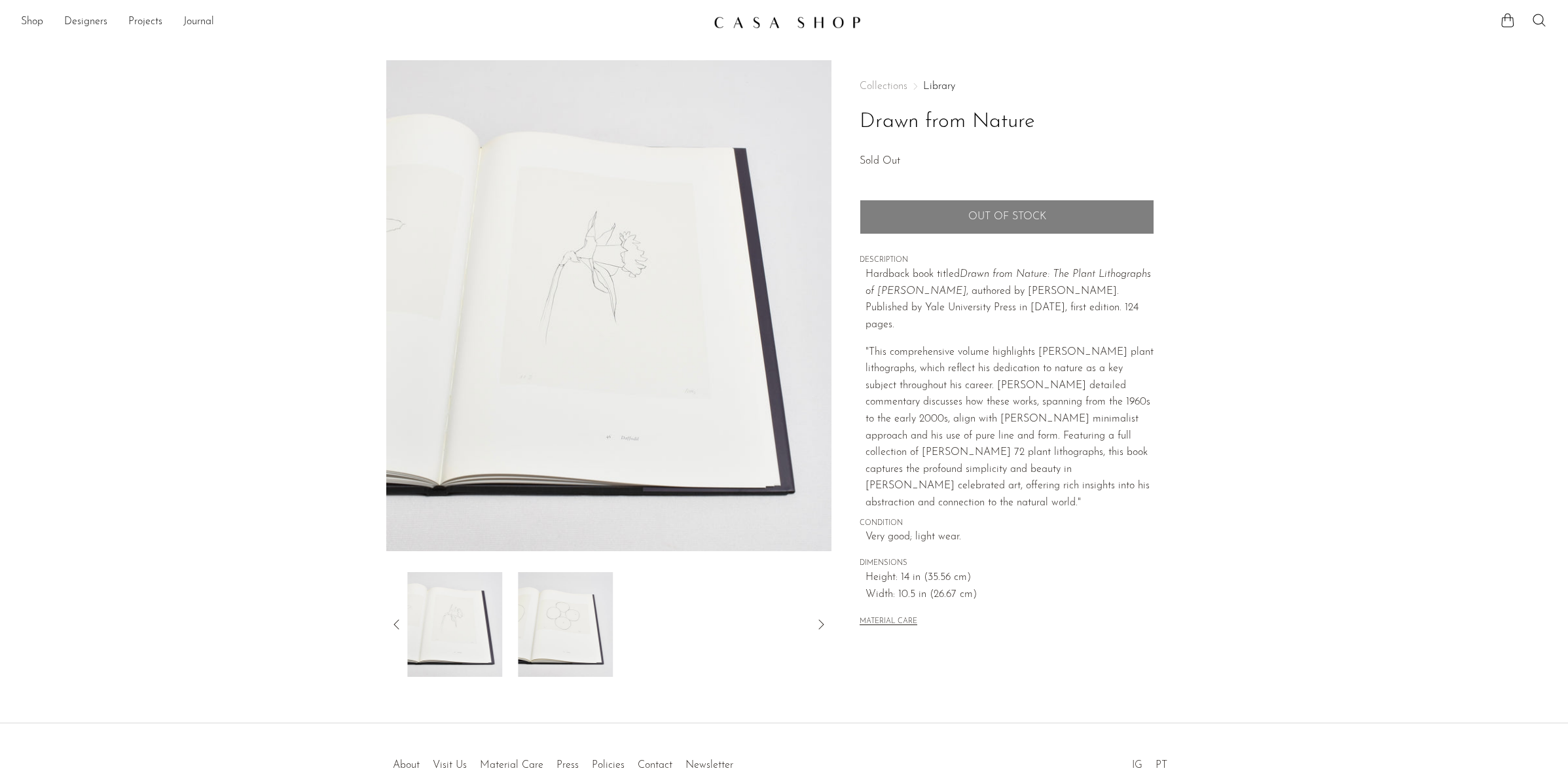
click at [819, 622] on icon at bounding box center [821, 624] width 16 height 16
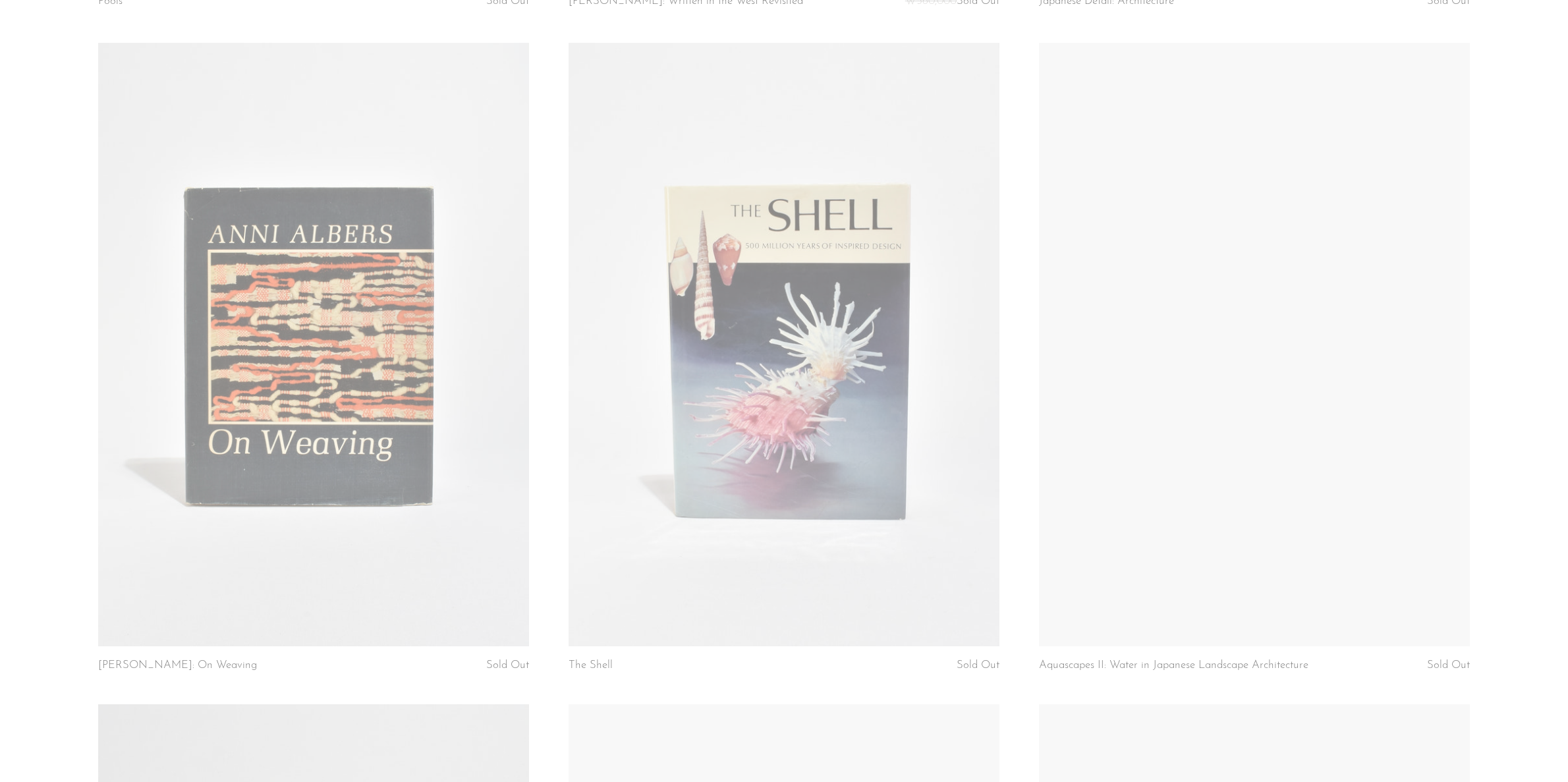
scroll to position [5469, 0]
